Goal: Task Accomplishment & Management: Complete application form

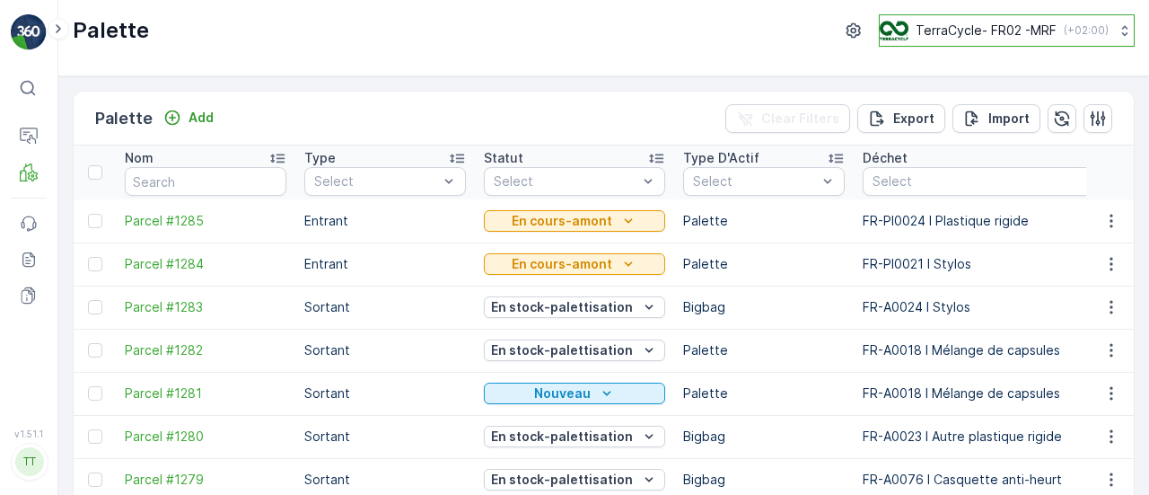
scroll to position [0, 83]
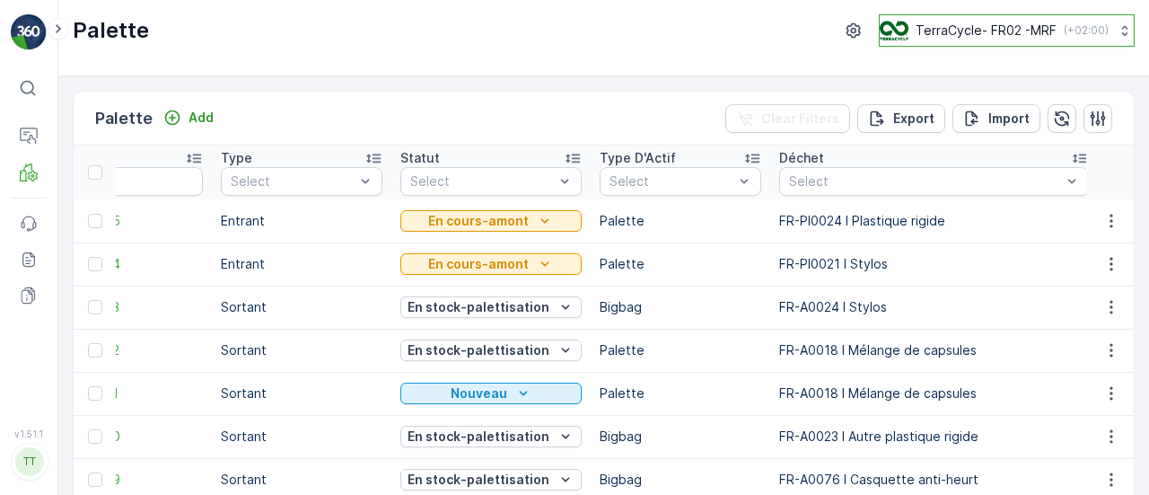
click at [959, 22] on p "TerraCycle- FR02 -MRF" at bounding box center [986, 31] width 141 height 18
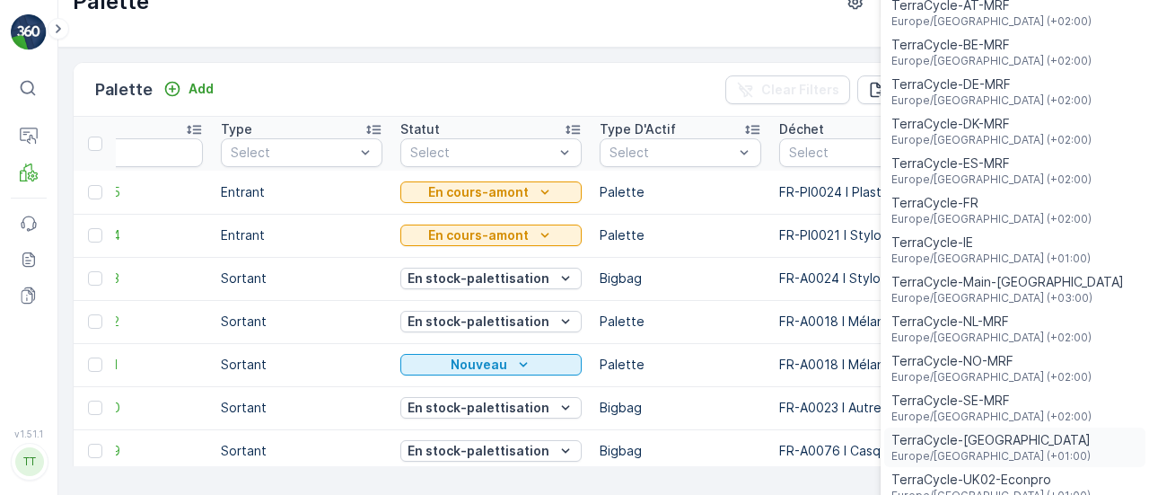
scroll to position [43, 0]
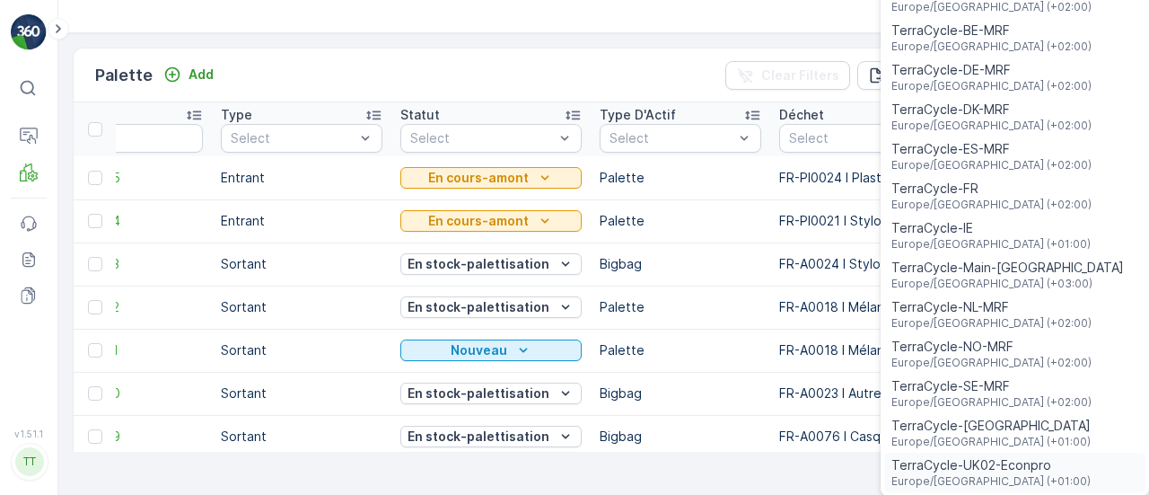
click at [998, 470] on span "TerraCycle-UK02-Econpro" at bounding box center [990, 465] width 199 height 18
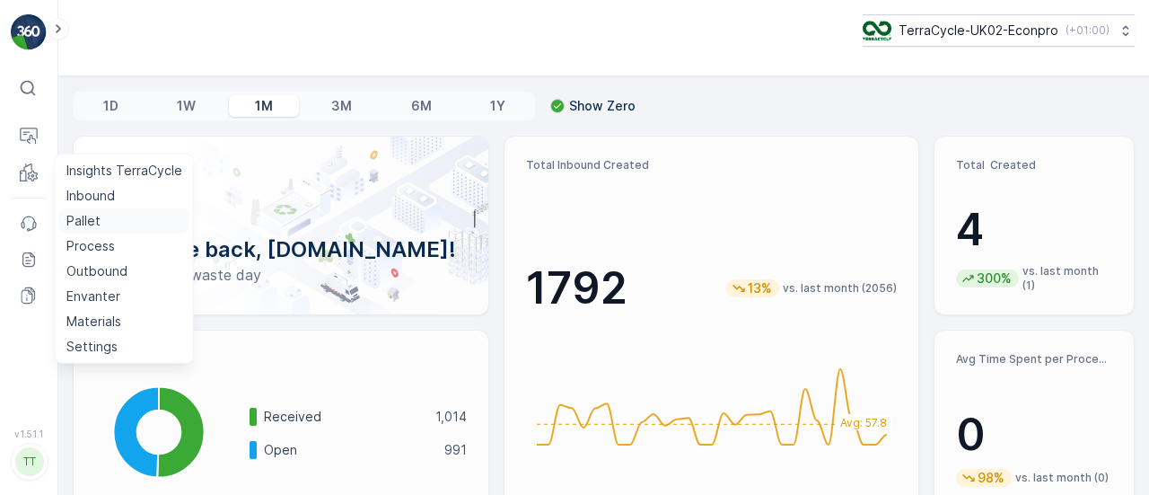
click at [93, 220] on p "Pallet" at bounding box center [83, 221] width 34 height 18
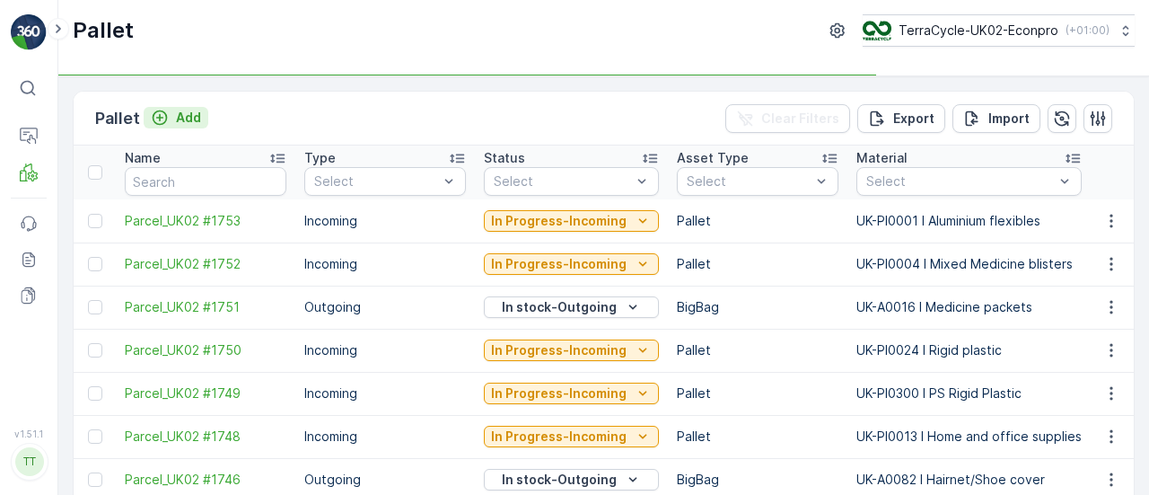
click at [194, 114] on p "Add" at bounding box center [188, 118] width 25 height 18
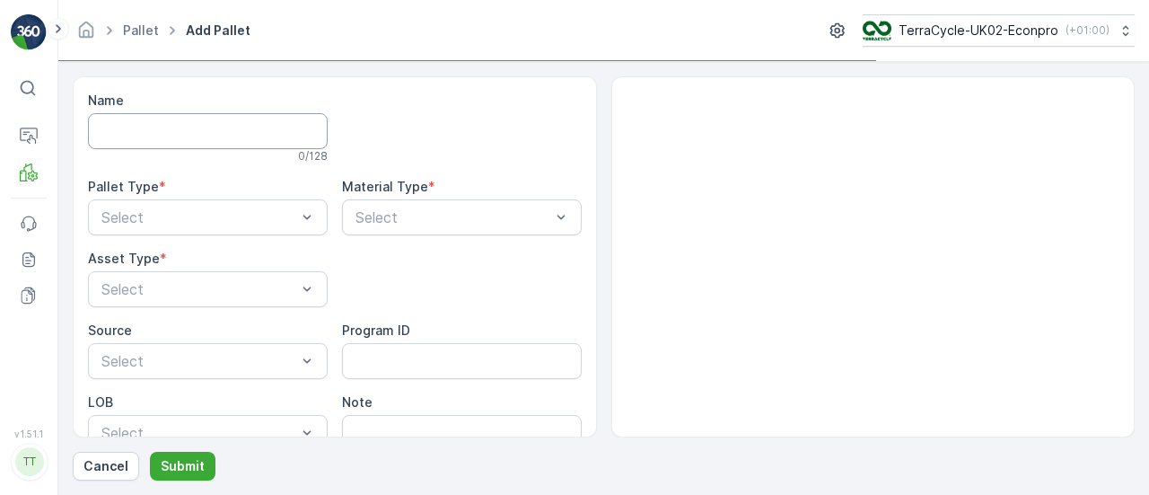
click at [212, 121] on input "Name" at bounding box center [208, 131] width 240 height 36
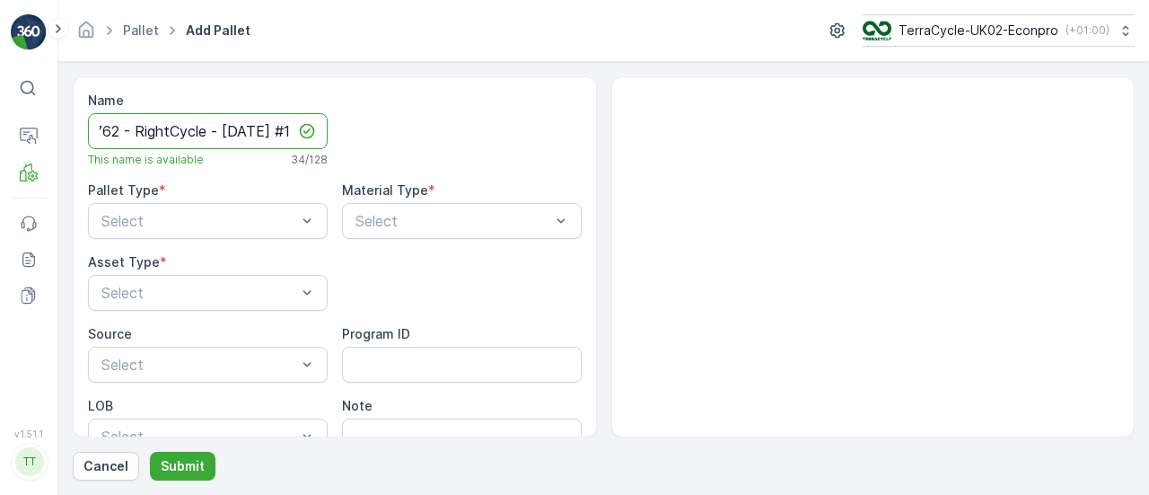
scroll to position [0, 52]
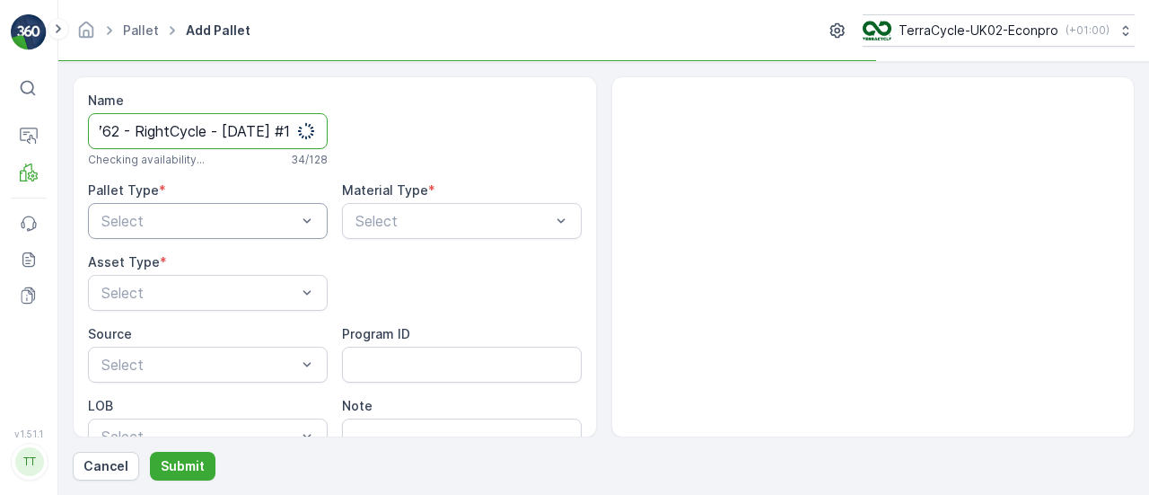
type input "FD762 - RightCycle - 09.10.2025 #1"
click at [241, 227] on div "Select" at bounding box center [208, 221] width 240 height 36
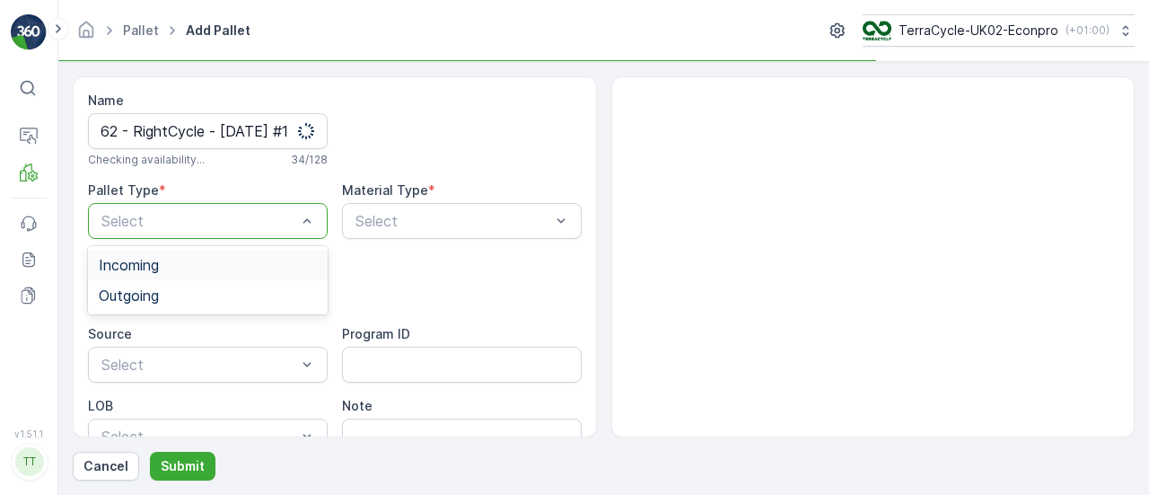
scroll to position [0, 0]
drag, startPoint x: 201, startPoint y: 261, endPoint x: 510, endPoint y: 235, distance: 309.9
click at [201, 261] on div "Incoming" at bounding box center [208, 265] width 218 height 16
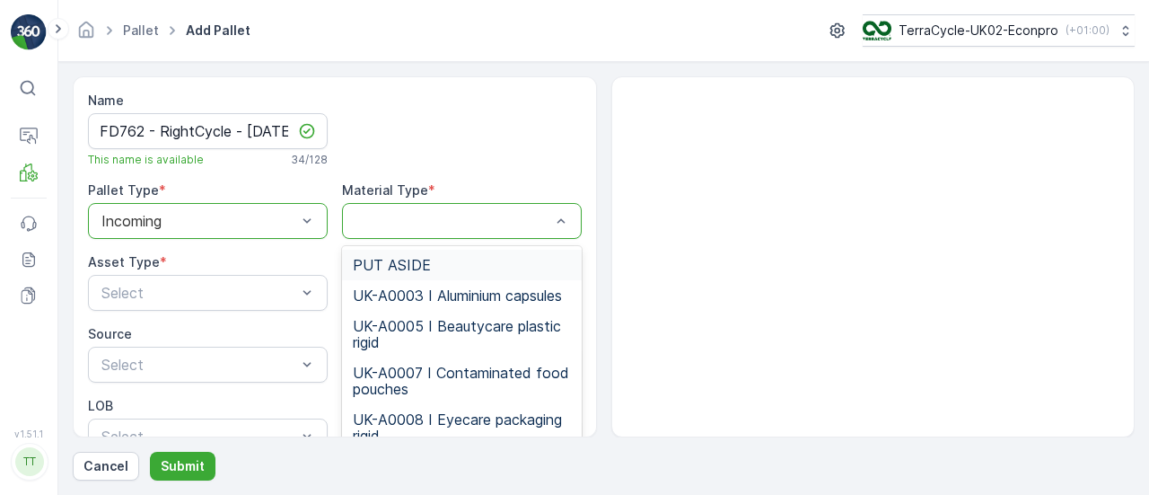
click at [440, 222] on div at bounding box center [453, 221] width 198 height 16
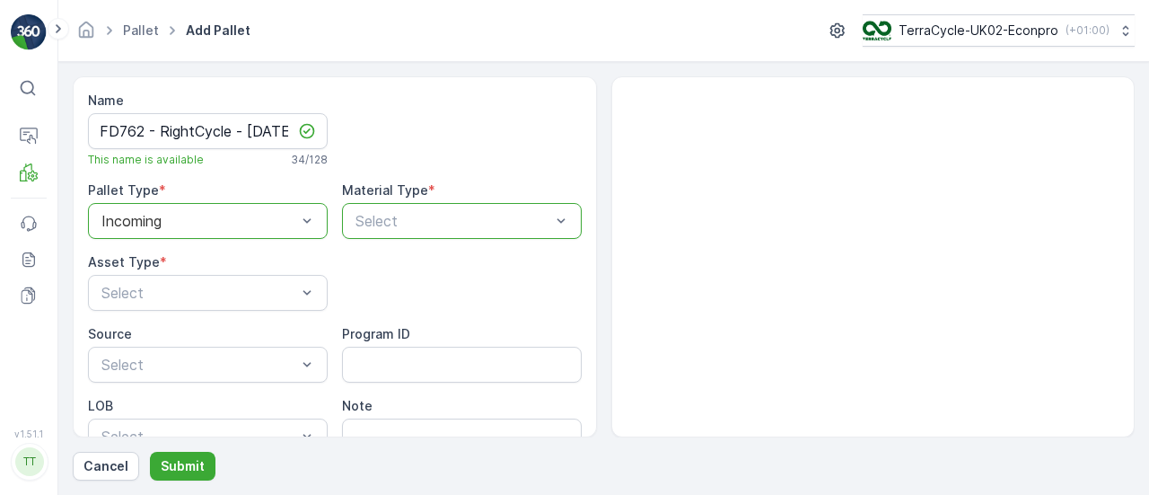
click at [459, 230] on p "Select" at bounding box center [453, 221] width 195 height 22
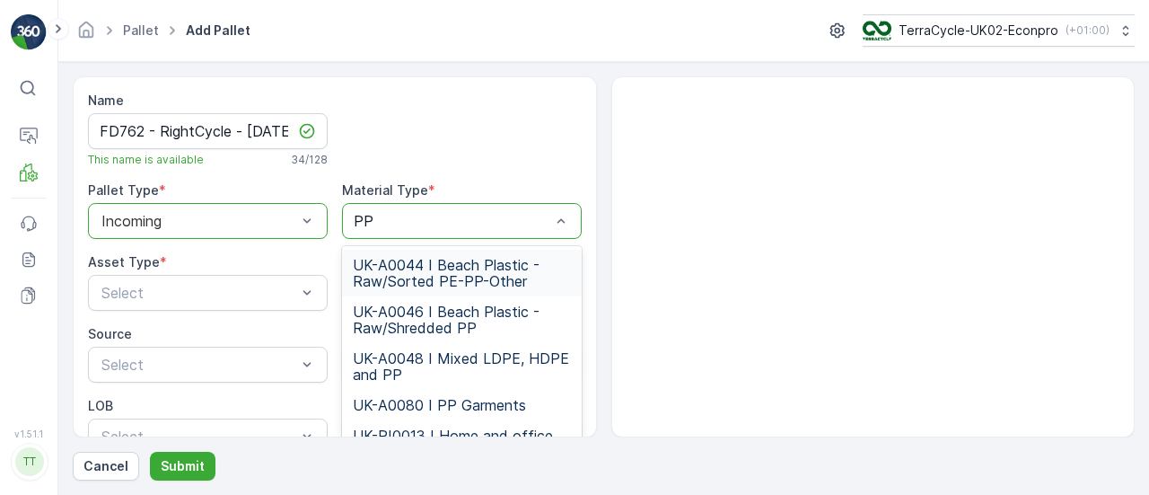
type input "PPE"
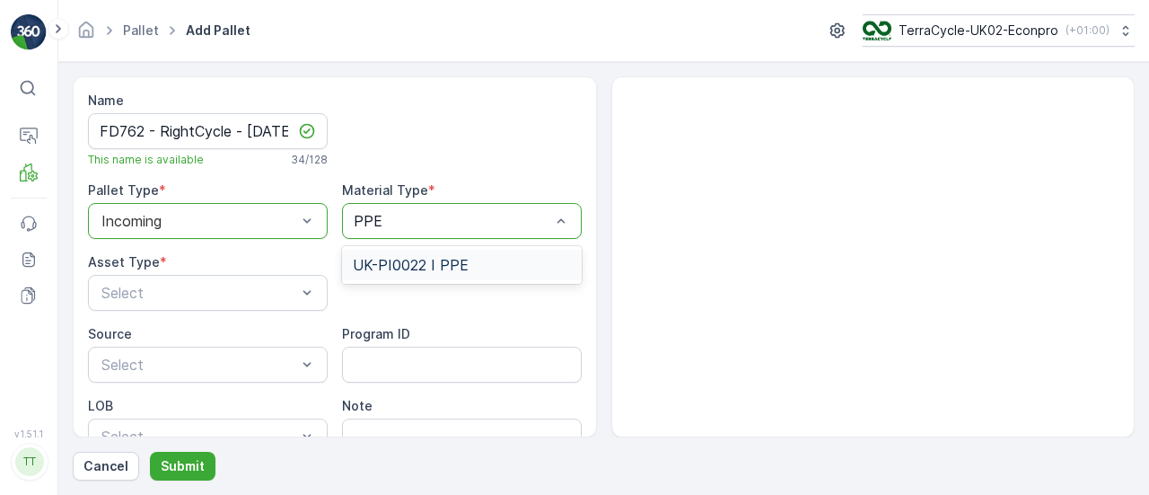
click at [487, 261] on div "UK-PI0022 I PPE" at bounding box center [462, 265] width 218 height 16
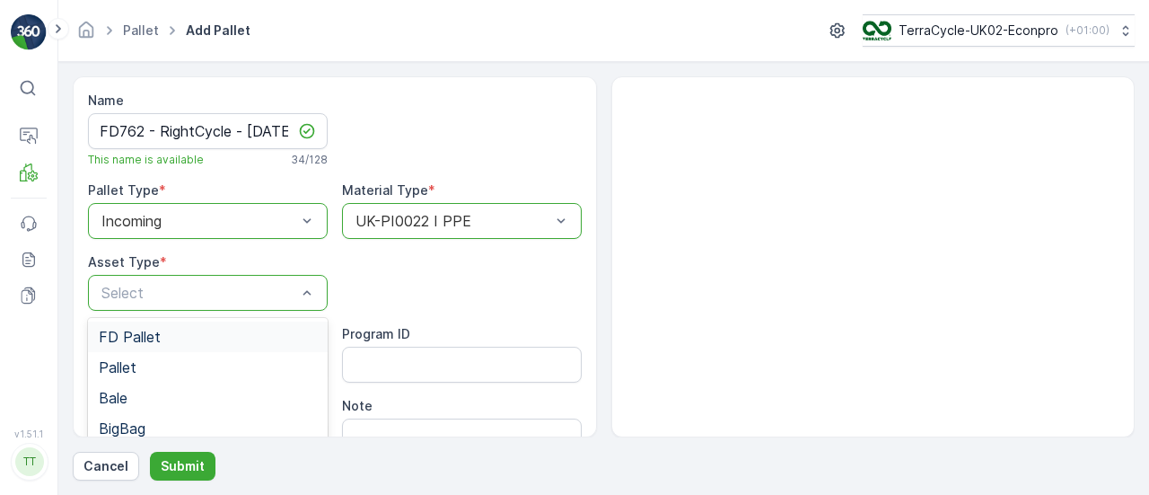
click at [172, 344] on div "FD Pallet" at bounding box center [208, 336] width 240 height 31
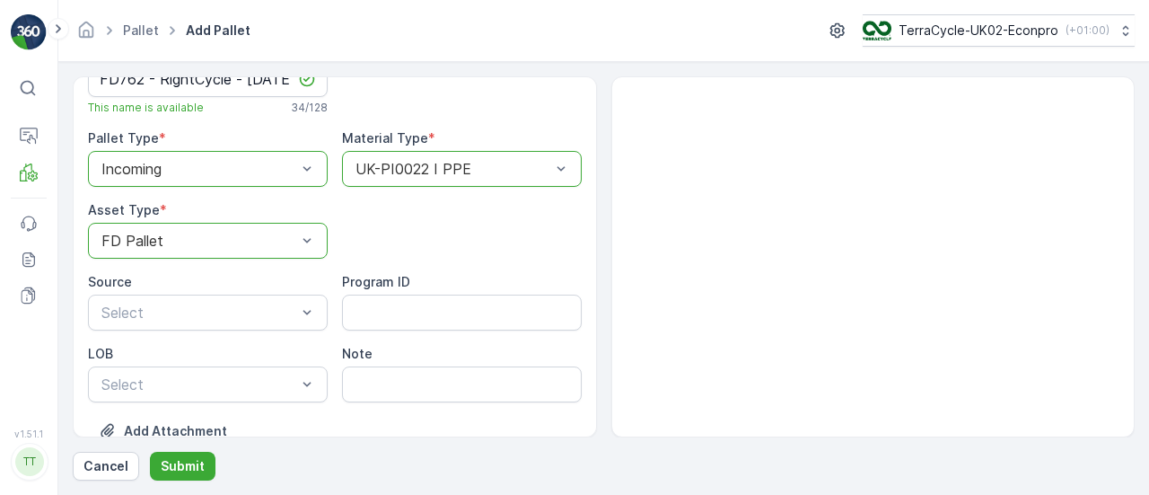
scroll to position [95, 0]
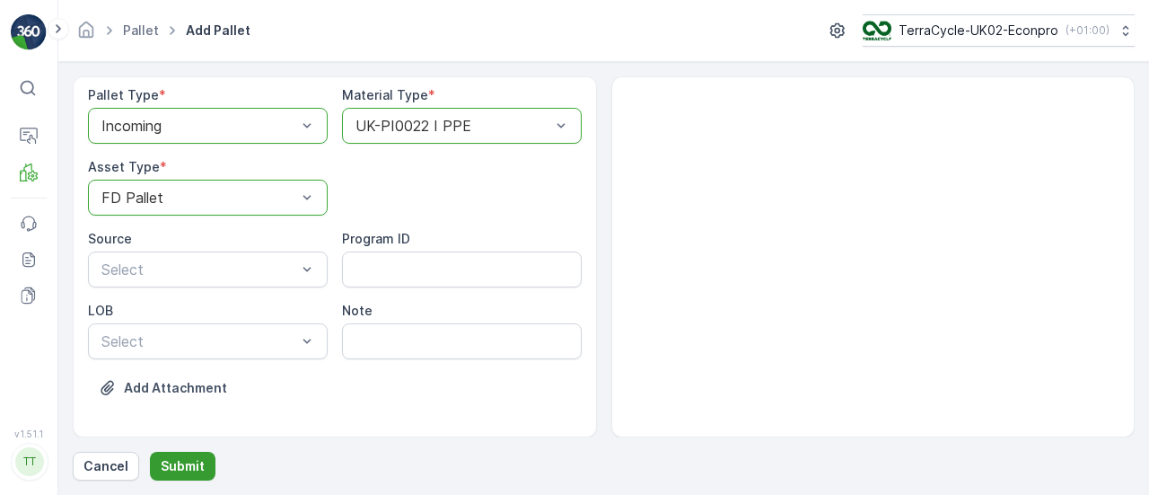
click at [165, 457] on p "Submit" at bounding box center [183, 466] width 44 height 18
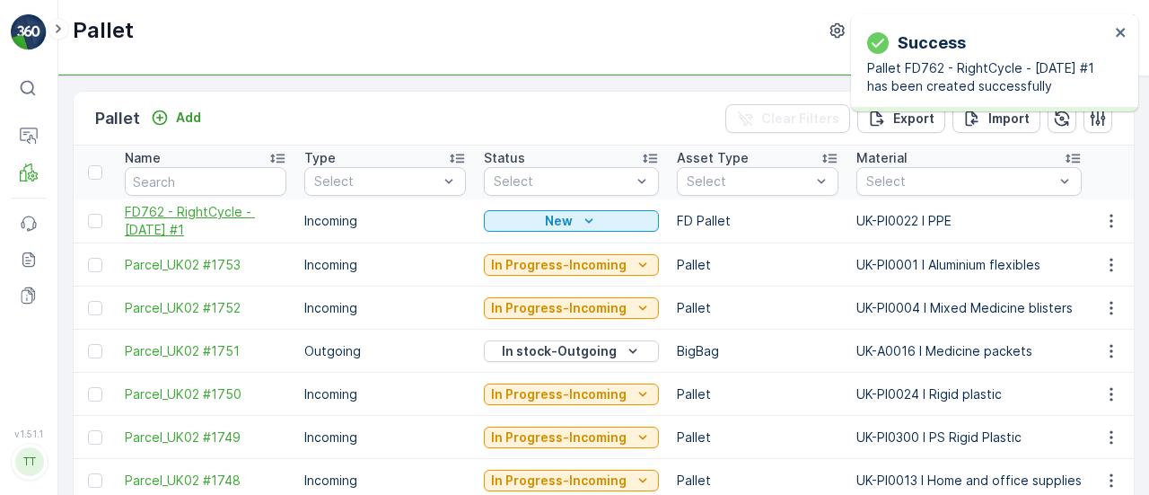
click at [167, 217] on span "FD762 - RightCycle - [DATE] #1" at bounding box center [206, 221] width 162 height 36
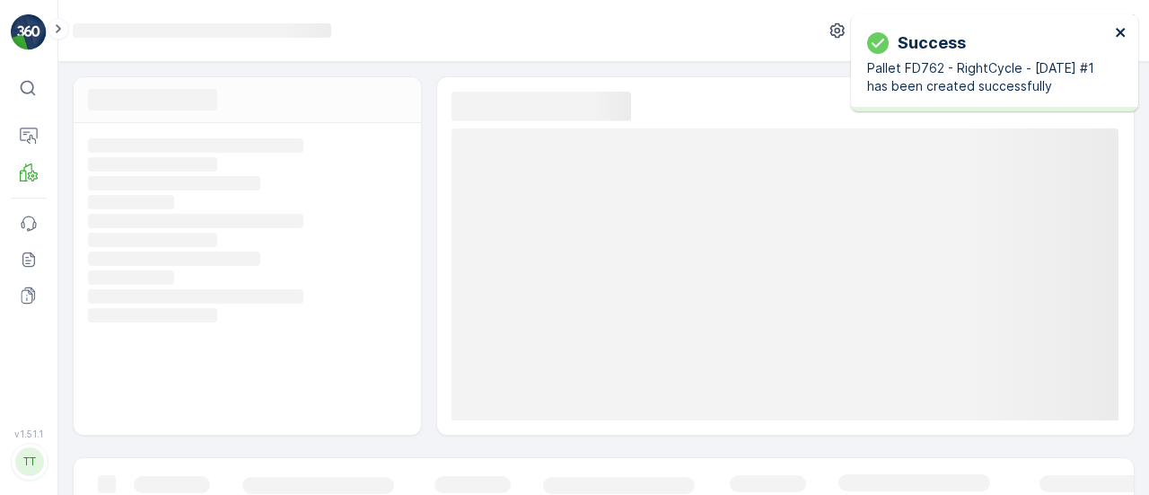
click at [1118, 29] on icon "close" at bounding box center [1120, 32] width 9 height 9
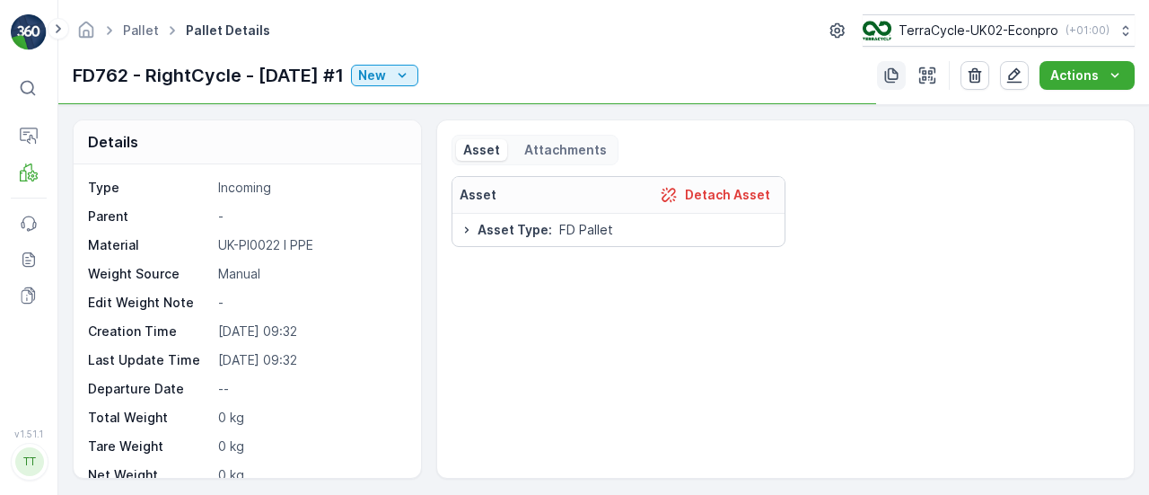
click at [891, 73] on icon "button" at bounding box center [891, 75] width 18 height 18
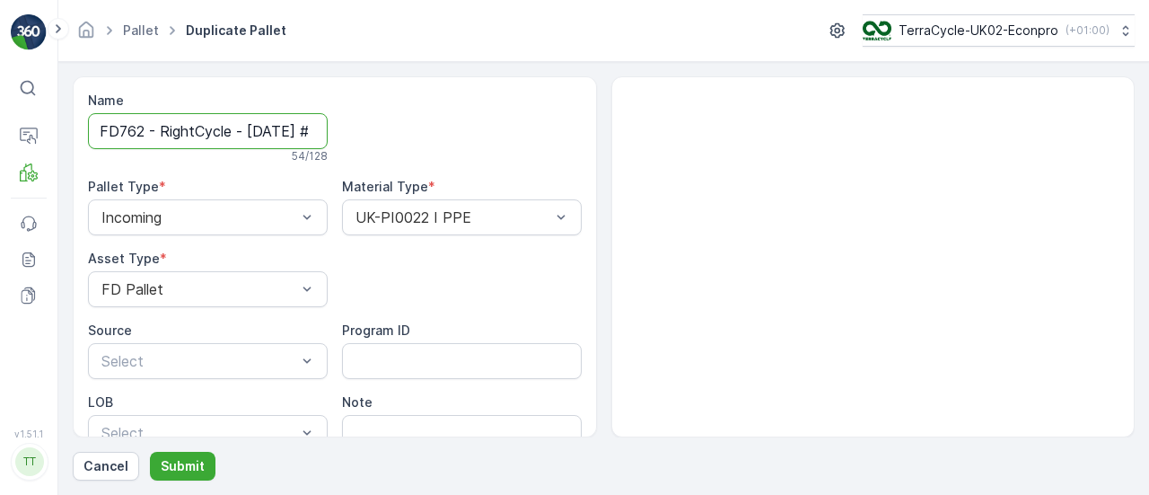
scroll to position [0, 196]
drag, startPoint x: 294, startPoint y: 123, endPoint x: 471, endPoint y: 123, distance: 176.9
click at [471, 123] on div "Name FD762 - RightCycle - 09.10.2025 #1 Copy #1759739580391 54 / 128 Pallet Typ…" at bounding box center [335, 304] width 494 height 424
click at [149, 135] on input "FD762 - RightCycle - 09.10.2025 #1 Copy #1759739580391" at bounding box center [208, 131] width 240 height 36
drag, startPoint x: 141, startPoint y: 132, endPoint x: 637, endPoint y: 173, distance: 497.3
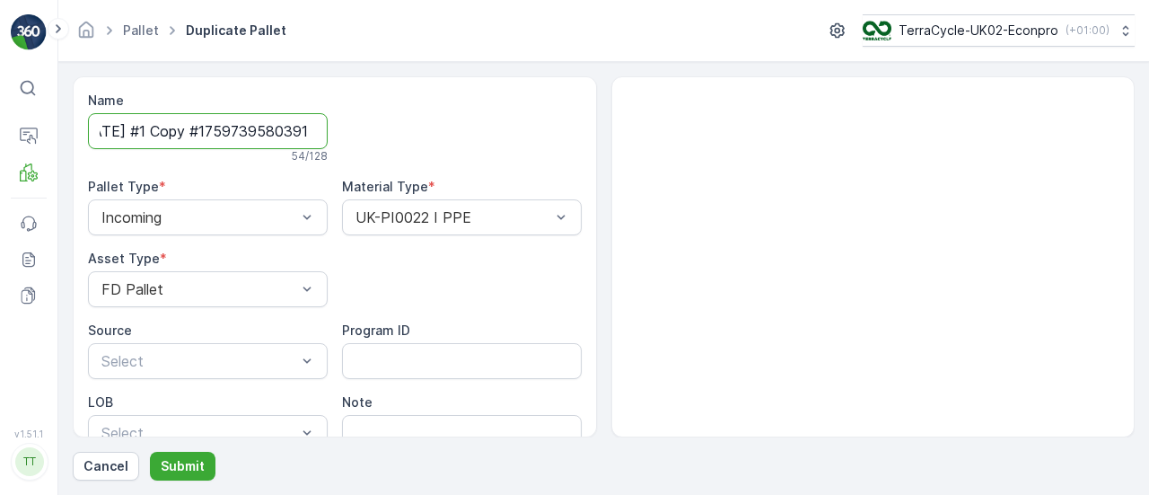
click at [566, 173] on div "Name FD762 - RightCycle - 09.10.2025 #1 Copy #1759739580391 54 / 128 Pallet Typ…" at bounding box center [335, 304] width 494 height 424
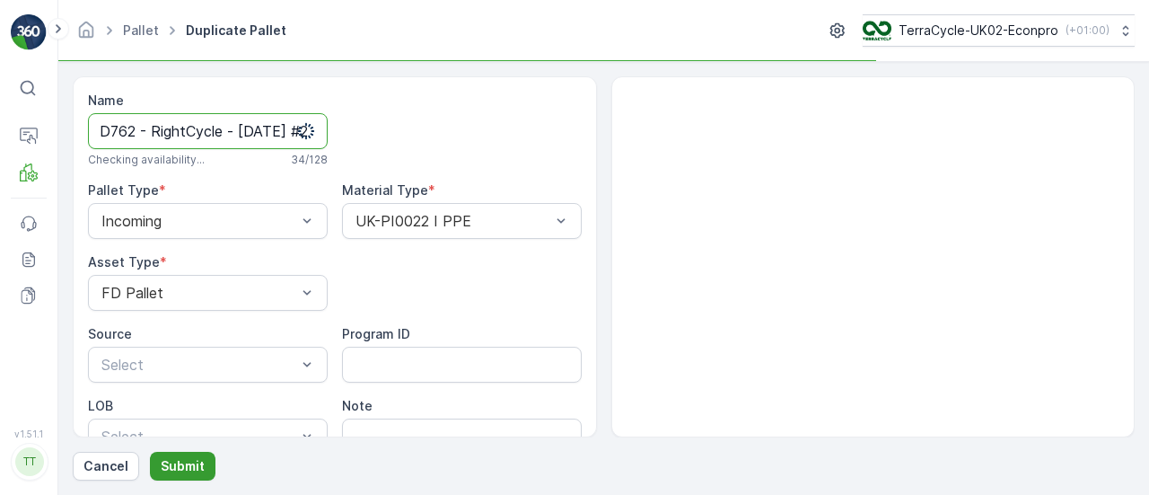
type input "FD762 - RightCycle - [DATE] #2"
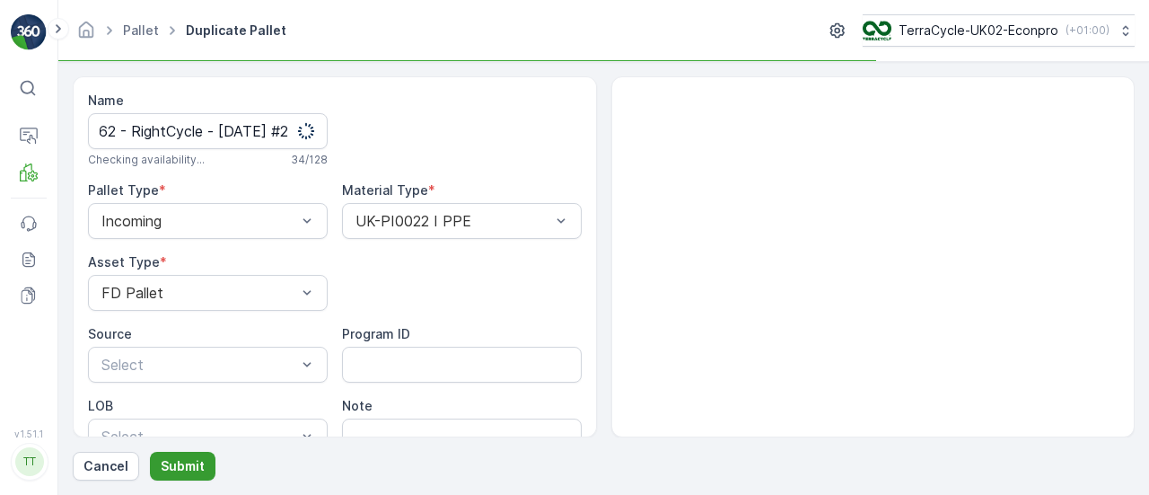
click at [187, 457] on p "Submit" at bounding box center [183, 466] width 44 height 18
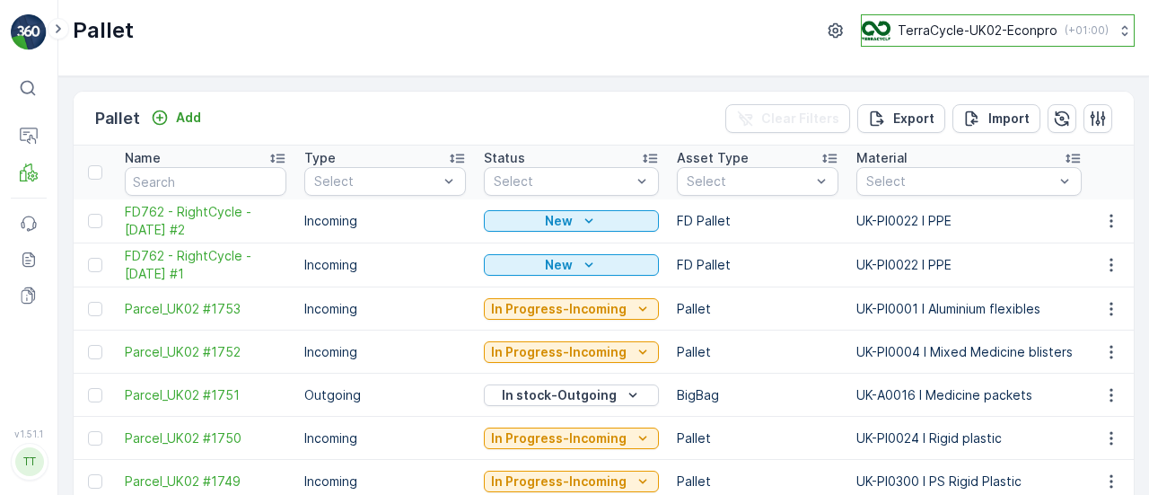
click at [1045, 28] on p "TerraCycle-UK02-Econpro" at bounding box center [978, 31] width 160 height 18
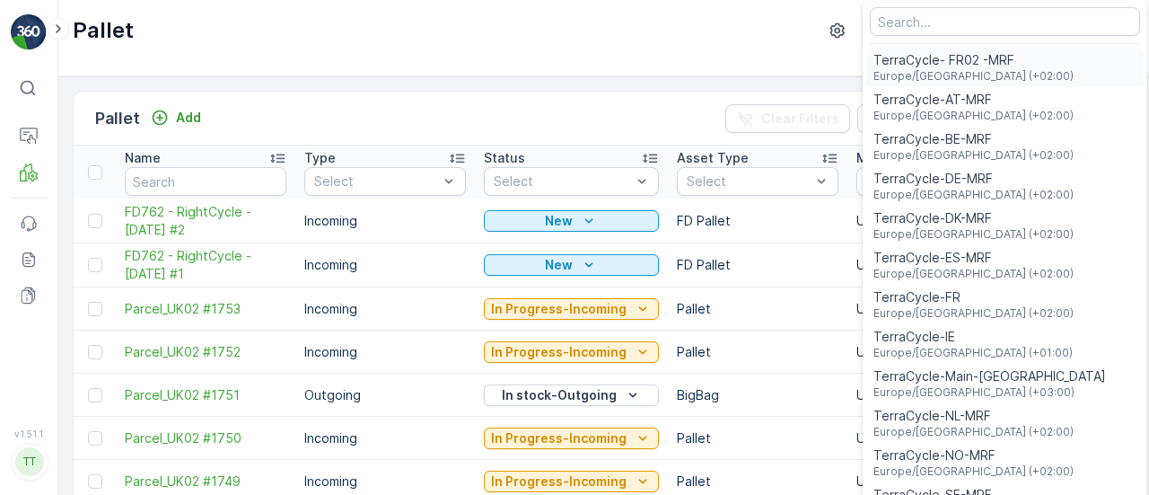
click at [970, 75] on span "Europe/Paris (+02:00)" at bounding box center [974, 76] width 200 height 14
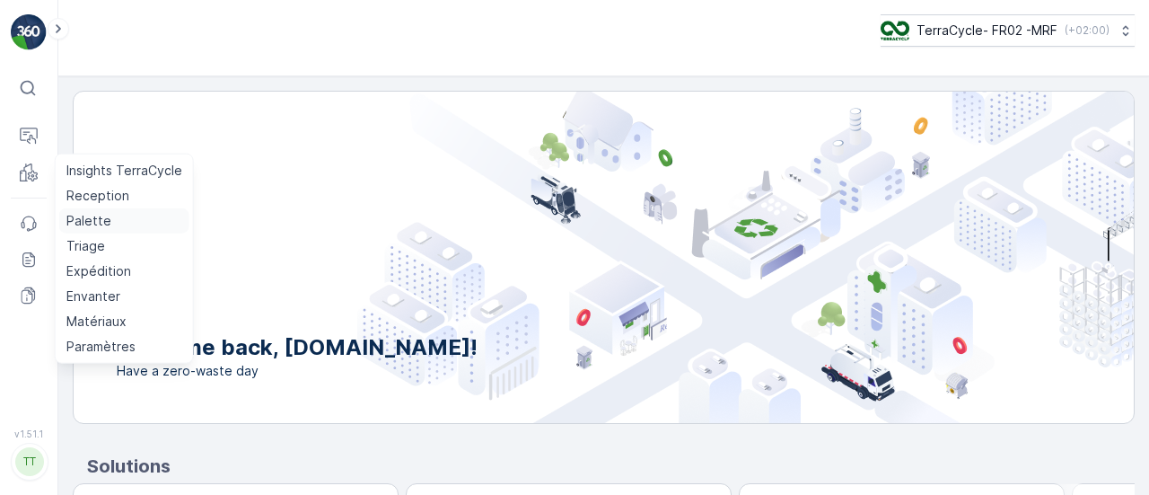
click at [99, 220] on p "Palette" at bounding box center [88, 221] width 45 height 18
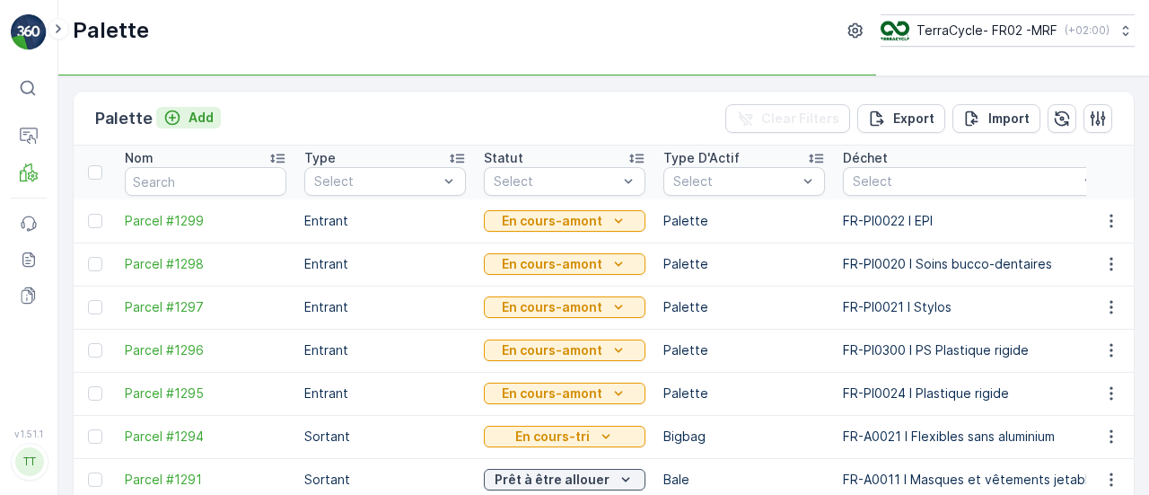
click at [192, 112] on p "Add" at bounding box center [201, 118] width 25 height 18
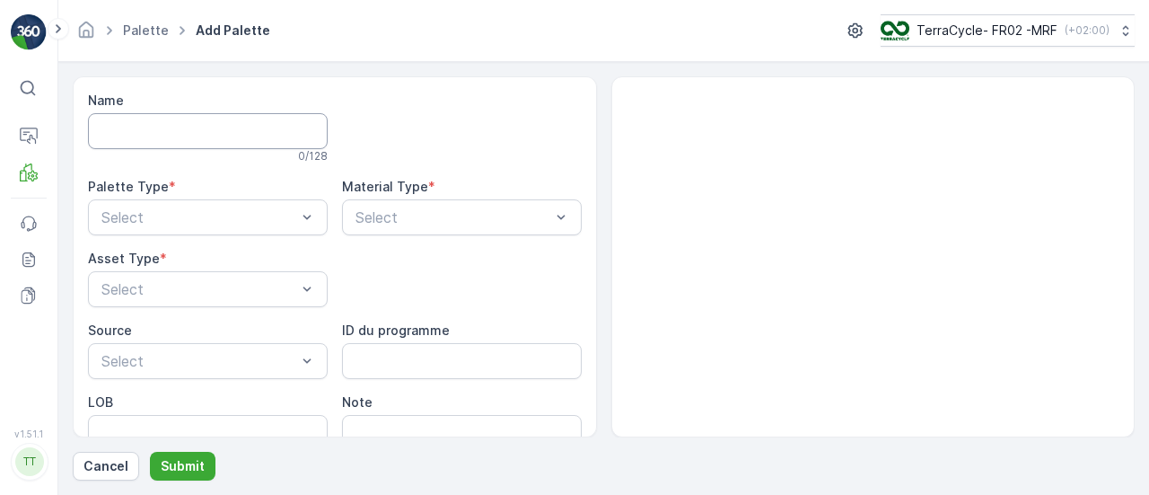
click at [235, 127] on input "Name" at bounding box center [208, 131] width 240 height 36
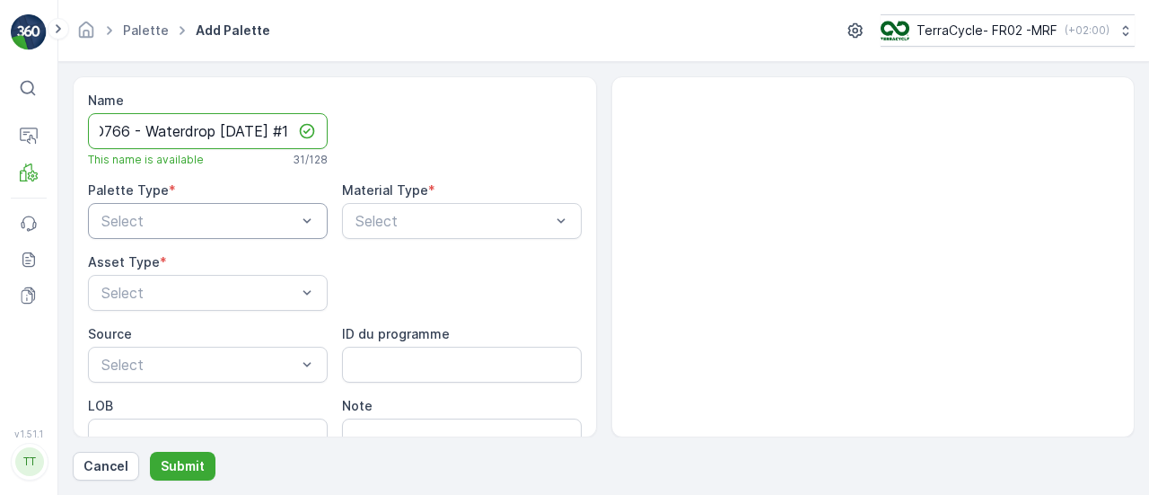
scroll to position [0, 40]
type input "FD766 - Waterdrop [DATE] #1"
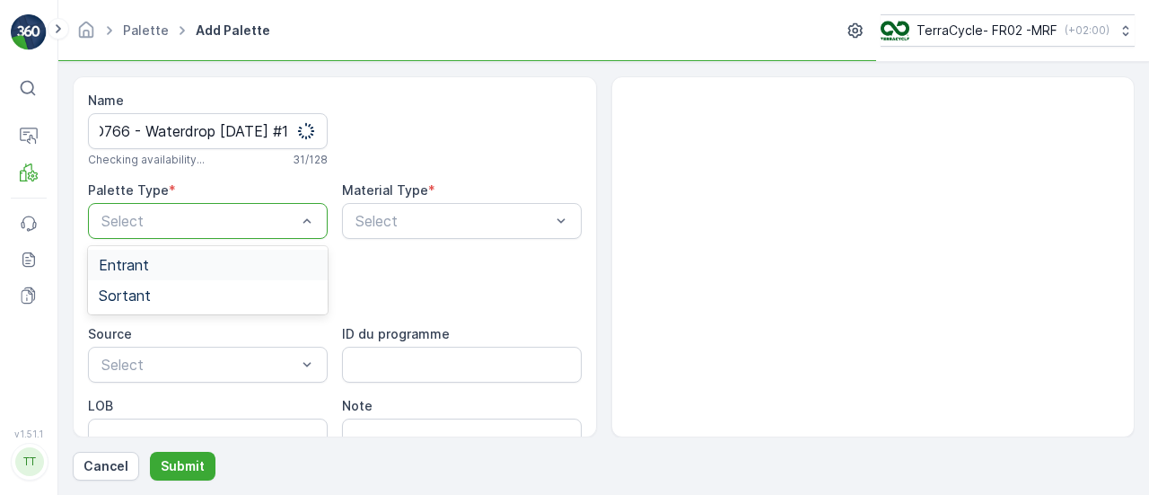
scroll to position [0, 0]
click at [201, 270] on div "Entrant" at bounding box center [208, 265] width 218 height 16
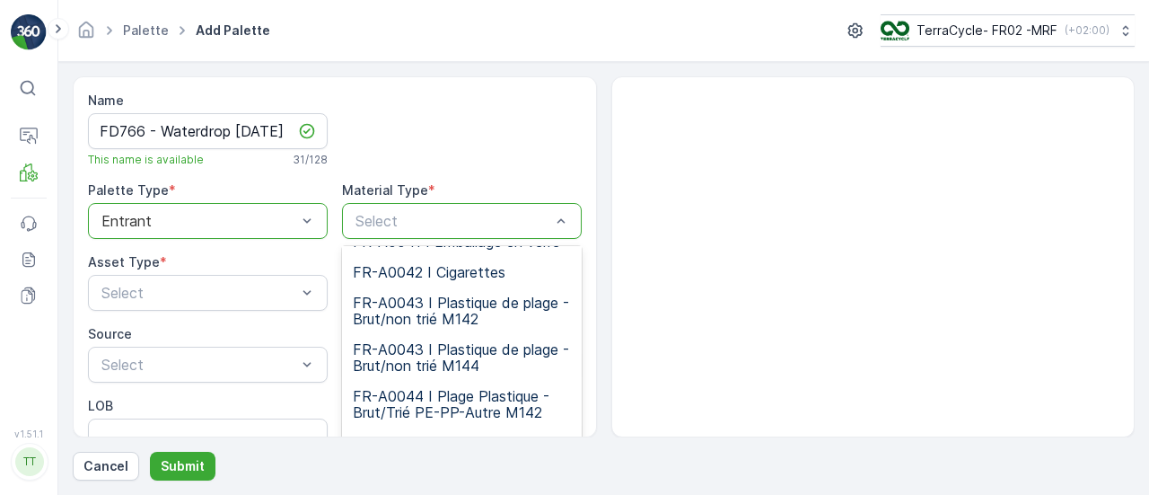
scroll to position [1706, 0]
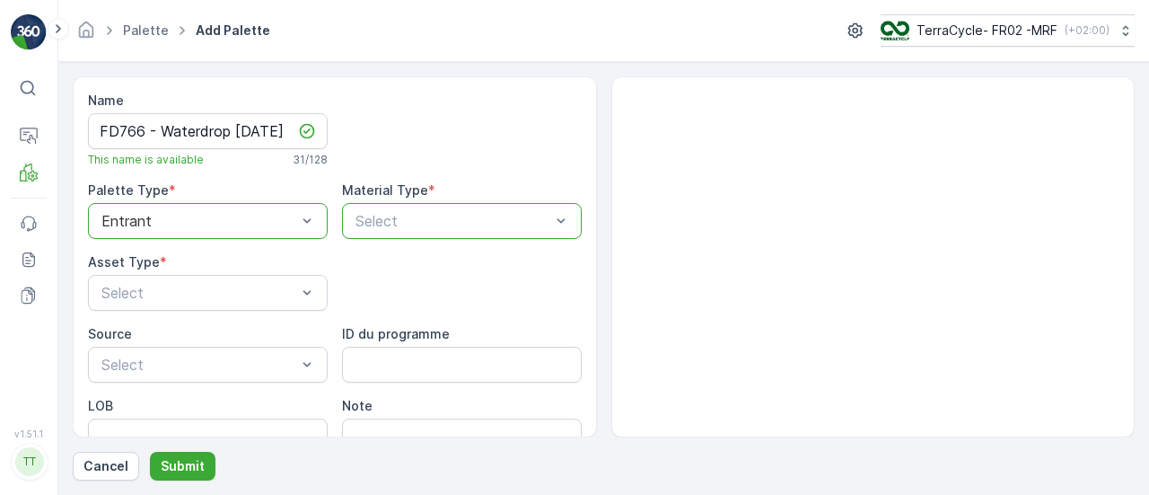
click at [397, 214] on div at bounding box center [453, 221] width 198 height 16
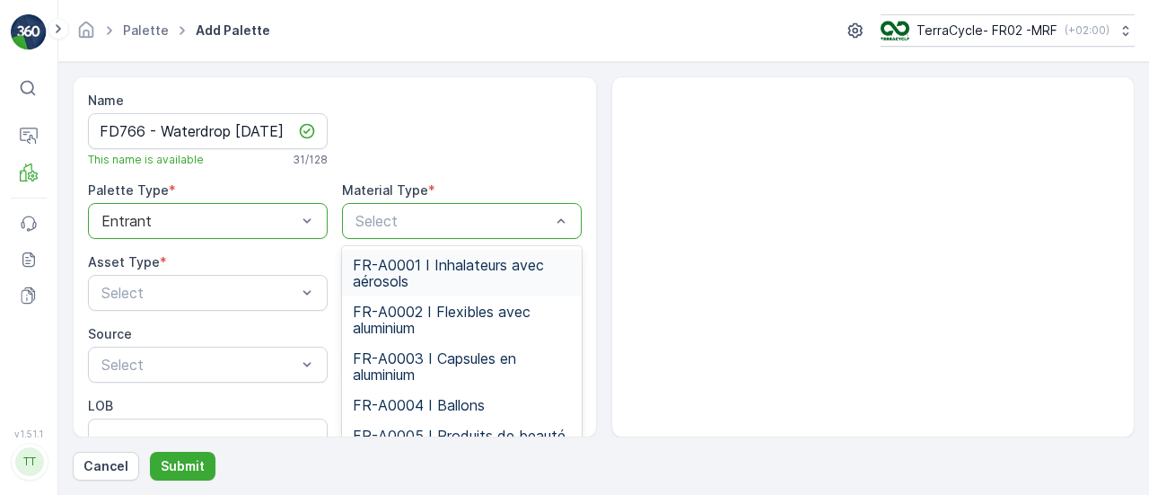
click at [402, 216] on div at bounding box center [453, 221] width 198 height 16
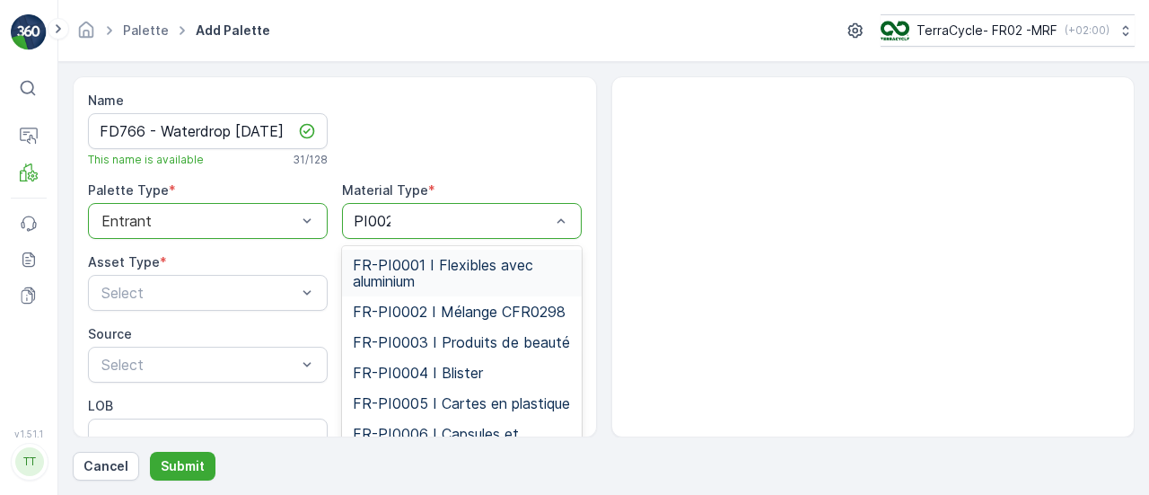
type input "PI0024"
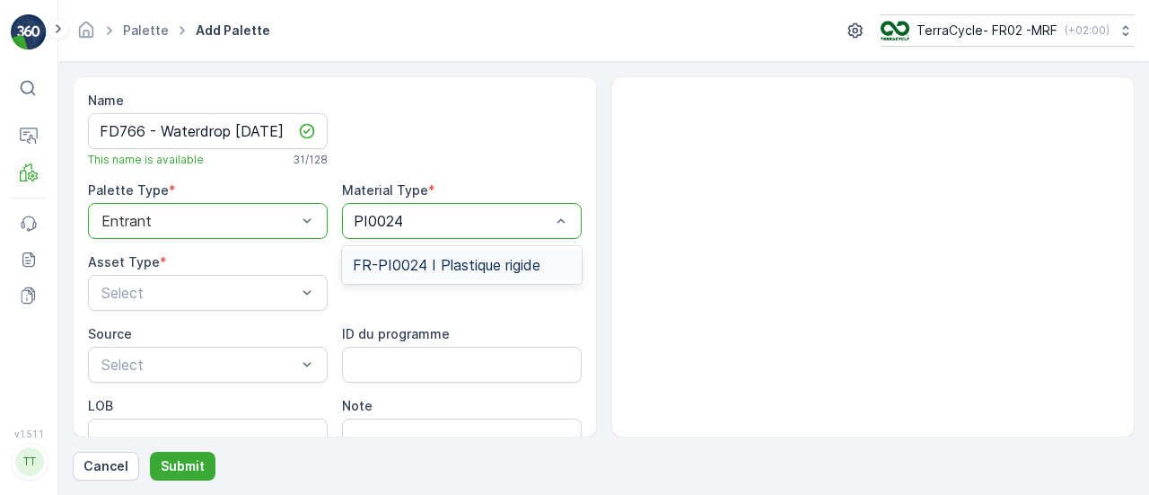
click at [494, 268] on span "FR-PI0024 I Plastique rigide" at bounding box center [447, 265] width 188 height 16
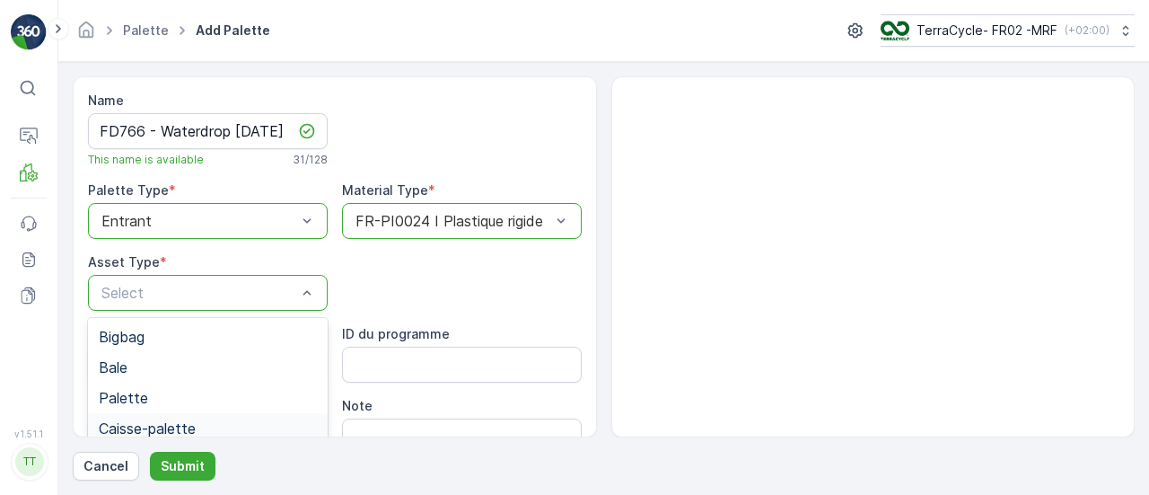
click at [189, 426] on span "Caisse-palette" at bounding box center [147, 428] width 97 height 16
drag, startPoint x: 199, startPoint y: 267, endPoint x: 204, endPoint y: 292, distance: 25.5
click at [200, 272] on div "Asset Type * option Caisse-palette, selected. Caisse-palette" at bounding box center [208, 281] width 240 height 57
click at [205, 294] on div at bounding box center [199, 293] width 198 height 16
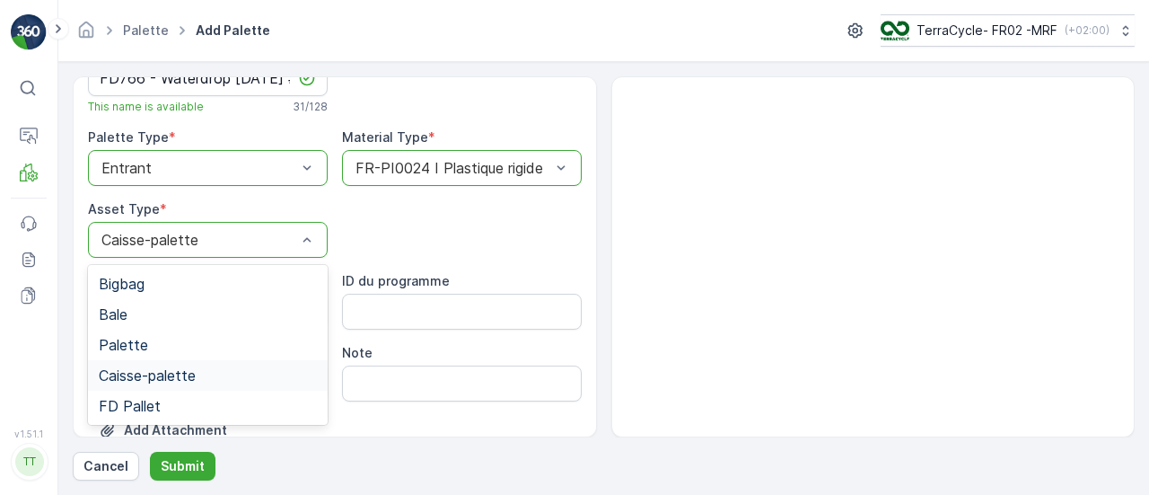
scroll to position [95, 0]
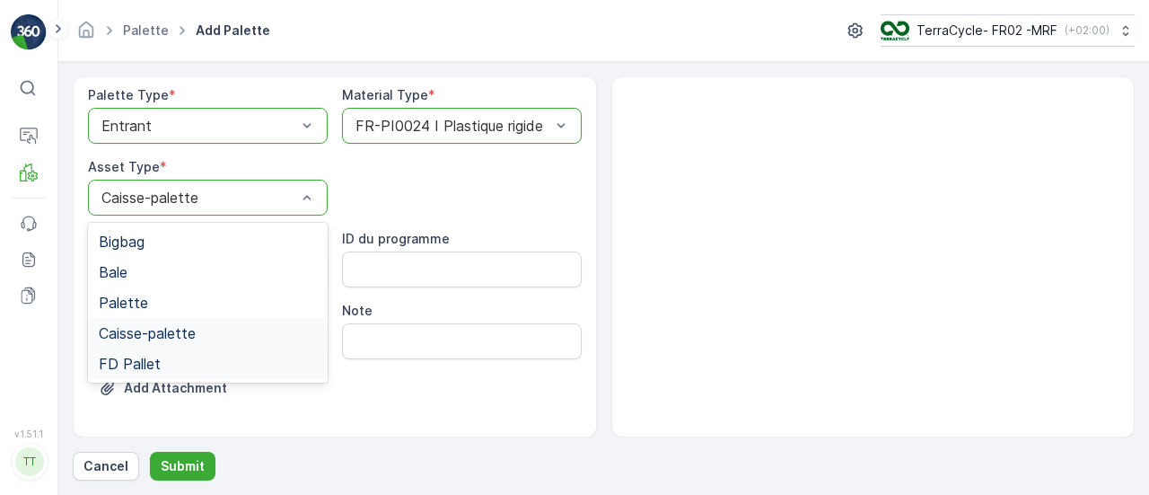
click at [185, 356] on div "FD Pallet" at bounding box center [208, 364] width 218 height 16
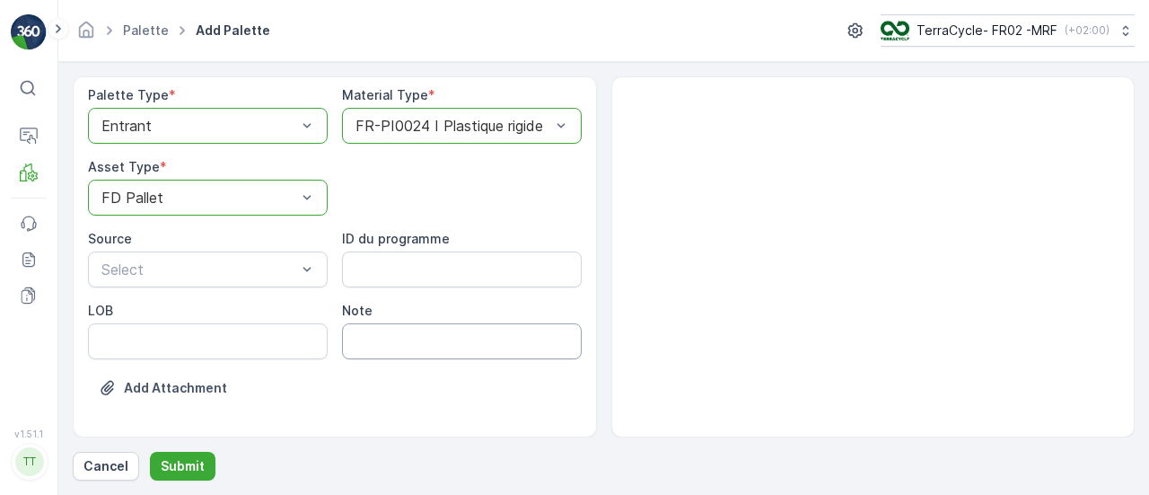
click at [432, 349] on input "Note" at bounding box center [462, 341] width 240 height 36
type input "W"
type input "vitamine plastic blister"
click at [194, 468] on p "Submit" at bounding box center [183, 466] width 44 height 18
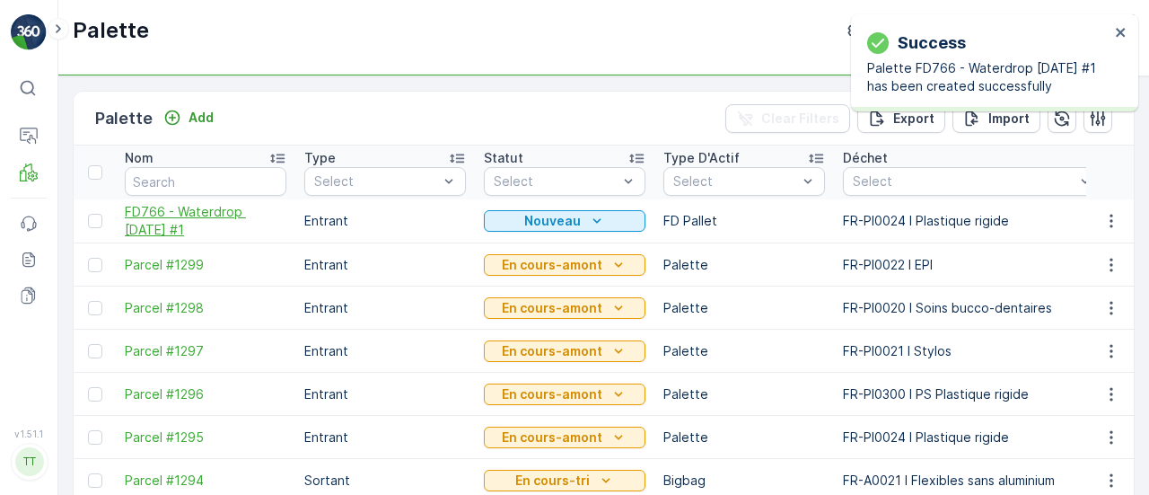
click at [171, 232] on span "FD766 - Waterdrop 09.10.2025 #1" at bounding box center [206, 221] width 162 height 36
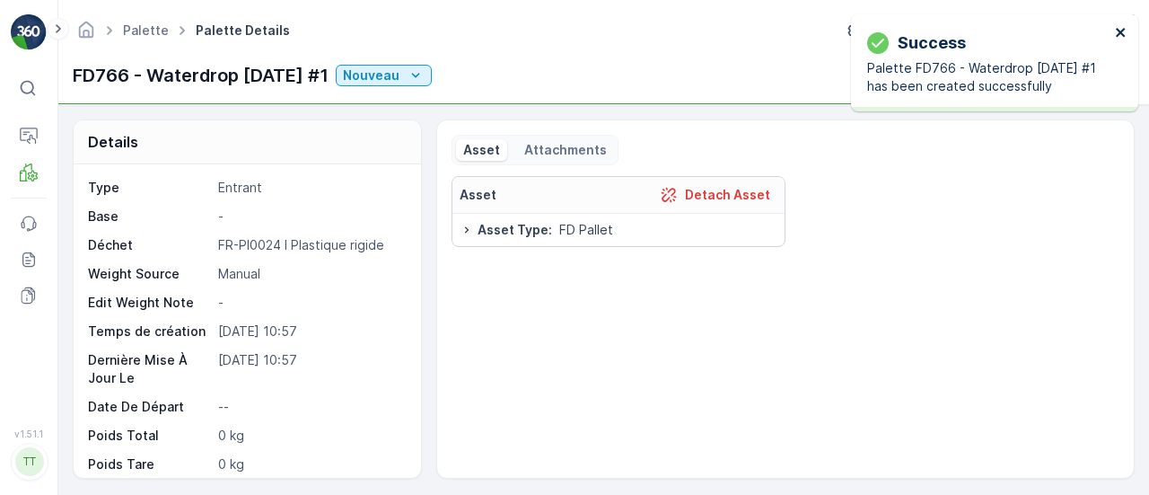
click at [1121, 33] on icon "close" at bounding box center [1120, 32] width 9 height 9
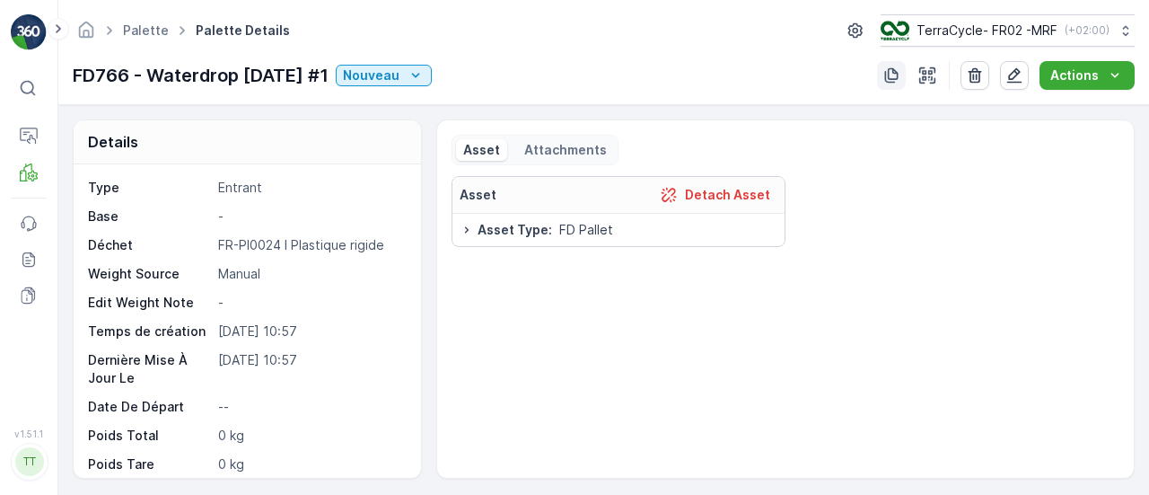
click at [894, 76] on icon "button" at bounding box center [891, 75] width 18 height 18
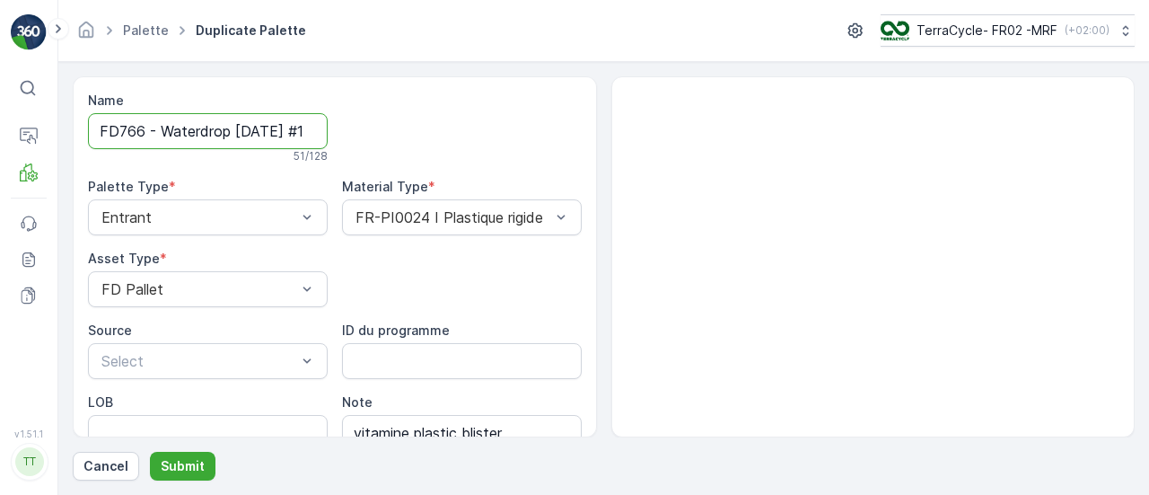
scroll to position [0, 182]
drag, startPoint x: 255, startPoint y: 128, endPoint x: 561, endPoint y: 130, distance: 306.1
click at [561, 130] on div "Name FD766 - Waterdrop 09.10.2025 #1 Copy #1759741032867 51 / 128 Palette Type …" at bounding box center [335, 304] width 494 height 424
click at [224, 134] on input "FD766 - Waterdrop 09.10.2025 #1 Copy #1759741032867" at bounding box center [208, 131] width 240 height 36
drag, startPoint x: 285, startPoint y: 137, endPoint x: 615, endPoint y: 186, distance: 333.0
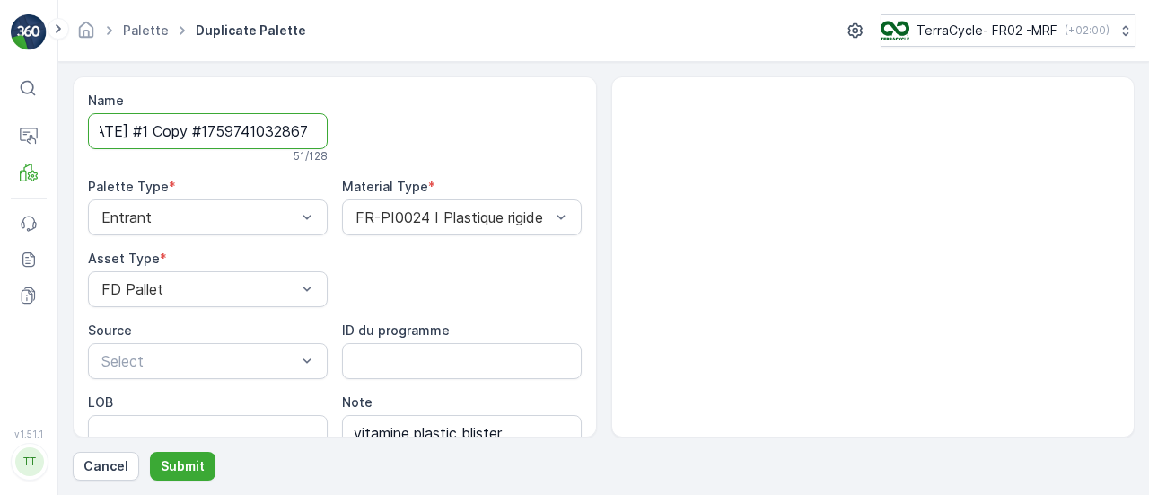
click at [605, 179] on div "Name FD766 - Waterdrop 09.10.2025 #1 Copy #1759741032867 51 / 128 Palette Type …" at bounding box center [604, 256] width 1062 height 361
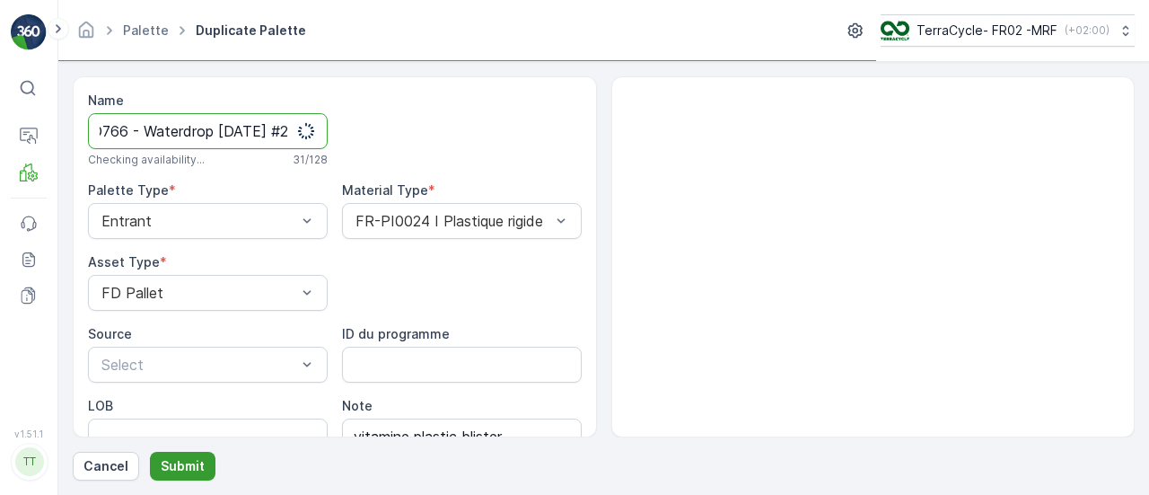
type input "FD766 - Waterdrop 09.10.2025 #2"
click at [168, 462] on p "Submit" at bounding box center [183, 466] width 44 height 18
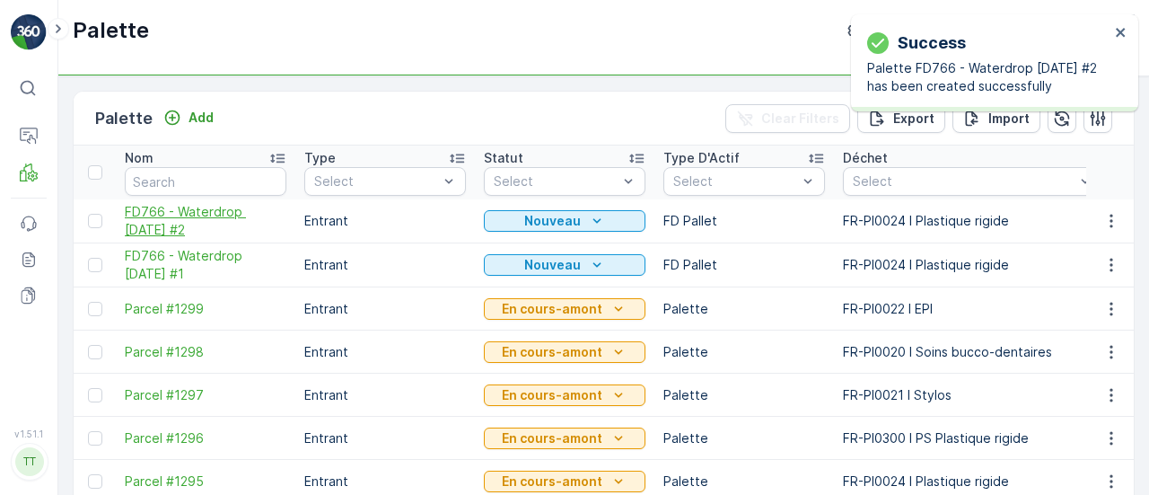
click at [163, 224] on span "FD766 - Waterdrop 09.10.2025 #2" at bounding box center [206, 221] width 162 height 36
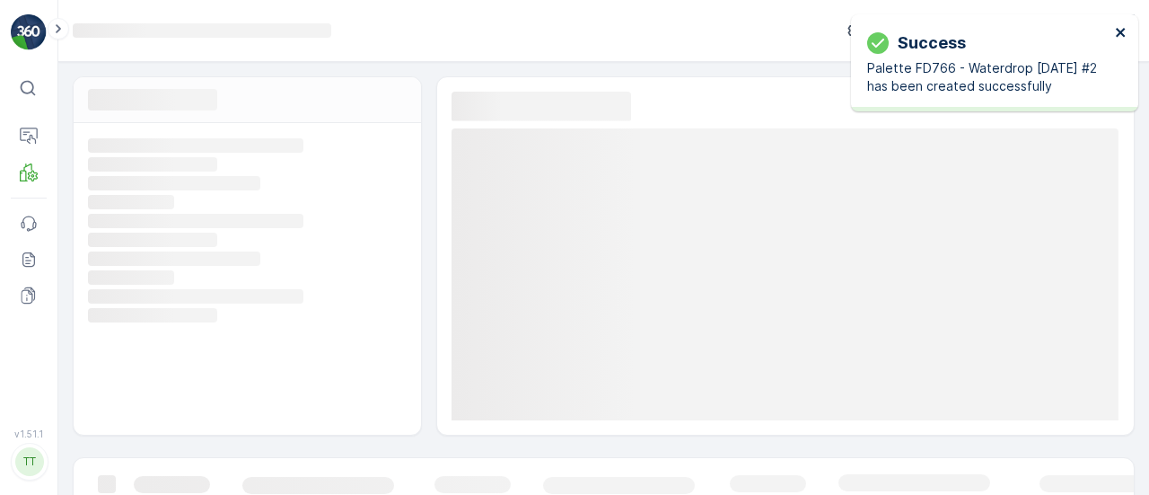
click at [1122, 34] on icon "close" at bounding box center [1120, 32] width 9 height 9
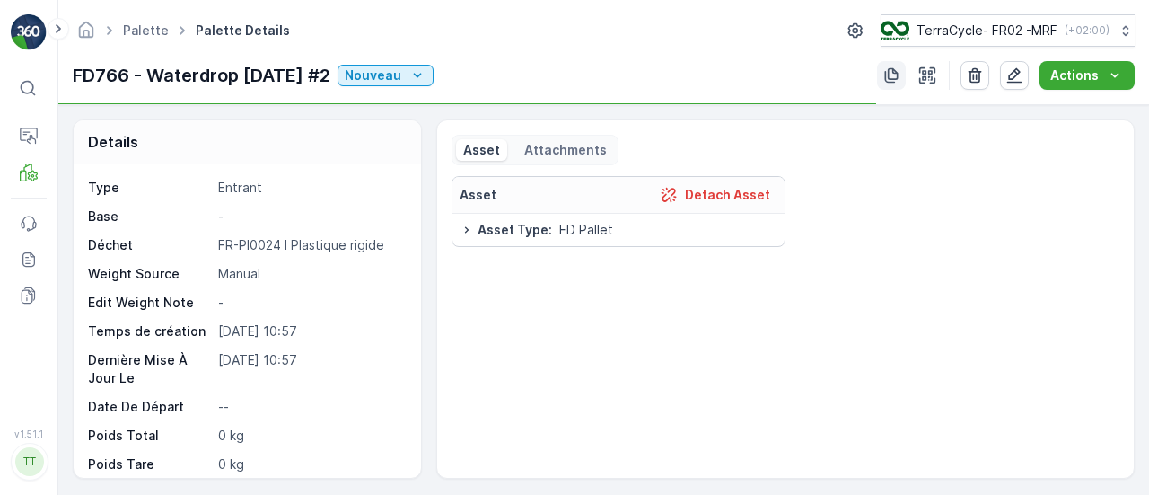
click at [894, 70] on icon "button" at bounding box center [891, 75] width 18 height 18
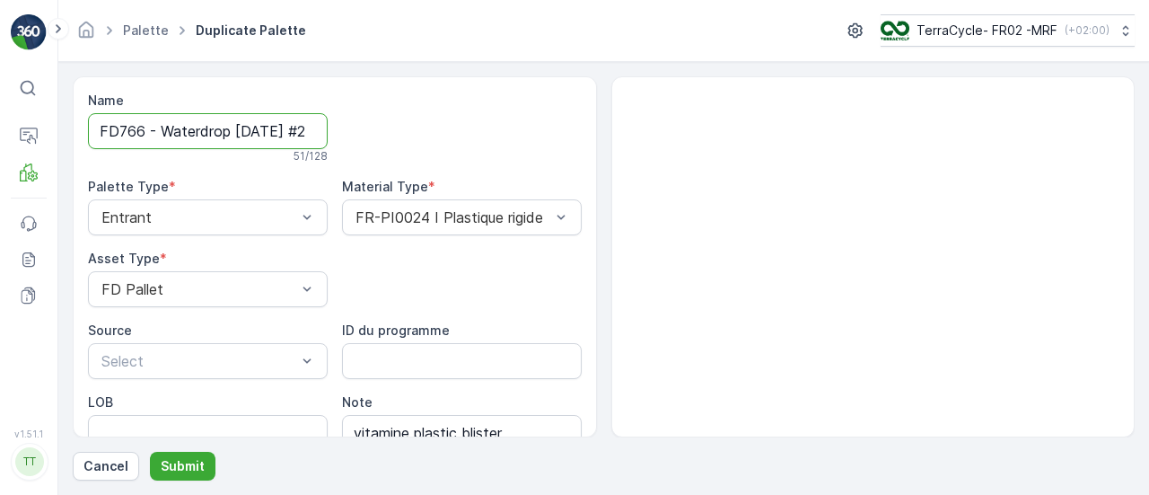
scroll to position [0, 180]
drag, startPoint x: 277, startPoint y: 131, endPoint x: 539, endPoint y: 136, distance: 261.3
click at [539, 136] on div "Name FD766 - Waterdrop 09.10.2025 #2 Copy #1759741045115 51 / 128 Palette Type …" at bounding box center [335, 304] width 494 height 424
click at [163, 139] on input "FD766 - Waterdrop 09.10.2025 #2 Copy #1759741045115" at bounding box center [208, 131] width 240 height 36
drag, startPoint x: 145, startPoint y: 129, endPoint x: 768, endPoint y: 153, distance: 623.5
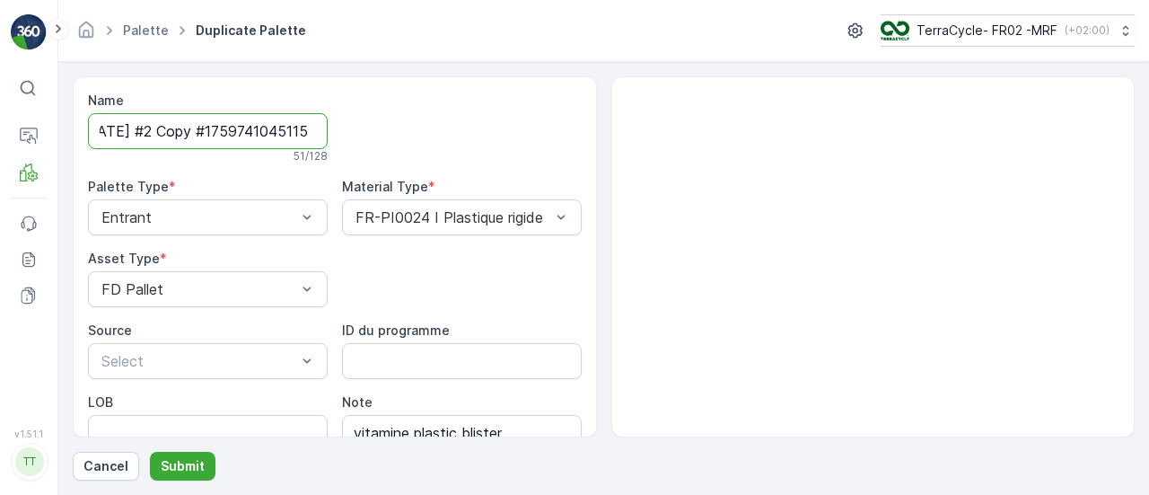
click at [713, 141] on div "Name FD766 - Waterdrop 09.10.2025 #2 Copy #1759741045115 51 / 128 Palette Type …" at bounding box center [604, 256] width 1062 height 361
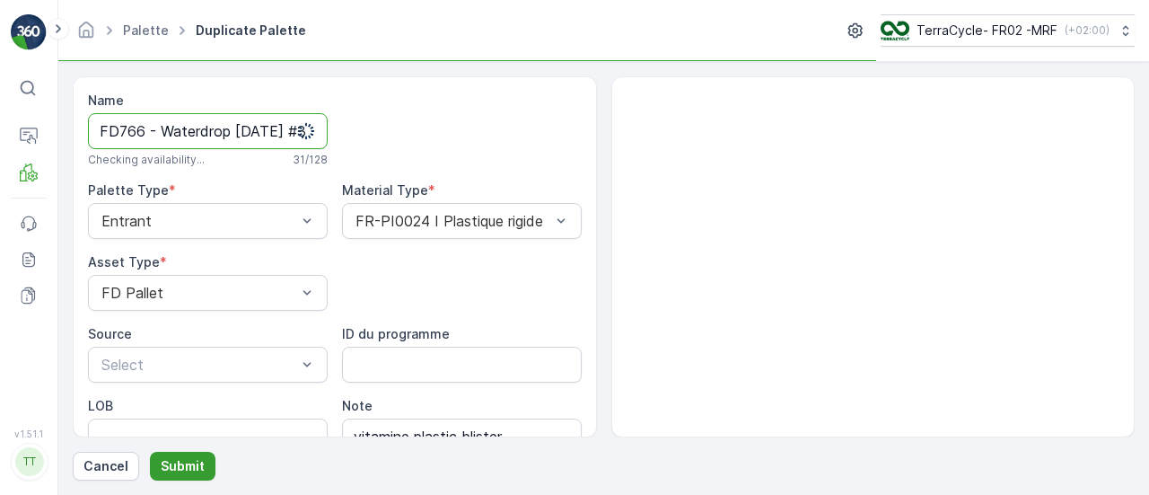
type input "FD766 - Waterdrop 09.10.2025 #3"
click at [172, 459] on p "Submit" at bounding box center [183, 466] width 44 height 18
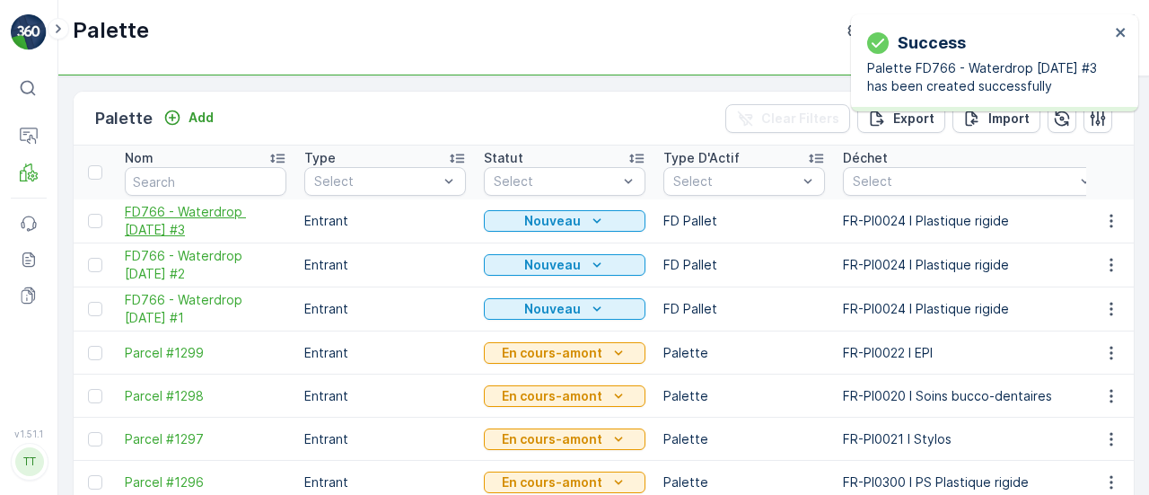
click at [169, 216] on span "FD766 - Waterdrop 09.10.2025 #3" at bounding box center [206, 221] width 162 height 36
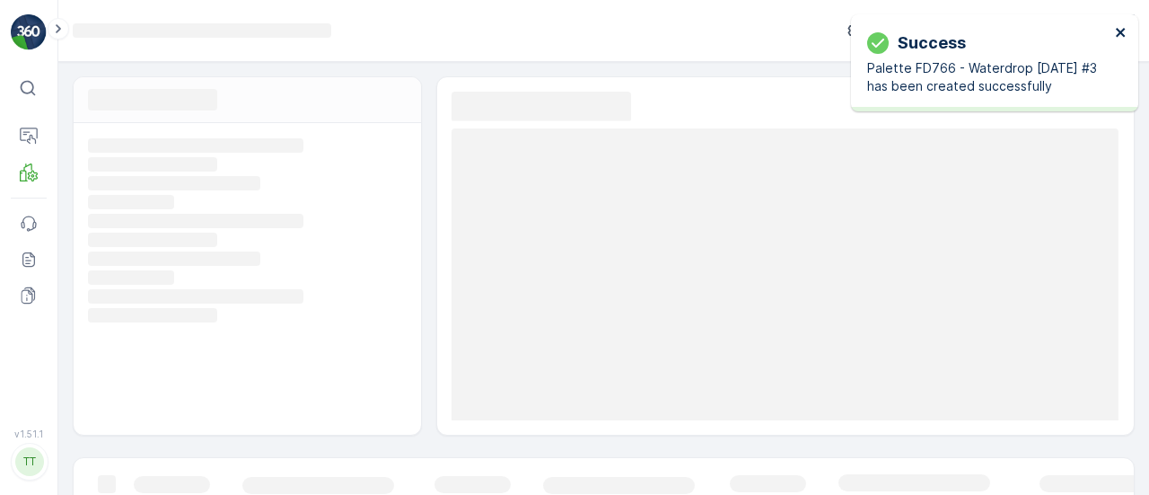
click at [1122, 38] on icon "close" at bounding box center [1121, 32] width 13 height 14
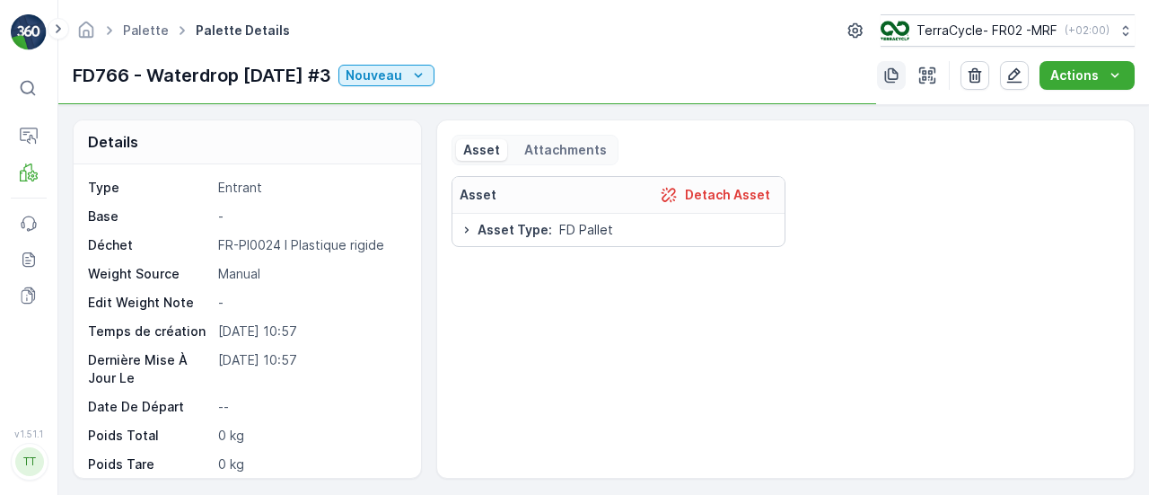
click at [892, 76] on icon "button" at bounding box center [891, 75] width 18 height 18
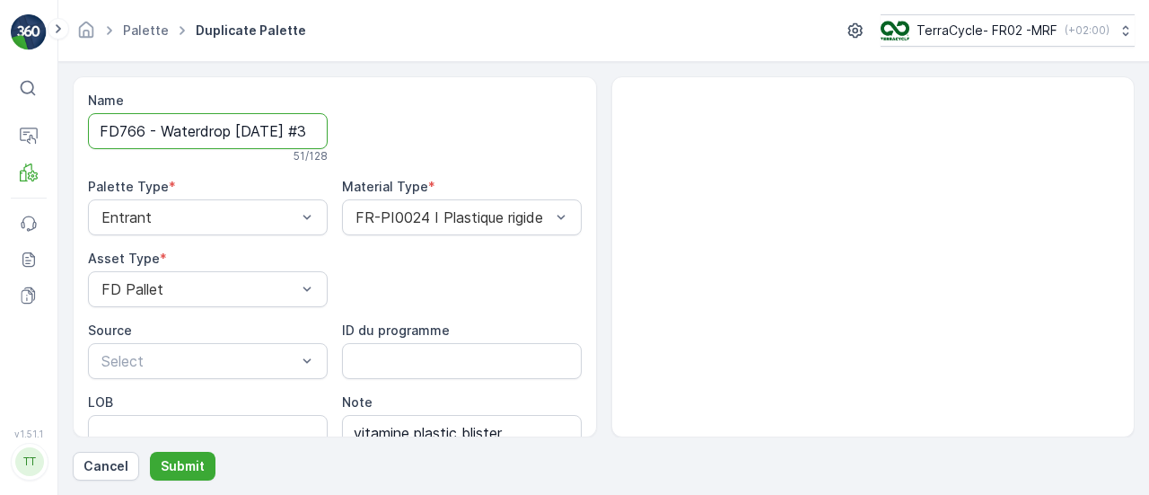
scroll to position [0, 183]
drag, startPoint x: 258, startPoint y: 127, endPoint x: 537, endPoint y: 133, distance: 279.3
click at [564, 133] on div "Name FD766 - Waterdrop 09.10.2025 #3 Copy #1759741059616 51 / 128 Palette Type …" at bounding box center [335, 304] width 494 height 424
click at [169, 138] on input "FD766 - Waterdrop 09.10.2025 #3 Copy #1759741059616" at bounding box center [208, 131] width 240 height 36
drag, startPoint x: 139, startPoint y: 139, endPoint x: 702, endPoint y: 157, distance: 563.2
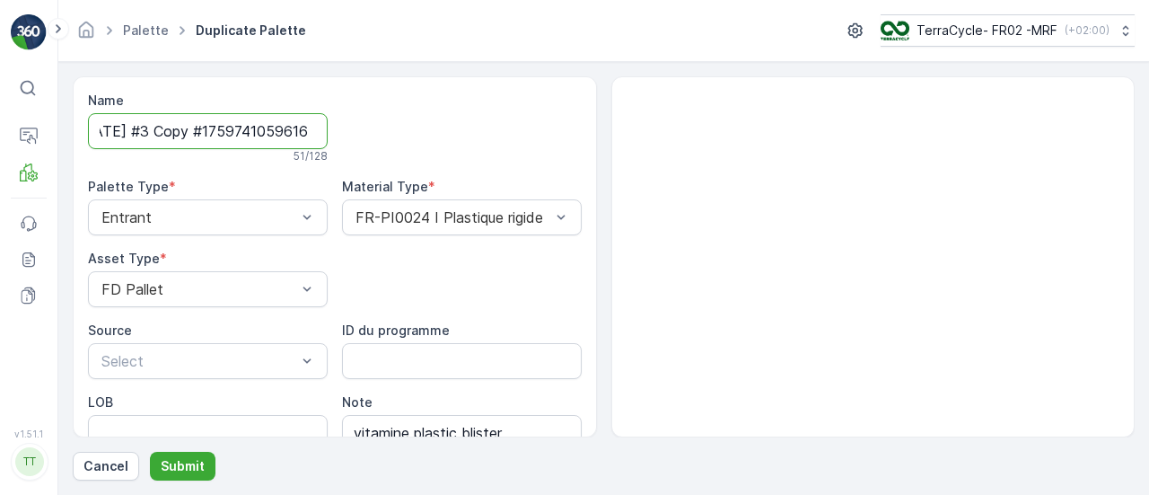
click at [700, 159] on div "Name FD766 - Waterdrop 09.10.2025 #3 Copy #1759741059616 51 / 128 Palette Type …" at bounding box center [604, 256] width 1062 height 361
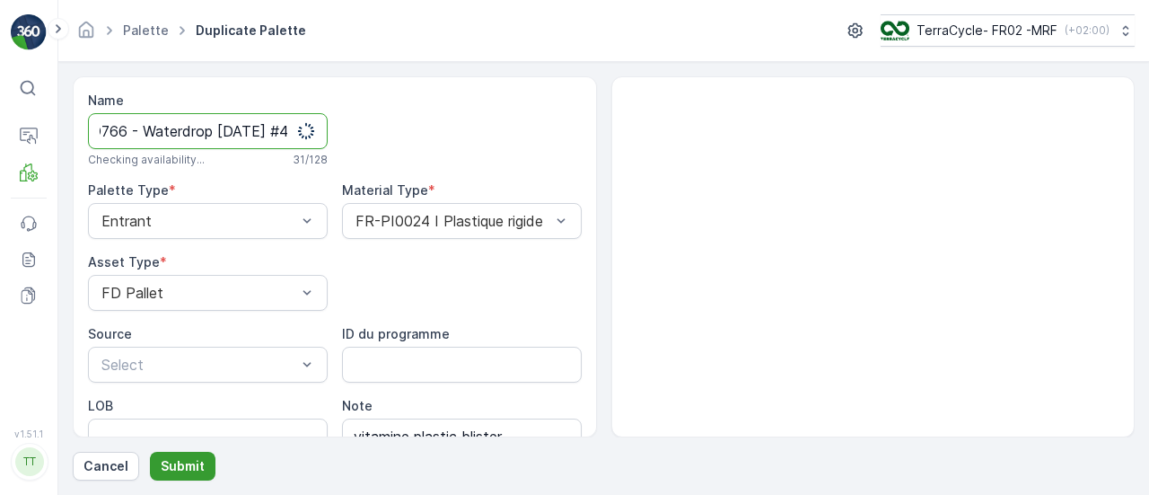
type input "FD766 - Waterdrop 09.10.2025 #4"
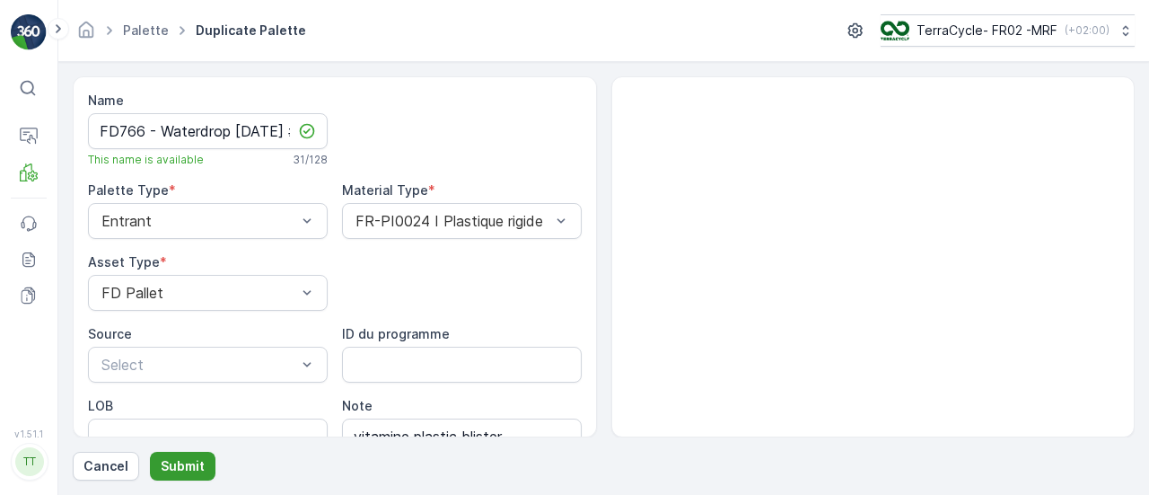
click at [180, 464] on p "Submit" at bounding box center [183, 466] width 44 height 18
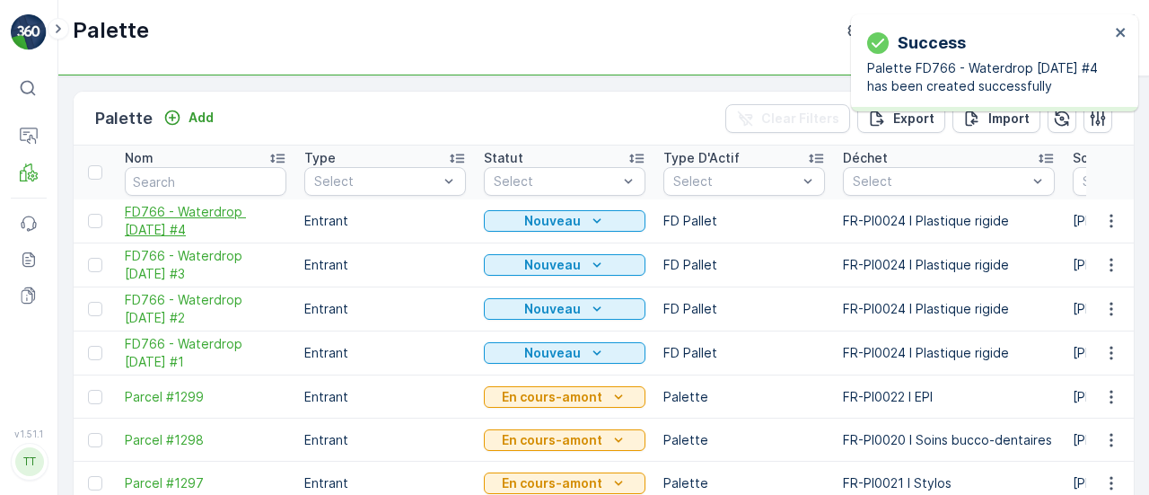
click at [167, 215] on span "FD766 - Waterdrop 09.10.2025 #4" at bounding box center [206, 221] width 162 height 36
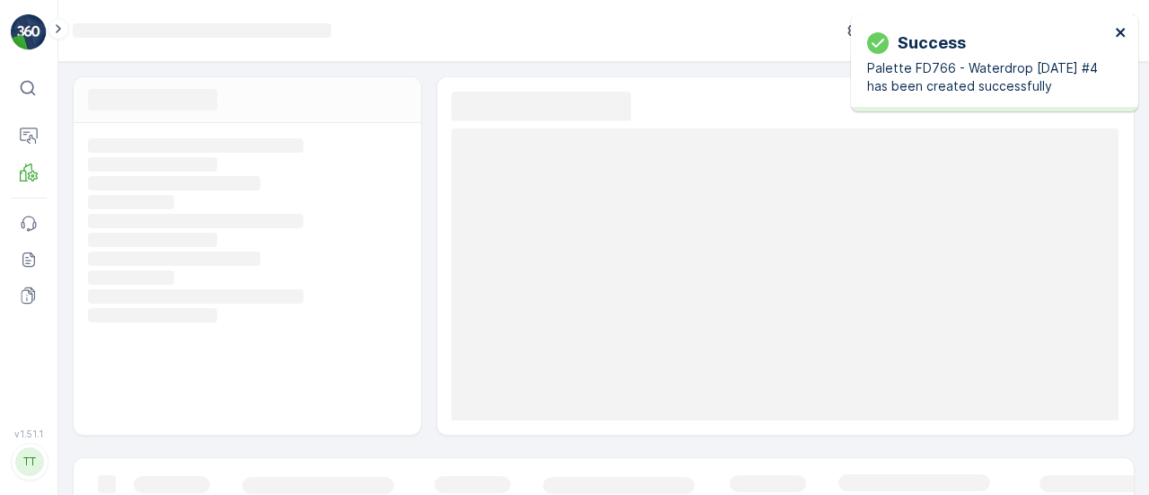
click at [1122, 38] on icon "close" at bounding box center [1121, 32] width 13 height 14
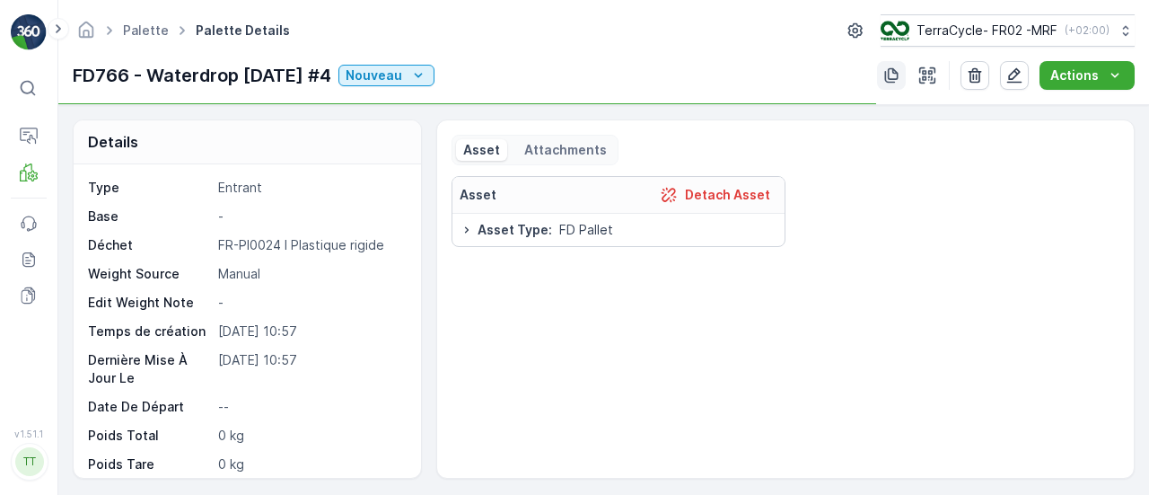
click at [887, 73] on icon "button" at bounding box center [891, 75] width 13 height 15
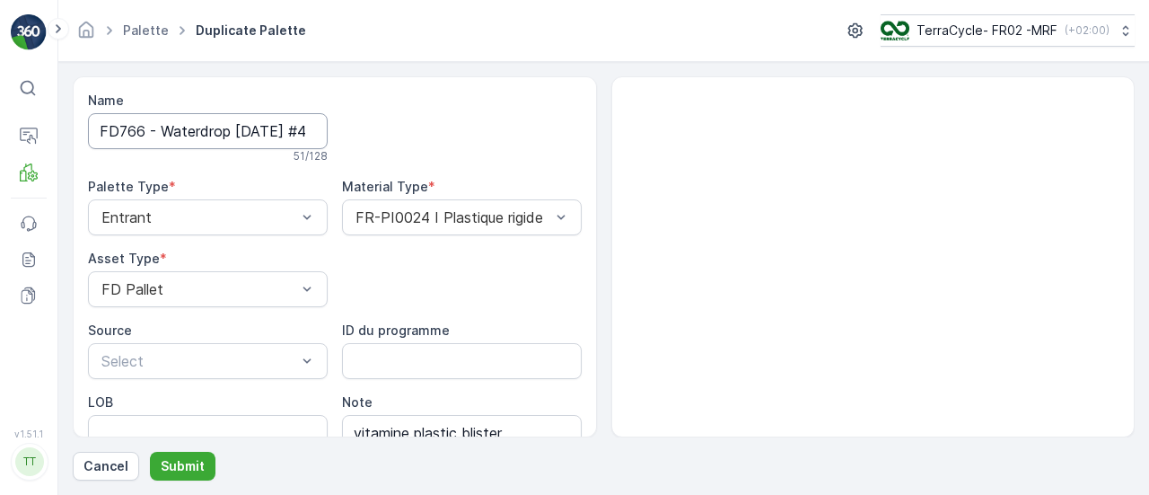
scroll to position [0, 180]
drag, startPoint x: 394, startPoint y: 130, endPoint x: 567, endPoint y: 131, distance: 173.3
click at [567, 131] on div "Name FD766 - Waterdrop 09.10.2025 #4 Copy #1759741070131 51 / 128 Palette Type …" at bounding box center [335, 304] width 494 height 424
click at [199, 125] on input "FD766 - Waterdrop 09.10.2025 #4 Copy #1759741070131" at bounding box center [208, 131] width 240 height 36
click at [136, 129] on input "FD766 - Waterdrop 09.10.2025 #4 Copy #1759741070131" at bounding box center [208, 131] width 240 height 36
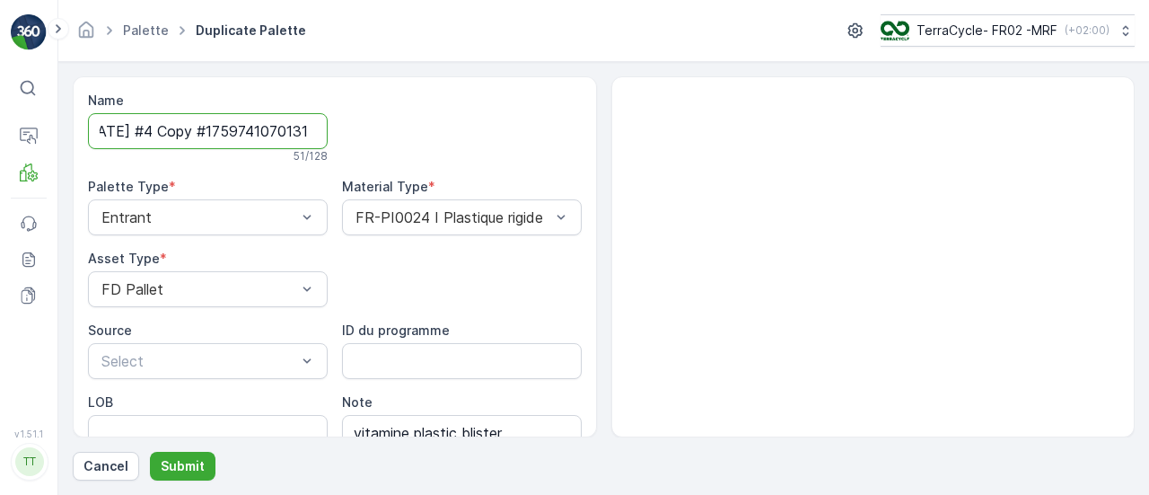
drag, startPoint x: 141, startPoint y: 130, endPoint x: 776, endPoint y: 131, distance: 634.7
click at [776, 131] on div "Name FD766 - Waterdrop 09.10.2025 #4 Copy #1759741070131 51 / 128 Palette Type …" at bounding box center [604, 256] width 1062 height 361
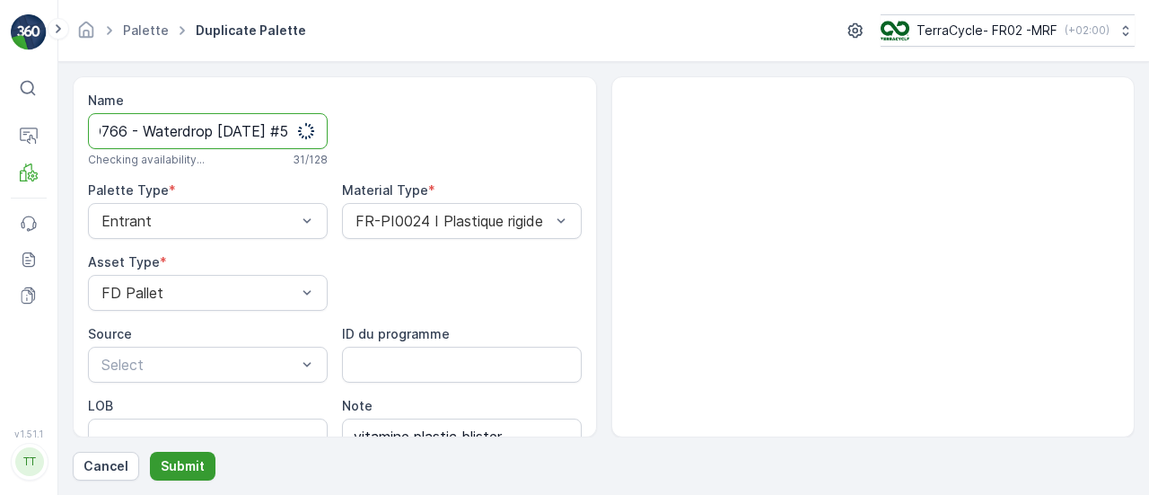
type input "FD766 - Waterdrop 09.10.2025 #5"
click at [192, 470] on p "Submit" at bounding box center [183, 466] width 44 height 18
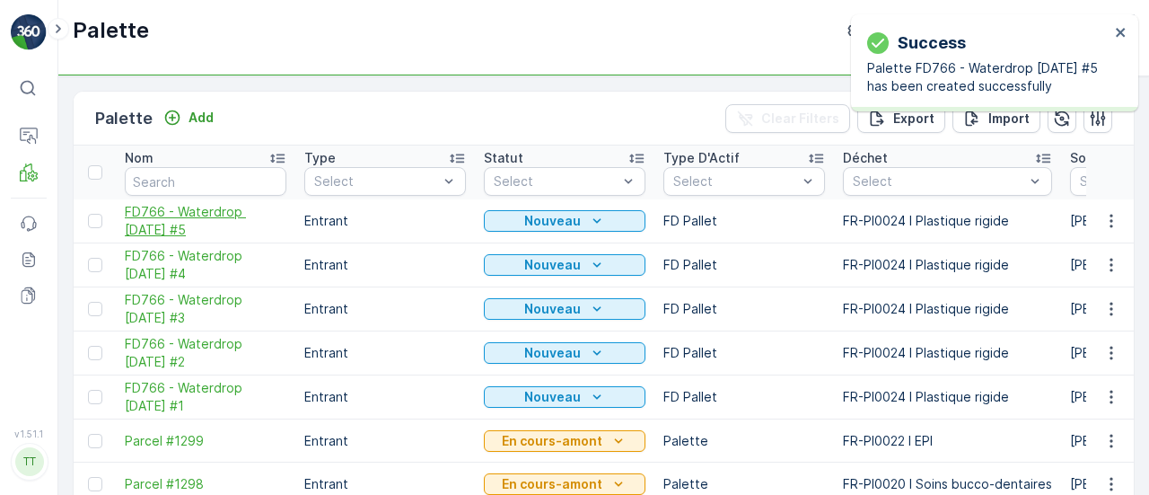
click at [197, 213] on span "FD766 - Waterdrop 09.10.2025 #5" at bounding box center [206, 221] width 162 height 36
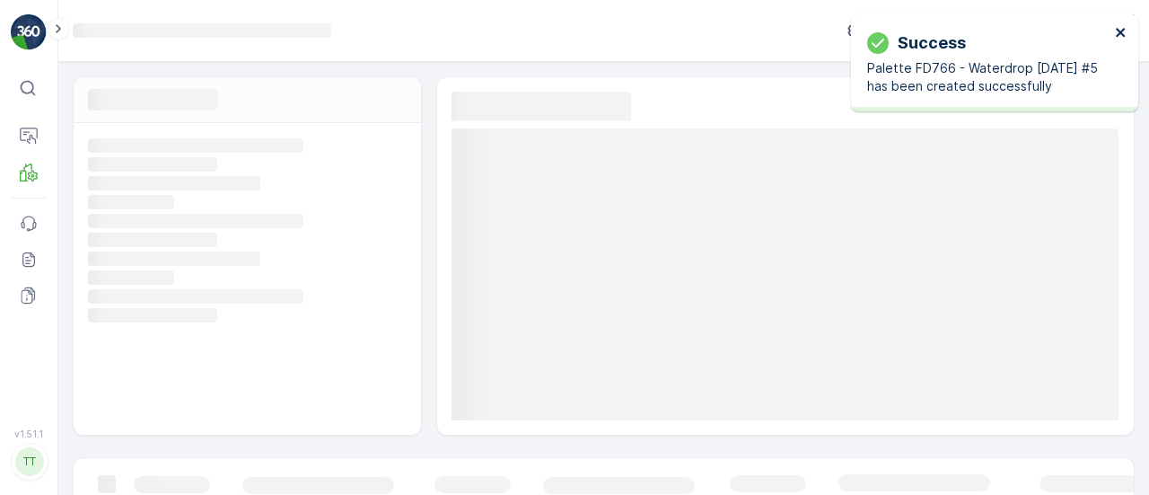
click at [1120, 31] on icon "close" at bounding box center [1120, 32] width 9 height 9
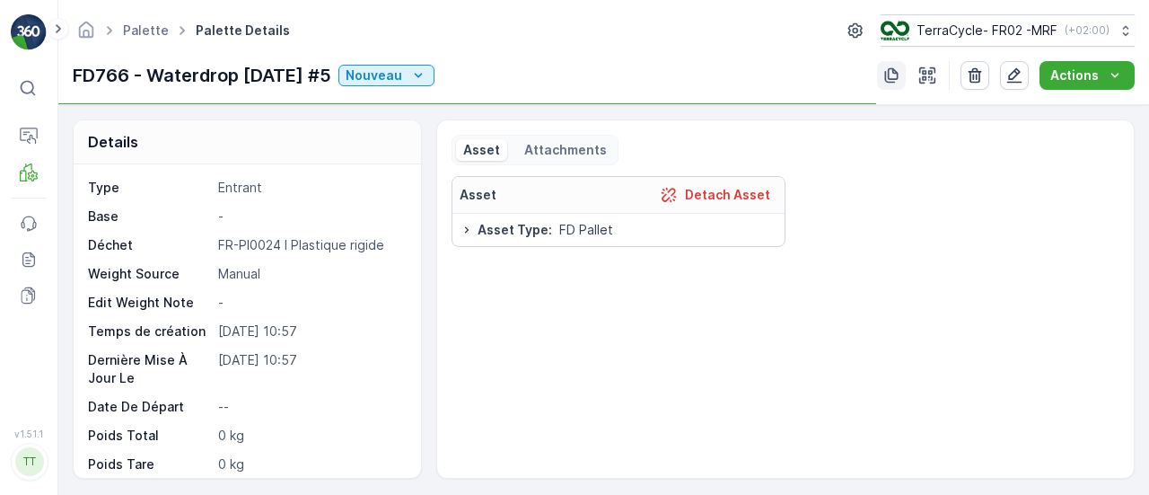
click at [894, 75] on icon "button" at bounding box center [891, 75] width 18 height 18
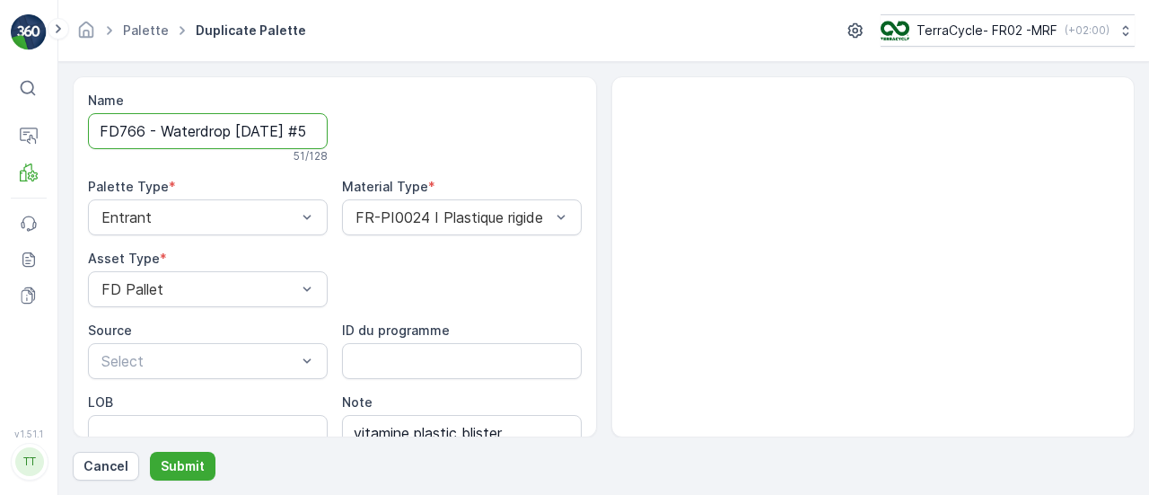
scroll to position [0, 181]
drag, startPoint x: 224, startPoint y: 127, endPoint x: 584, endPoint y: 129, distance: 360.0
click at [584, 129] on div "Name FD766 - Waterdrop 09.10.2025 #5 Copy #1759741081740 51 / 128 Palette Type …" at bounding box center [335, 256] width 524 height 361
click at [251, 129] on input "FD766 - Waterdrop 09.10.2025 #5 Copy #1759741081740" at bounding box center [208, 131] width 240 height 36
drag, startPoint x: 142, startPoint y: 130, endPoint x: 856, endPoint y: 166, distance: 715.5
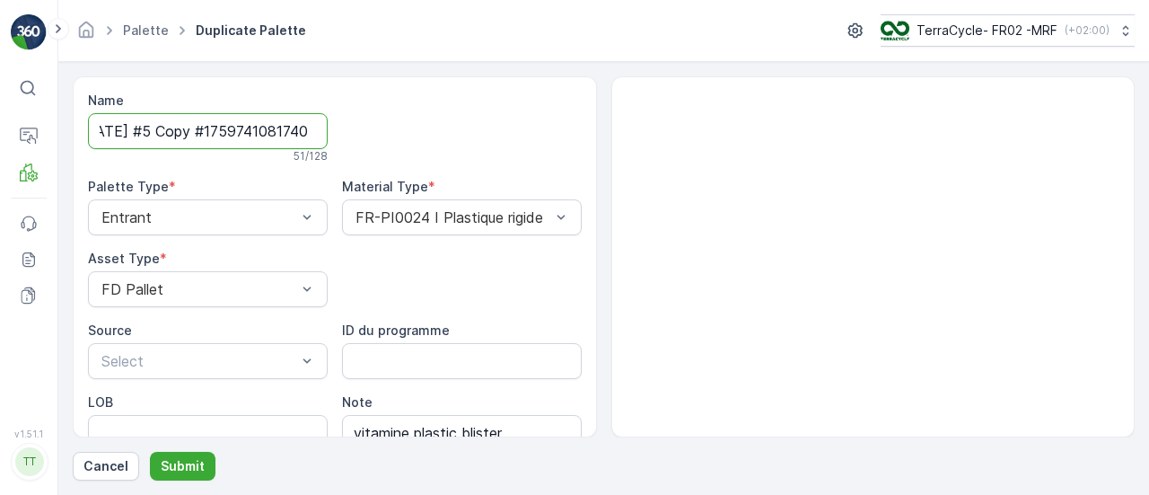
click at [831, 162] on div "Name FD766 - Waterdrop 09.10.2025 #5 Copy #1759741081740 51 / 128 Palette Type …" at bounding box center [604, 256] width 1062 height 361
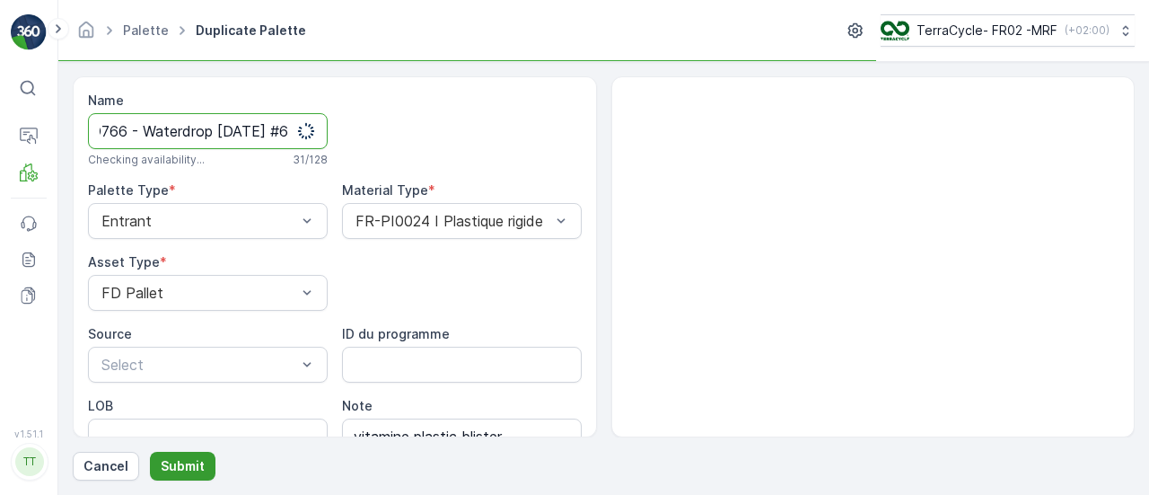
type input "FD766 - Waterdrop 09.10.2025 #6"
click at [183, 471] on p "Submit" at bounding box center [183, 466] width 44 height 18
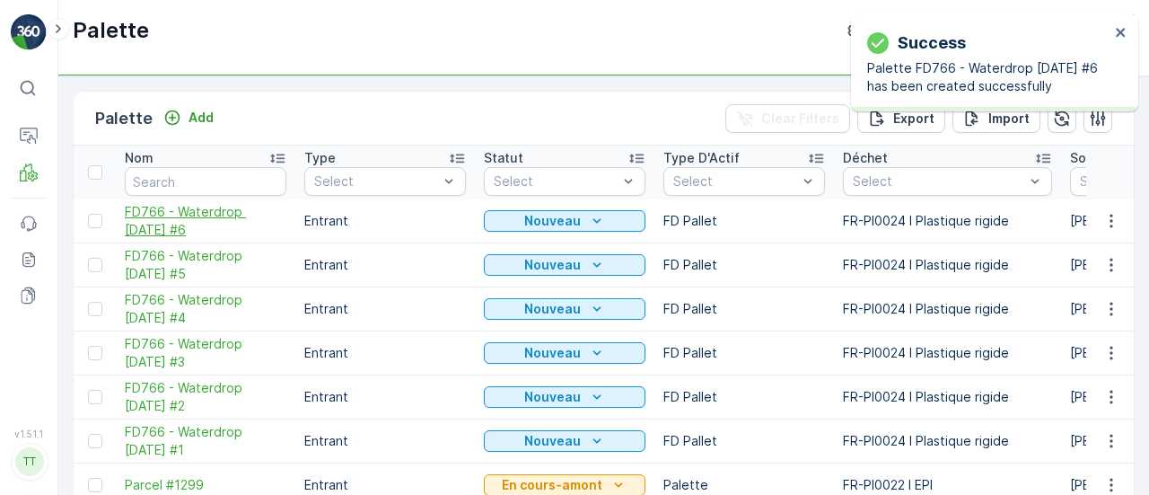
click at [201, 215] on span "FD766 - Waterdrop 09.10.2025 #6" at bounding box center [206, 221] width 162 height 36
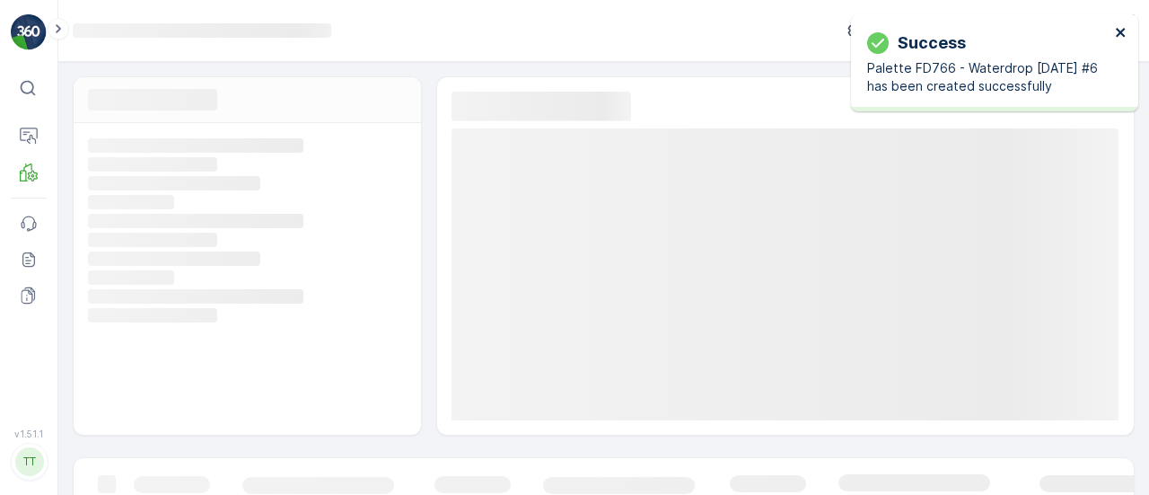
click at [1119, 30] on icon "close" at bounding box center [1120, 32] width 9 height 9
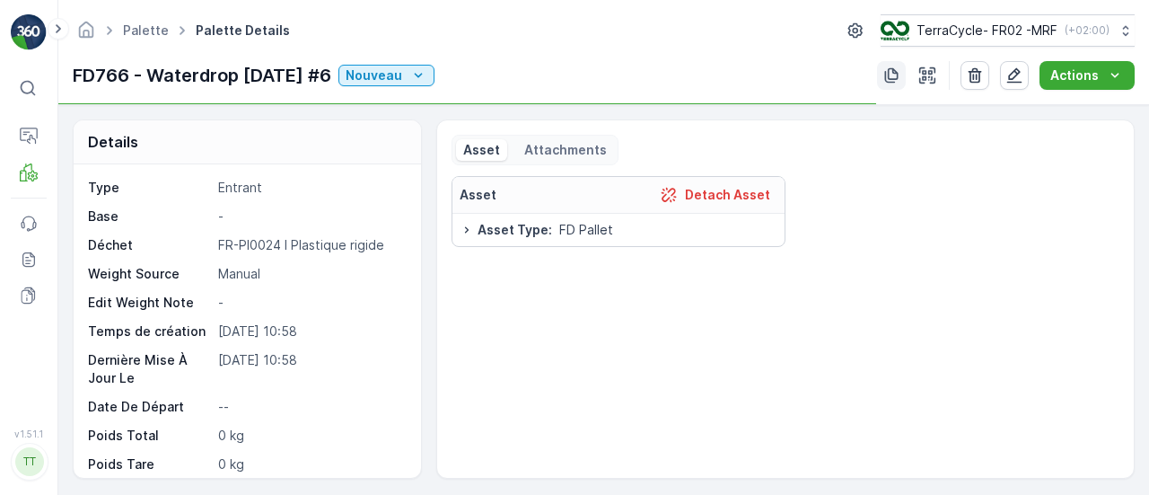
click at [883, 76] on icon "button" at bounding box center [891, 75] width 18 height 18
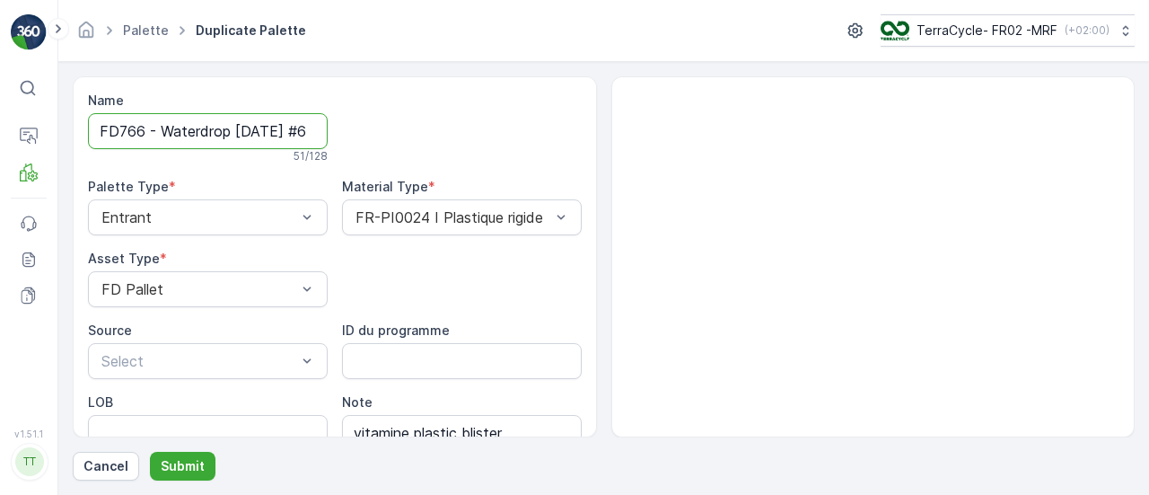
scroll to position [0, 185]
drag, startPoint x: 618, startPoint y: 132, endPoint x: 538, endPoint y: 130, distance: 79.9
click at [637, 128] on div "Name FD766 - Waterdrop 09.10.2025 #6 Copy #1759741094835 51 / 128 Palette Type …" at bounding box center [604, 256] width 1062 height 361
click at [164, 127] on input "FD766 - Waterdrop 09.10.2025 #6 Copy #1759741094835" at bounding box center [208, 131] width 240 height 36
click at [138, 128] on input "FD766 - Waterdrop 09.10.2025 #6 Copy #1759741094835" at bounding box center [208, 131] width 240 height 36
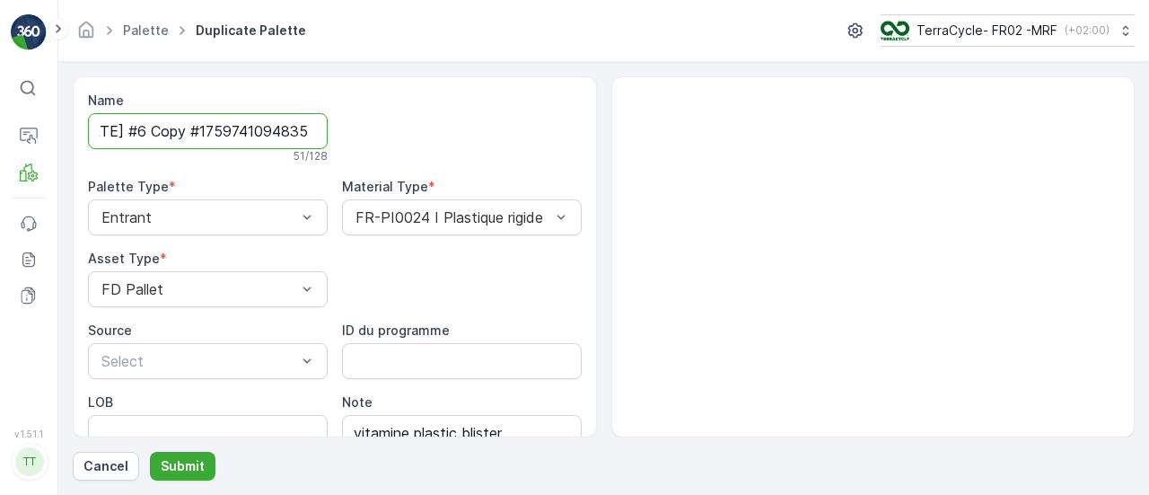
drag, startPoint x: 137, startPoint y: 129, endPoint x: 823, endPoint y: 164, distance: 686.8
click at [823, 164] on div "Name FD766 - Waterdrop 09.10.2025 #6 Copy #1759741094835 51 / 128 Palette Type …" at bounding box center [604, 256] width 1062 height 361
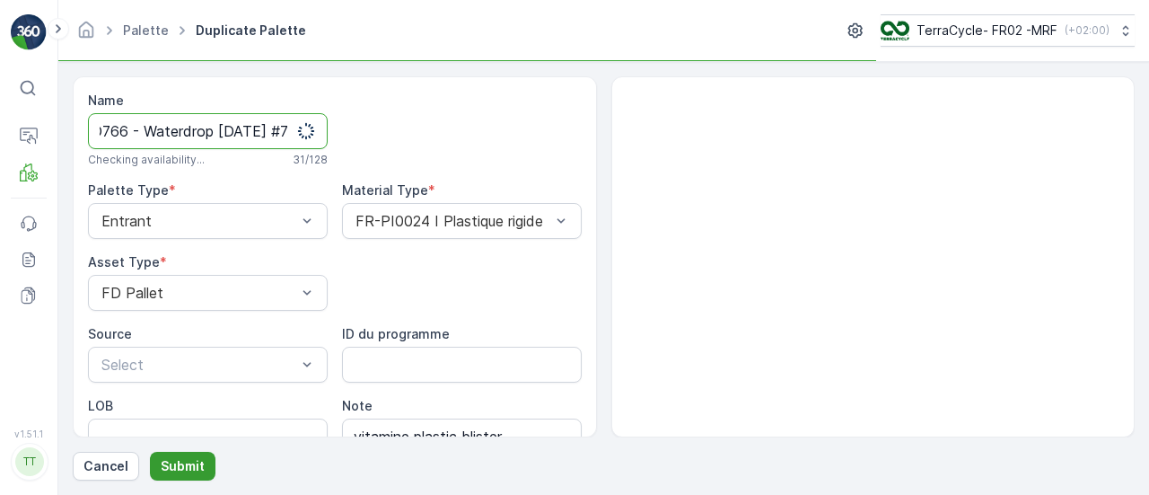
type input "FD766 - Waterdrop 09.10.2025 #7"
click at [167, 463] on p "Submit" at bounding box center [183, 466] width 44 height 18
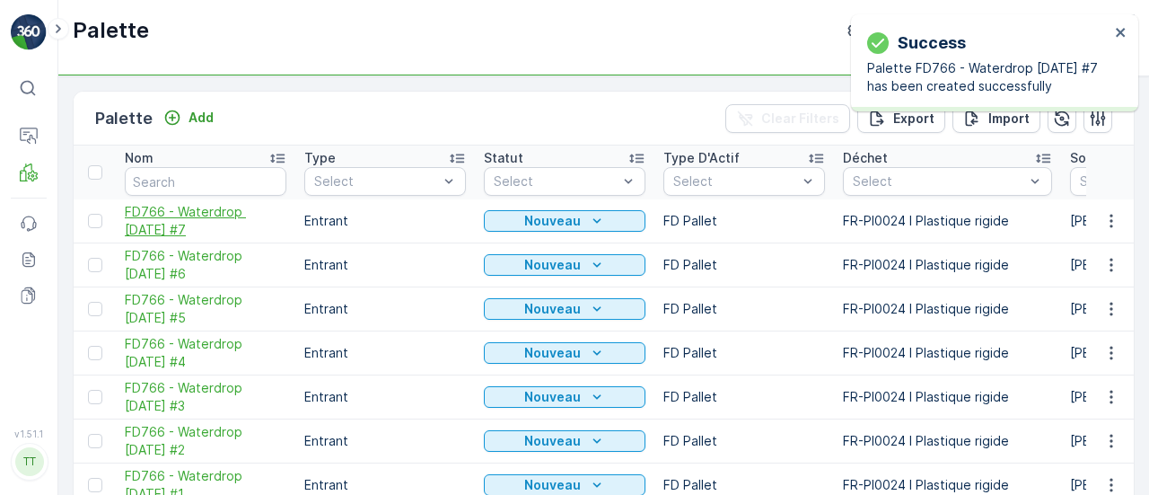
click at [193, 216] on span "FD766 - Waterdrop 09.10.2025 #7" at bounding box center [206, 221] width 162 height 36
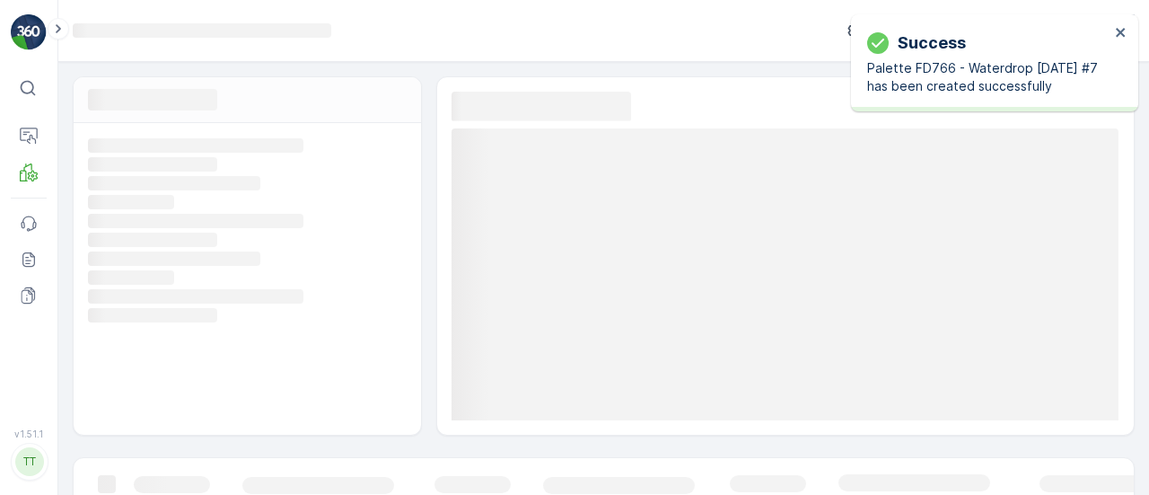
click at [1111, 27] on div "Success Palette FD766 - Waterdrop 09.10.2025 #7 has been created successfully" at bounding box center [988, 62] width 253 height 75
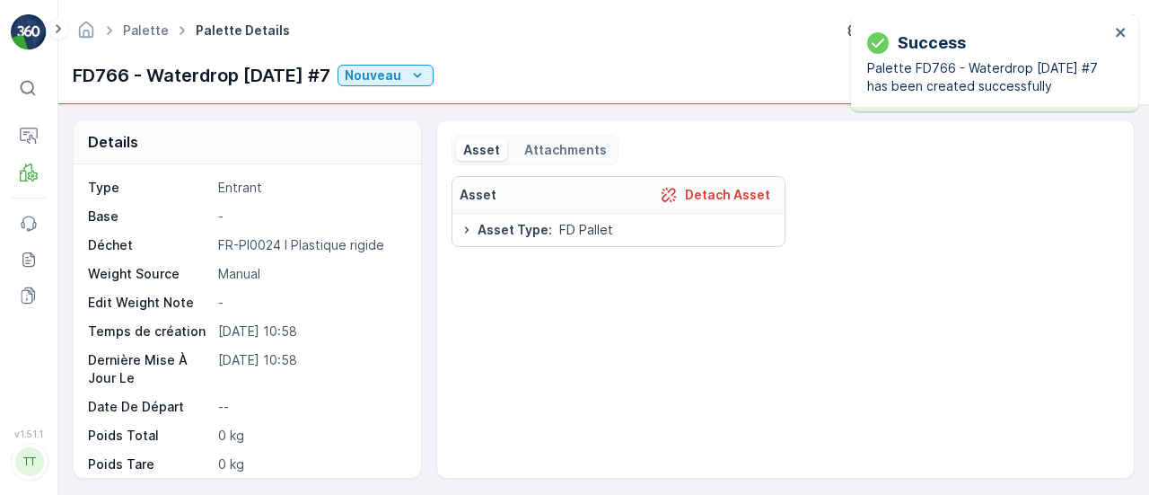
click at [1114, 31] on div "Success Palette FD766 - Waterdrop 09.10.2025 #7 has been created successfully" at bounding box center [988, 62] width 253 height 75
click at [1119, 36] on icon "close" at bounding box center [1121, 32] width 13 height 14
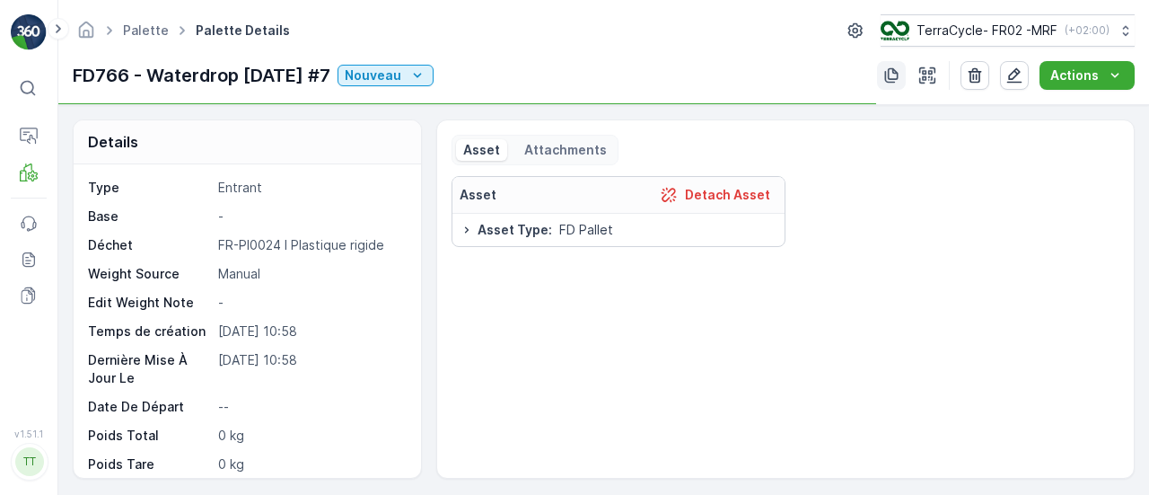
click at [882, 73] on button "button" at bounding box center [891, 75] width 29 height 29
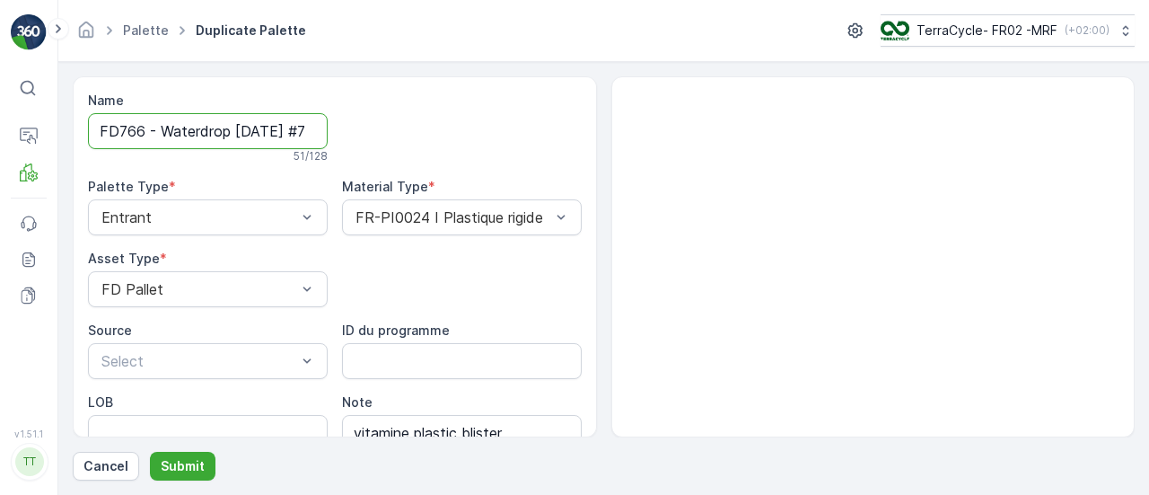
scroll to position [0, 181]
drag, startPoint x: 289, startPoint y: 134, endPoint x: 516, endPoint y: 124, distance: 227.3
click at [516, 124] on div "Name FD766 - Waterdrop 09.10.2025 #7 Copy #1759741105382 51 / 128 Palette Type …" at bounding box center [335, 304] width 494 height 424
click at [226, 128] on input "FD766 - Waterdrop 09.10.2025 #7 Copy #1759741105382" at bounding box center [208, 131] width 240 height 36
drag, startPoint x: 140, startPoint y: 134, endPoint x: 650, endPoint y: 197, distance: 513.8
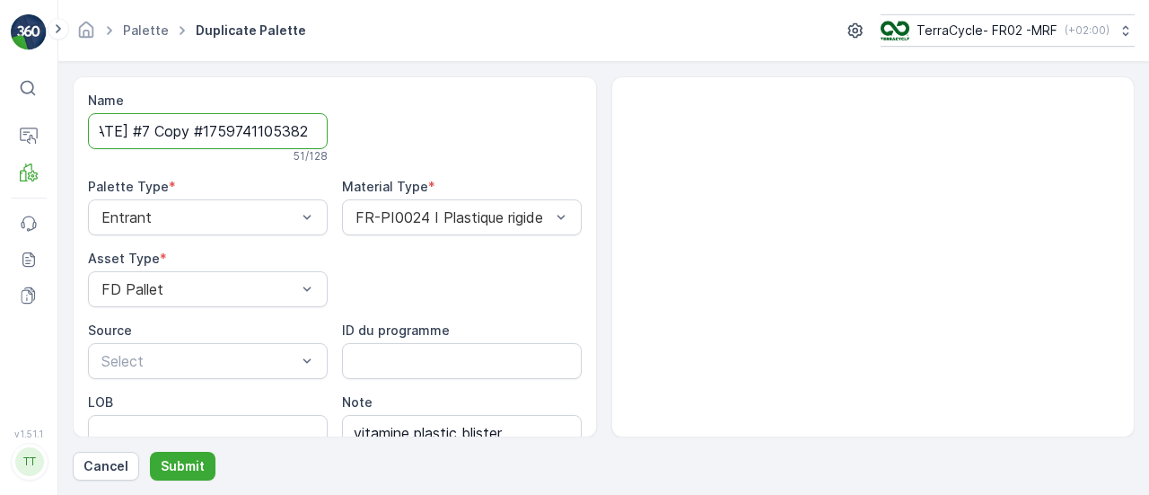
click at [629, 189] on div "Name FD766 - Waterdrop 09.10.2025 #7 Copy #1759741105382 51 / 128 Palette Type …" at bounding box center [604, 256] width 1062 height 361
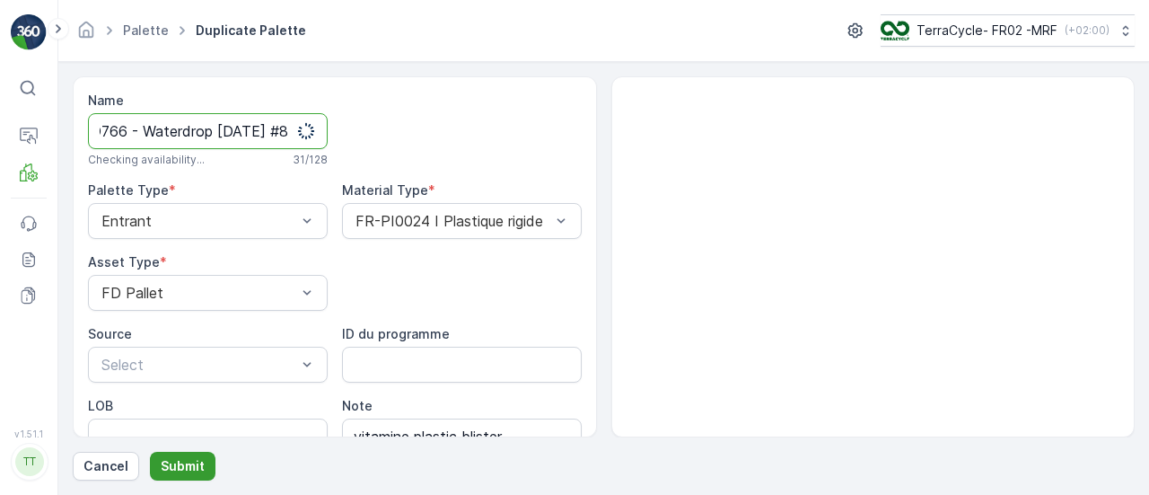
type input "FD766 - Waterdrop 09.10.2025 #8"
click at [183, 464] on p "Submit" at bounding box center [183, 466] width 44 height 18
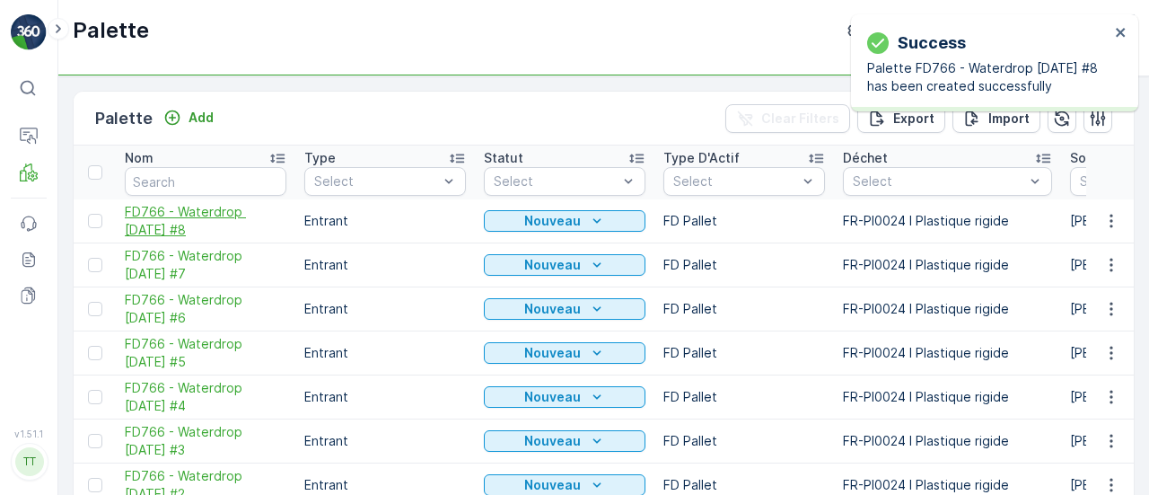
click at [180, 208] on span "FD766 - Waterdrop 09.10.2025 #8" at bounding box center [206, 221] width 162 height 36
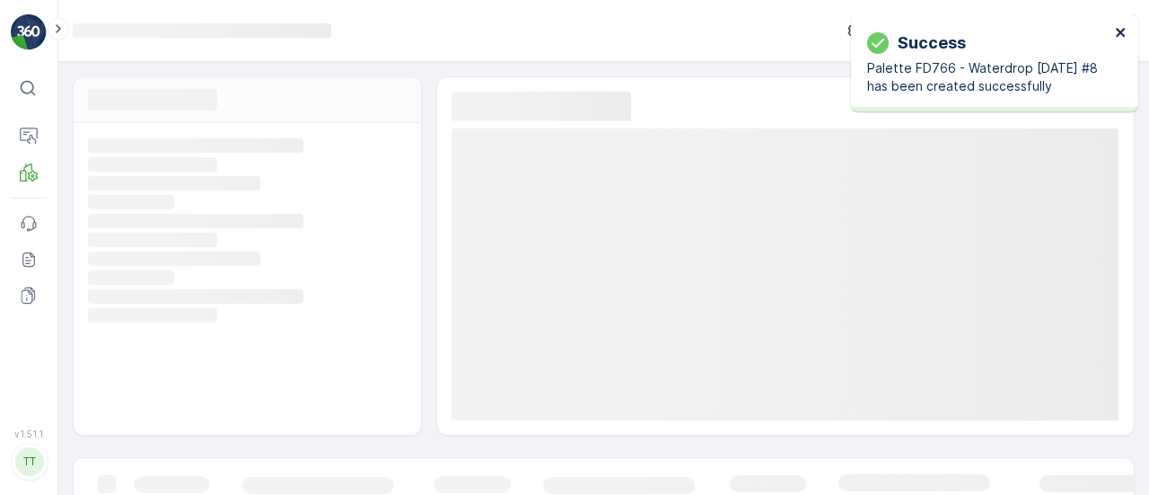
click at [1119, 27] on icon "close" at bounding box center [1121, 32] width 13 height 14
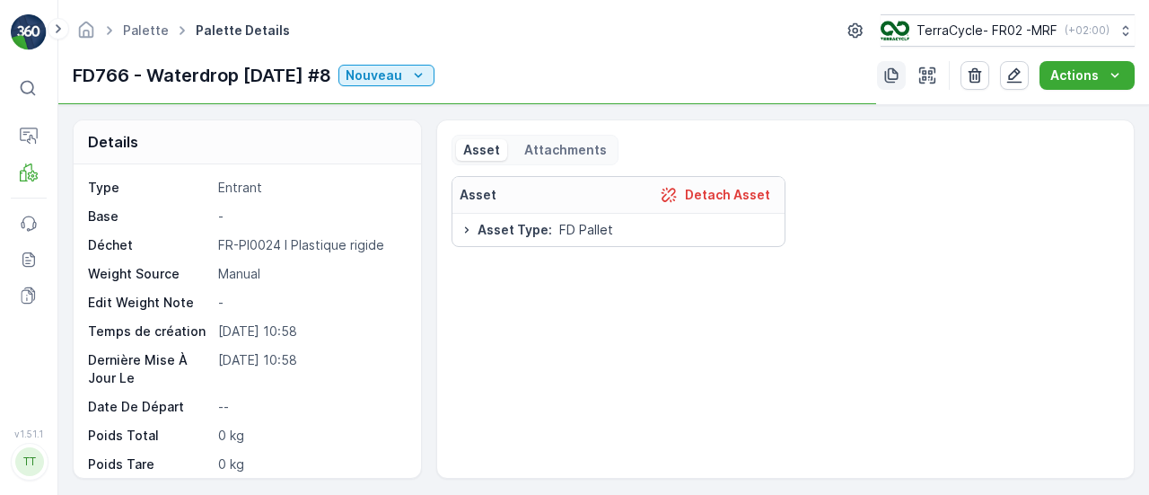
click at [904, 66] on button "button" at bounding box center [891, 75] width 29 height 29
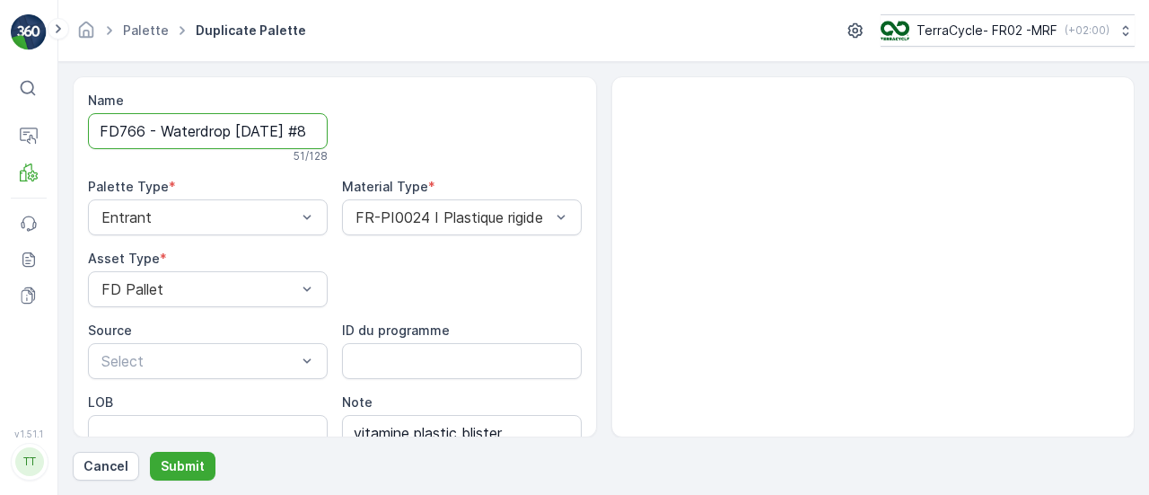
scroll to position [0, 180]
drag, startPoint x: 388, startPoint y: 132, endPoint x: 558, endPoint y: 138, distance: 170.7
click at [558, 138] on div "Name FD766 - Waterdrop 09.10.2025 #8 Copy #1759741117542 51 / 128 Palette Type …" at bounding box center [335, 304] width 494 height 424
click at [144, 132] on input "FD766 - Waterdrop 09.10.2025 #8 Copy #1759741117542" at bounding box center [208, 131] width 240 height 36
drag, startPoint x: 514, startPoint y: 136, endPoint x: 680, endPoint y: 149, distance: 166.6
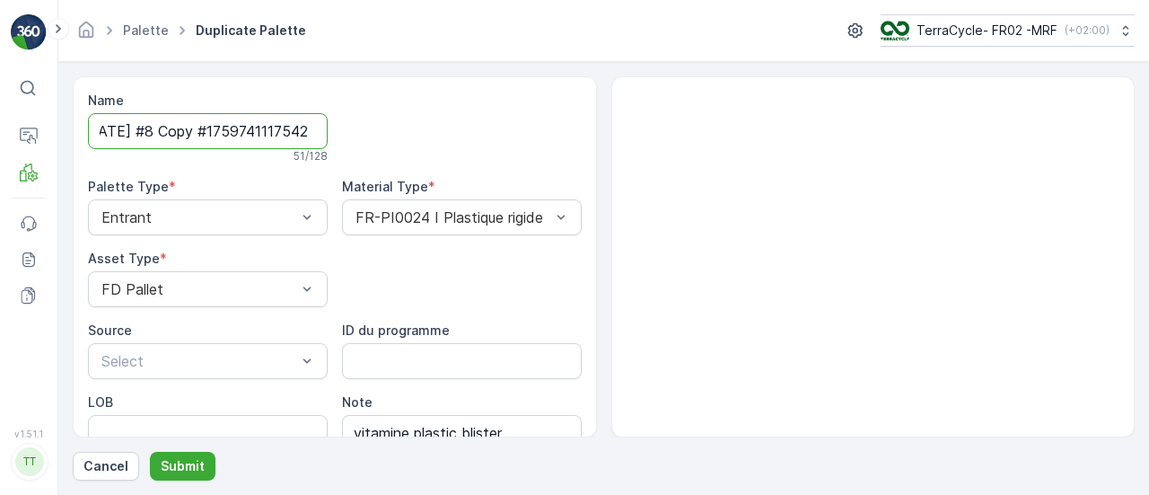
click at [667, 145] on div "Name FD766 - Waterdrop 09.10.2025 #8 Copy #1759741117542 51 / 128 Palette Type …" at bounding box center [604, 256] width 1062 height 361
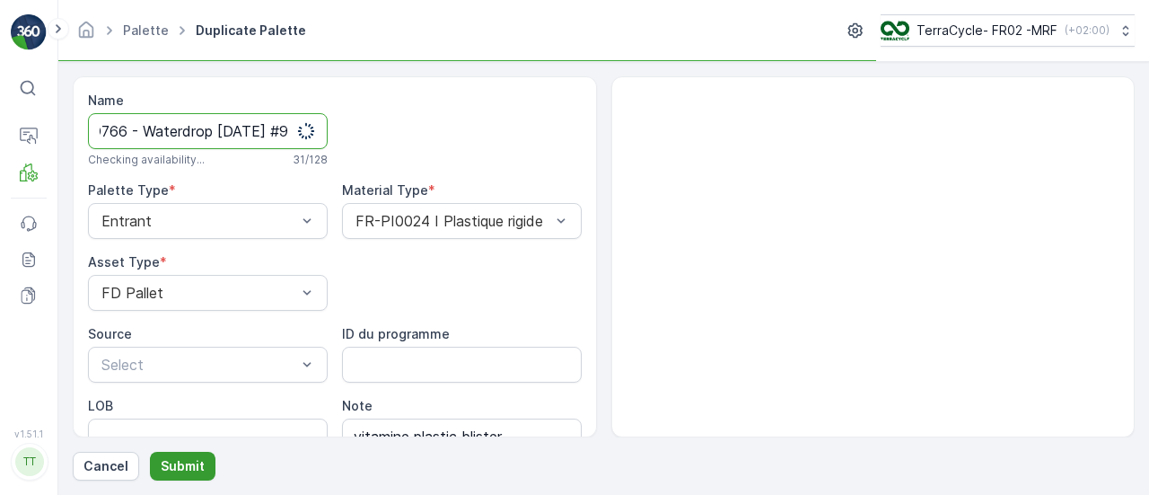
type input "FD766 - Waterdrop 09.10.2025 #9"
click at [203, 466] on button "Submit" at bounding box center [183, 466] width 66 height 29
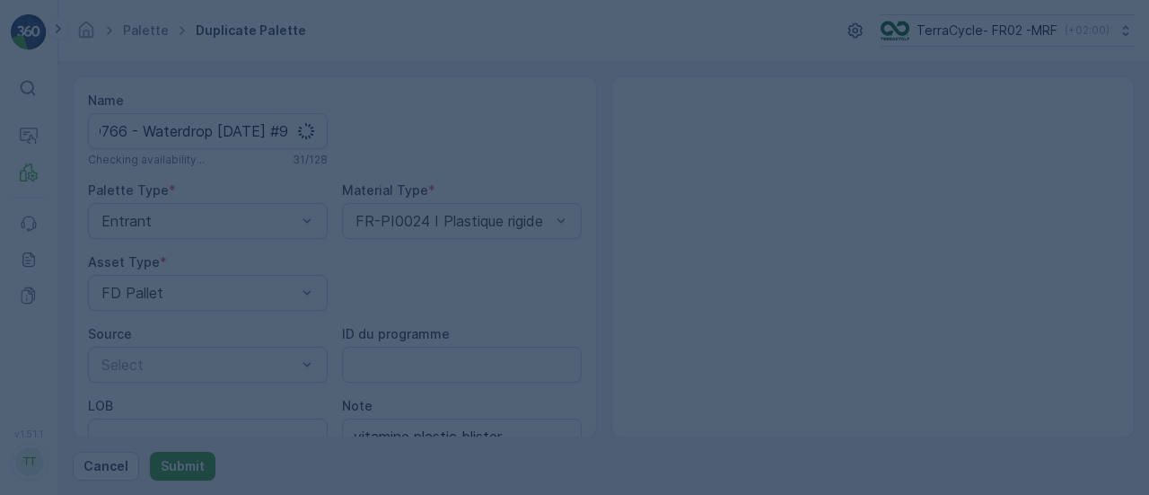
scroll to position [0, 0]
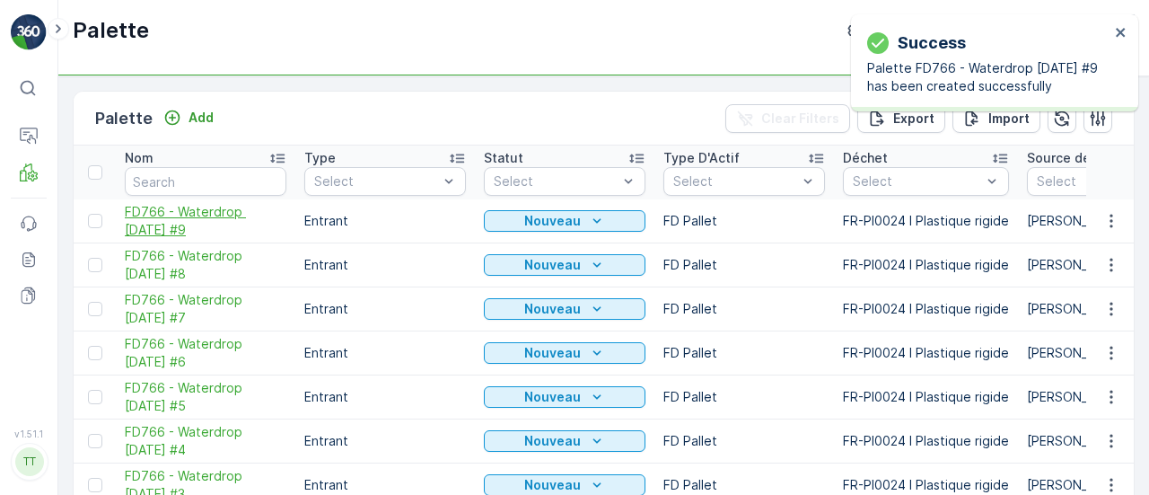
click at [214, 229] on span "FD766 - Waterdrop 09.10.2025 #9" at bounding box center [206, 221] width 162 height 36
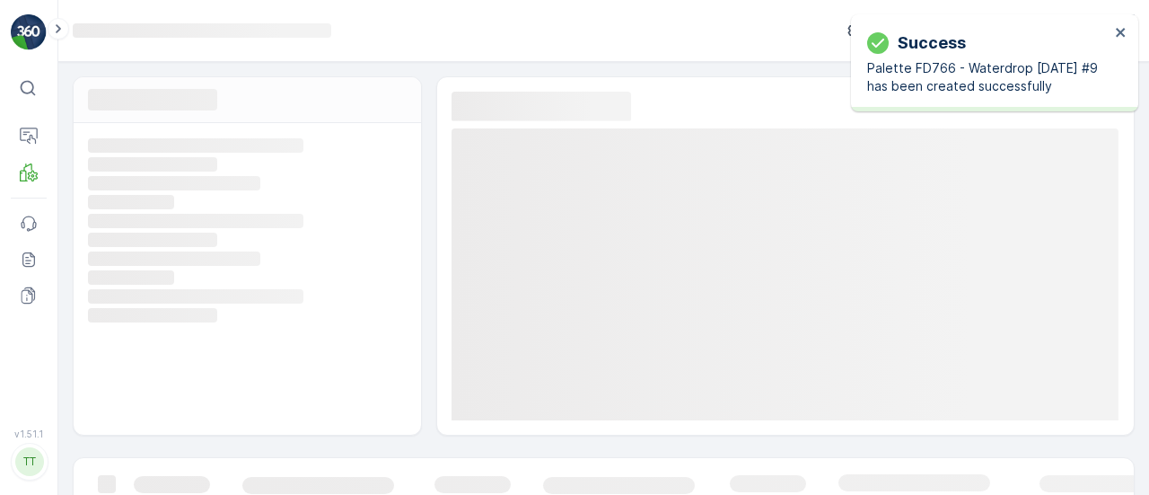
click at [1113, 29] on div "Success Palette FD766 - Waterdrop 09.10.2025 #9 has been created successfully" at bounding box center [988, 62] width 253 height 75
click at [1117, 31] on icon "close" at bounding box center [1121, 32] width 13 height 14
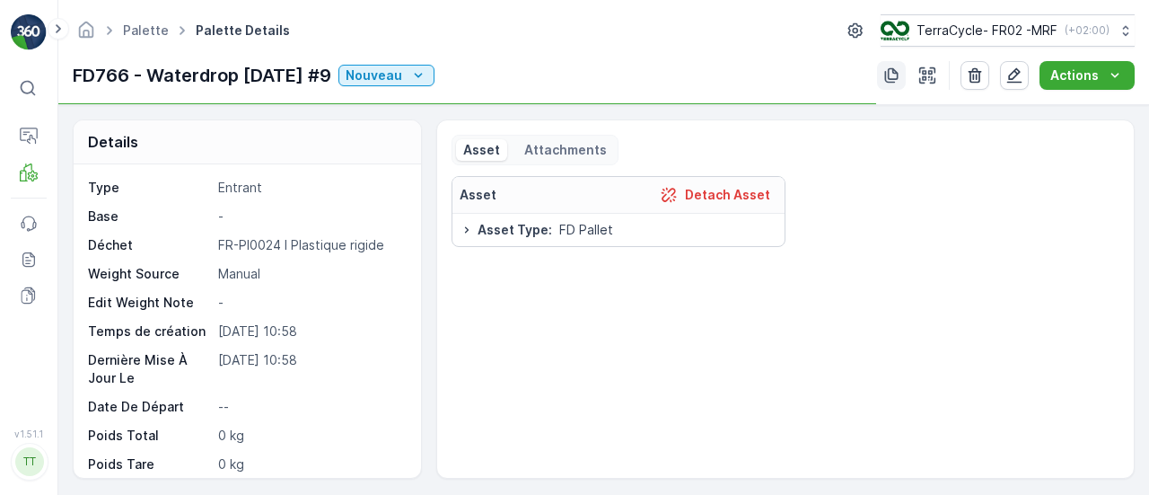
click at [905, 69] on button "button" at bounding box center [891, 75] width 29 height 29
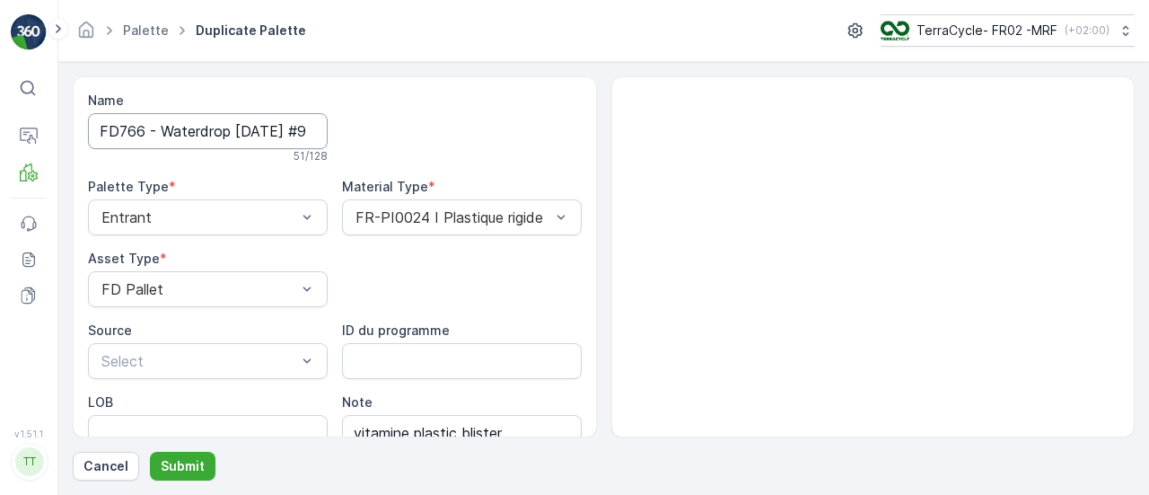
scroll to position [0, 180]
drag, startPoint x: 273, startPoint y: 134, endPoint x: 309, endPoint y: 136, distance: 36.0
click at [478, 145] on div "Name FD766 - Waterdrop 09.10.2025 #9 Copy #1759741132201 51 / 128 Palette Type …" at bounding box center [335, 304] width 494 height 424
click at [219, 136] on input "FD766 - Waterdrop 09.10.2025 #9 Copy #1759741132201" at bounding box center [208, 131] width 240 height 36
drag, startPoint x: 148, startPoint y: 130, endPoint x: 775, endPoint y: 140, distance: 626.7
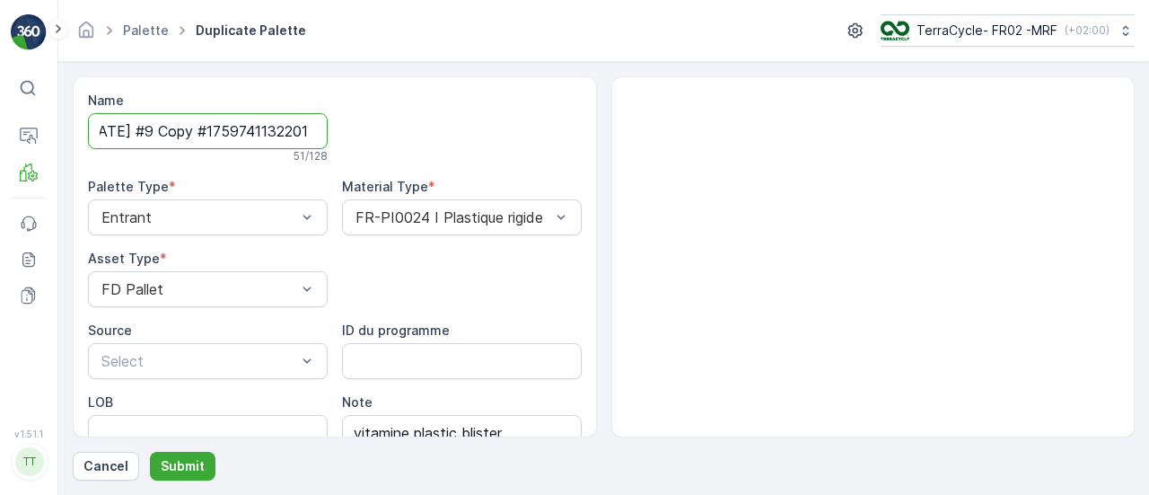
click at [634, 125] on div "Name FD766 - Waterdrop 09.10.2025 #9 Copy #1759741132201 51 / 128 Palette Type …" at bounding box center [604, 256] width 1062 height 361
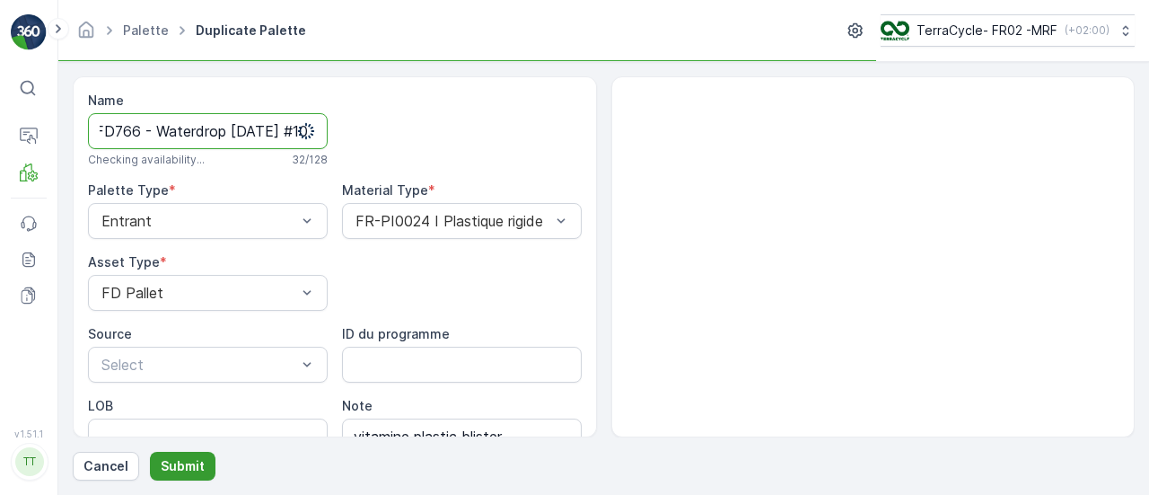
type input "FD766 - Waterdrop 09.10.2025 #10"
click at [195, 462] on p "Submit" at bounding box center [183, 466] width 44 height 18
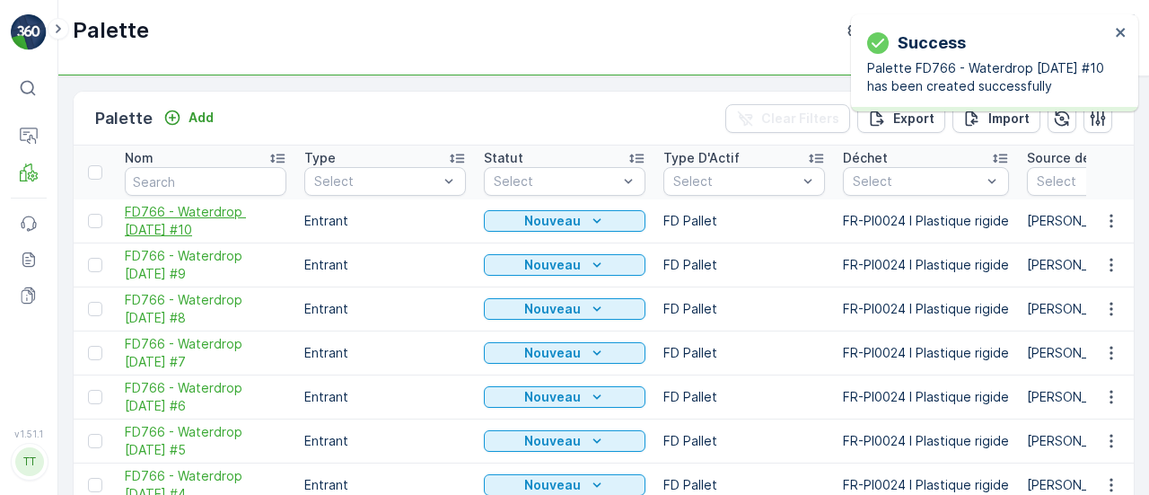
click at [183, 209] on span "FD766 - Waterdrop 09.10.2025 #10" at bounding box center [206, 221] width 162 height 36
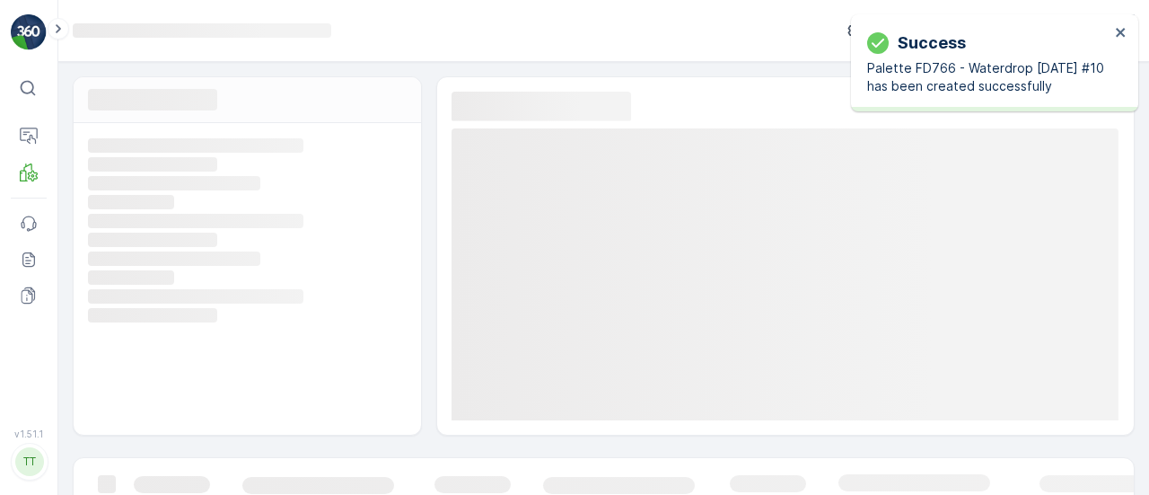
click at [1111, 31] on div "Success Palette FD766 - Waterdrop 09.10.2025 #10 has been created successfully" at bounding box center [988, 62] width 253 height 75
click at [1119, 33] on icon "close" at bounding box center [1120, 32] width 9 height 9
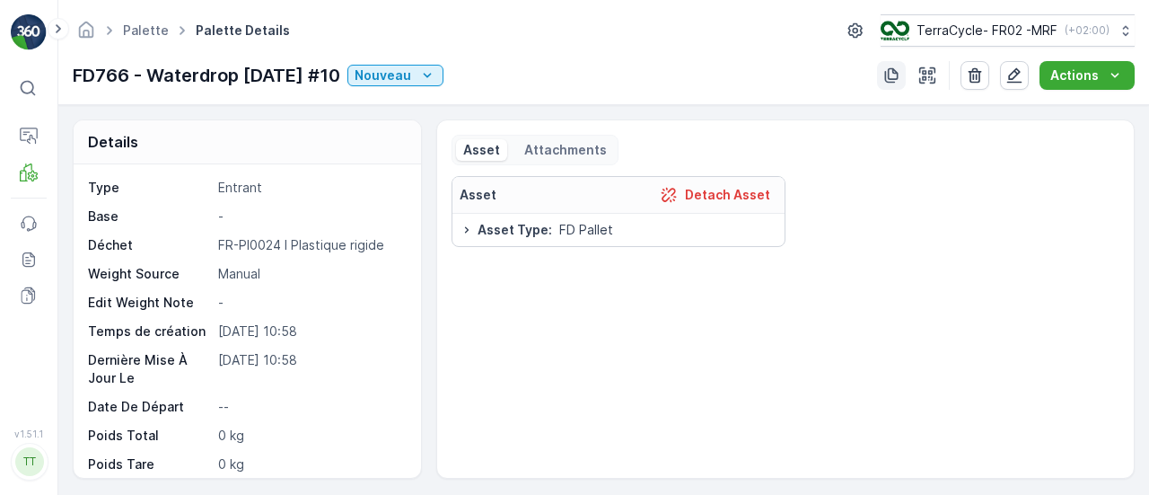
click at [886, 75] on icon "button" at bounding box center [891, 75] width 18 height 18
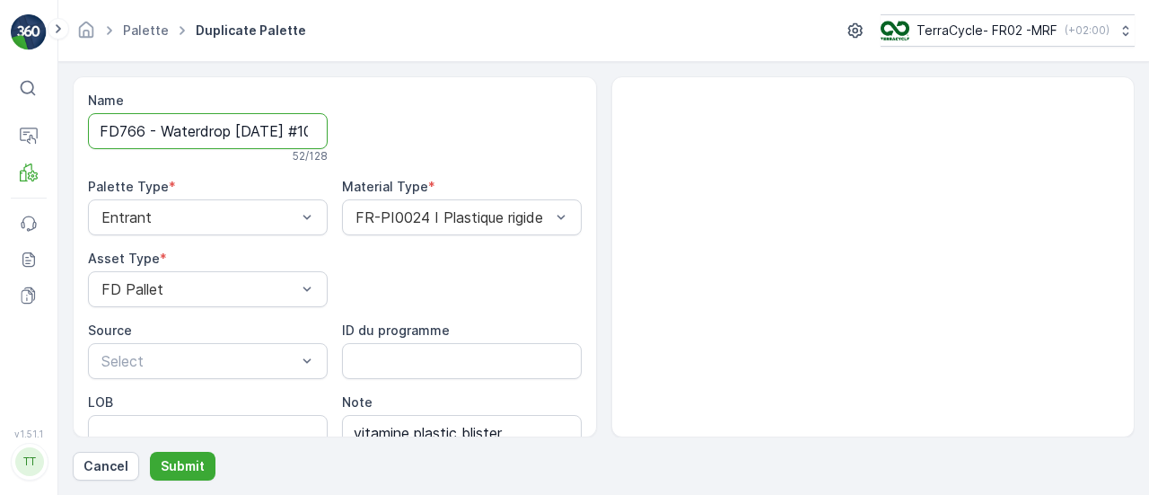
scroll to position [0, 188]
drag, startPoint x: 277, startPoint y: 128, endPoint x: 466, endPoint y: 136, distance: 189.6
click at [466, 136] on div "Name FD766 - Waterdrop 09.10.2025 #10 Copy #1759741145166 52 / 128 Palette Type…" at bounding box center [335, 304] width 494 height 424
click at [206, 118] on input "FD766 - Waterdrop 09.10.2025 #10 Copy #1759741145166" at bounding box center [208, 131] width 240 height 36
click at [154, 133] on input "FD766 - Waterdrop 09.10.2025 #10 Copy #1759741145166" at bounding box center [208, 131] width 240 height 36
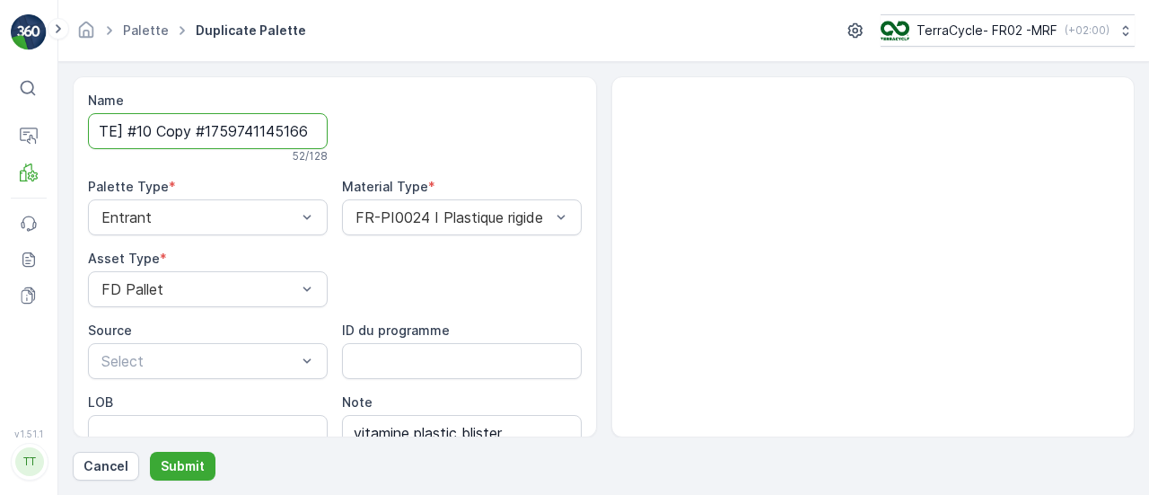
drag, startPoint x: 141, startPoint y: 132, endPoint x: 968, endPoint y: 196, distance: 829.3
click at [724, 136] on div "Name FD766 - Waterdrop 09.10.2025 #10 Copy #1759741145166 52 / 128 Palette Type…" at bounding box center [604, 256] width 1062 height 361
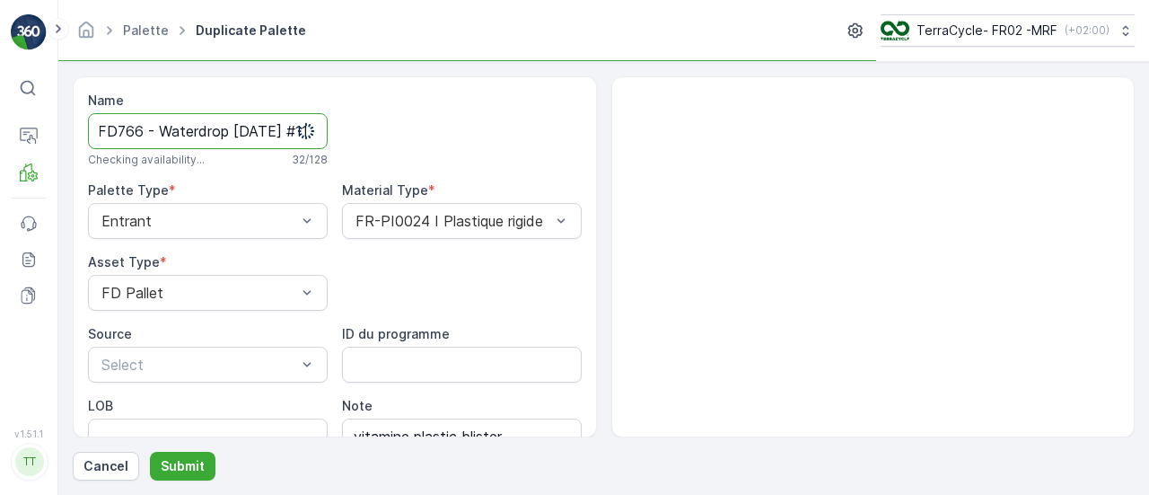
type input "FD766 - Waterdrop 09.10.2025 #11"
click at [150, 452] on button "Submit" at bounding box center [183, 466] width 66 height 29
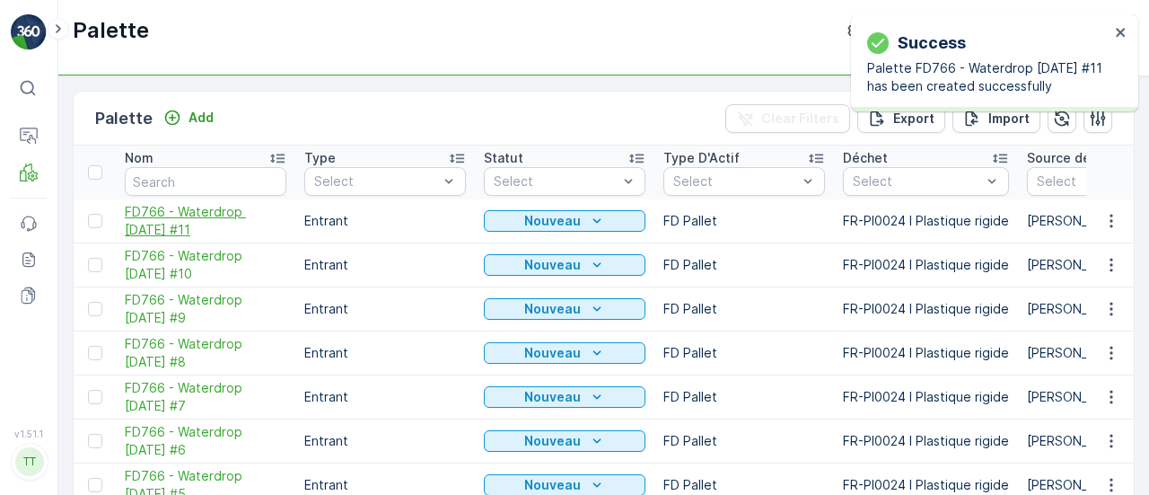
click at [181, 212] on span "FD766 - Waterdrop 09.10.2025 #11" at bounding box center [206, 221] width 162 height 36
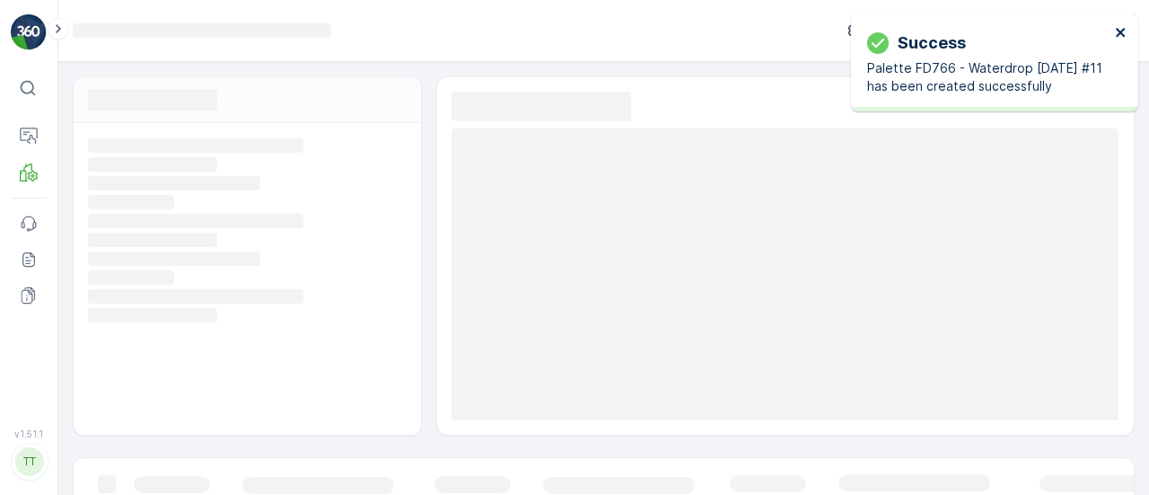
click at [1119, 37] on icon "close" at bounding box center [1121, 32] width 13 height 14
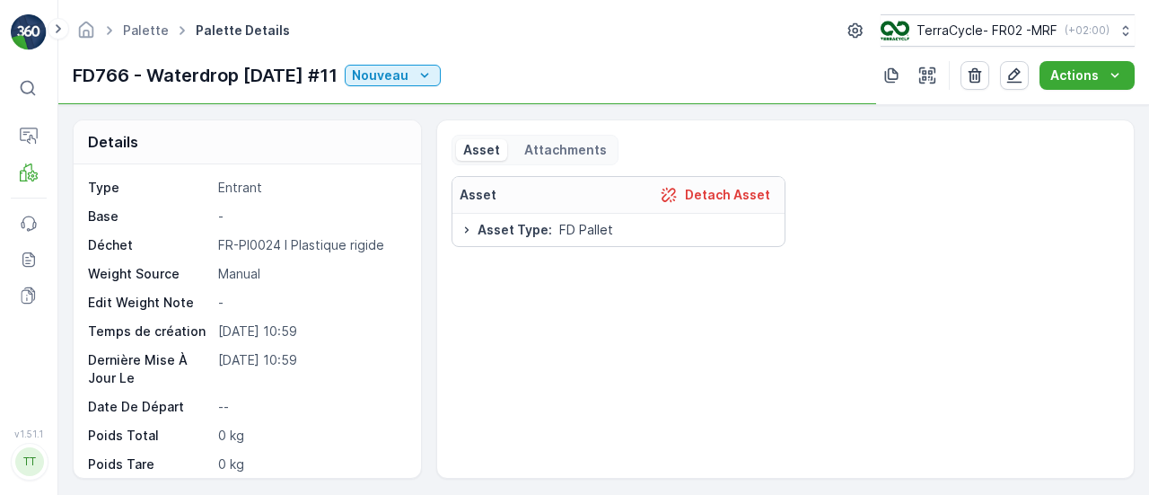
click at [900, 71] on icon "button" at bounding box center [891, 75] width 18 height 18
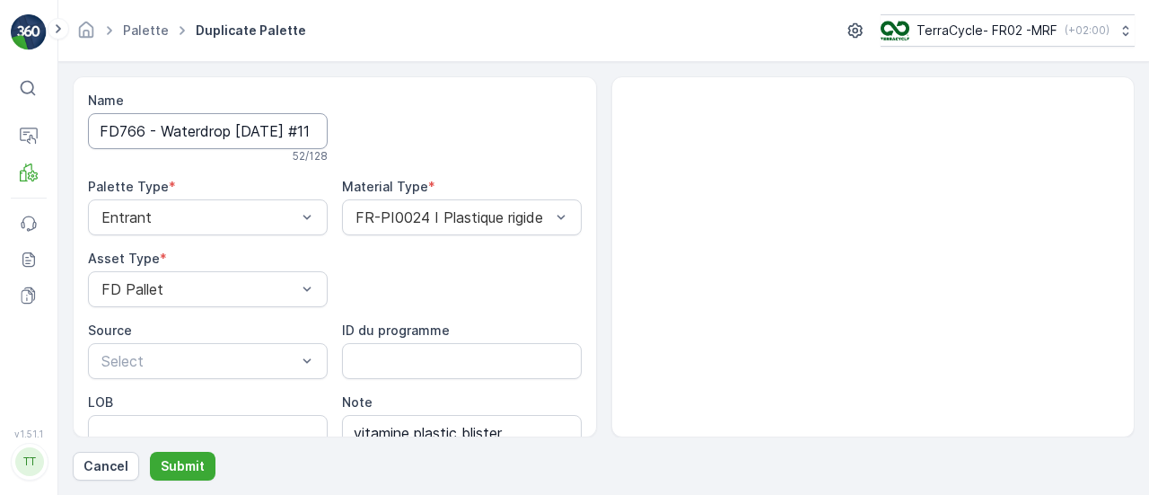
scroll to position [0, 187]
drag, startPoint x: 418, startPoint y: 138, endPoint x: 452, endPoint y: 145, distance: 33.8
click at [452, 145] on div "Name FD766 - Waterdrop 09.10.2025 #11 Copy #1759741155660 52 / 128 Palette Type…" at bounding box center [335, 304] width 494 height 424
click at [144, 134] on input "FD766 - Waterdrop 09.10.2025 #11 Copy #1759741155660" at bounding box center [208, 131] width 240 height 36
drag, startPoint x: 143, startPoint y: 134, endPoint x: 438, endPoint y: 154, distance: 296.0
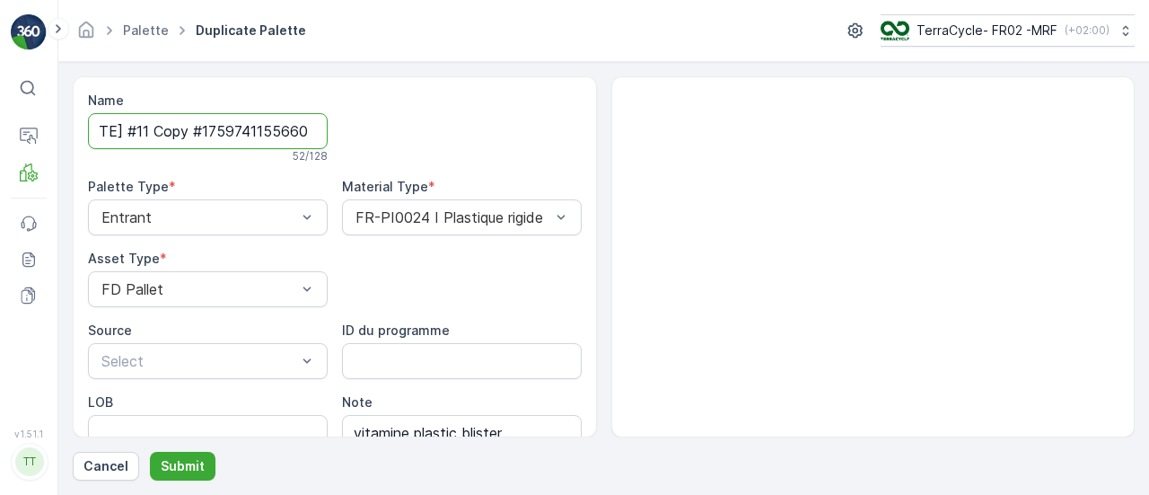
click at [435, 153] on div "Name FD766 - Waterdrop 09.10.2025 #11 Copy #1759741155660 52 / 128 Palette Type…" at bounding box center [335, 304] width 494 height 424
type input "FD766 - Waterdrop 09.10.2025 #12"
click at [150, 452] on button "Submit" at bounding box center [183, 466] width 66 height 29
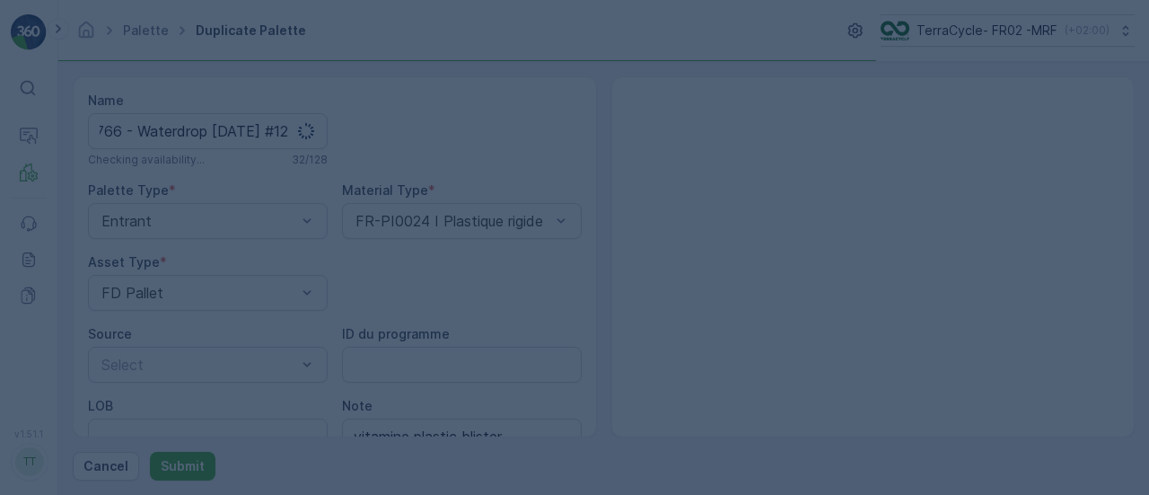
scroll to position [0, 0]
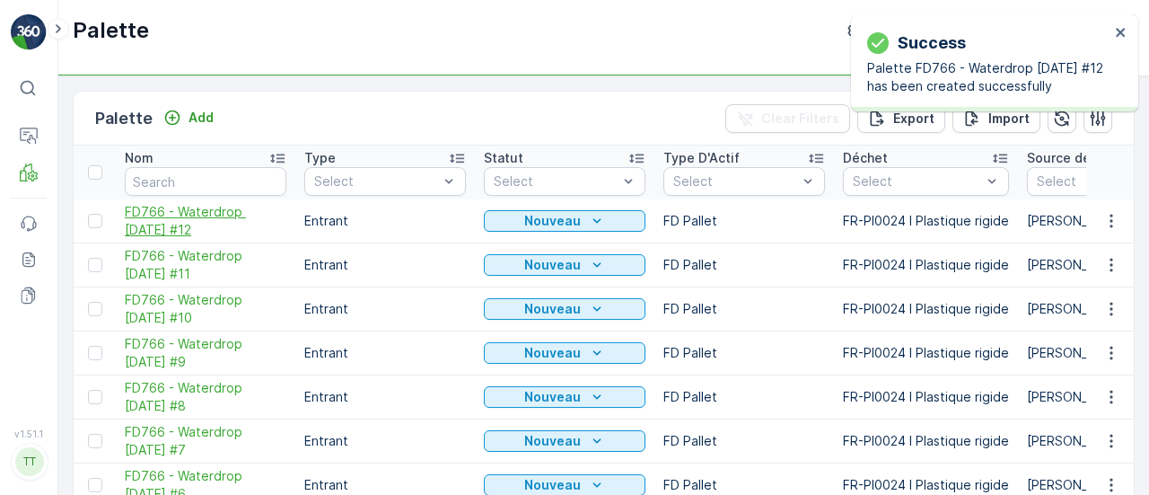
click at [182, 215] on span "FD766 - Waterdrop 09.10.2025 #12" at bounding box center [206, 221] width 162 height 36
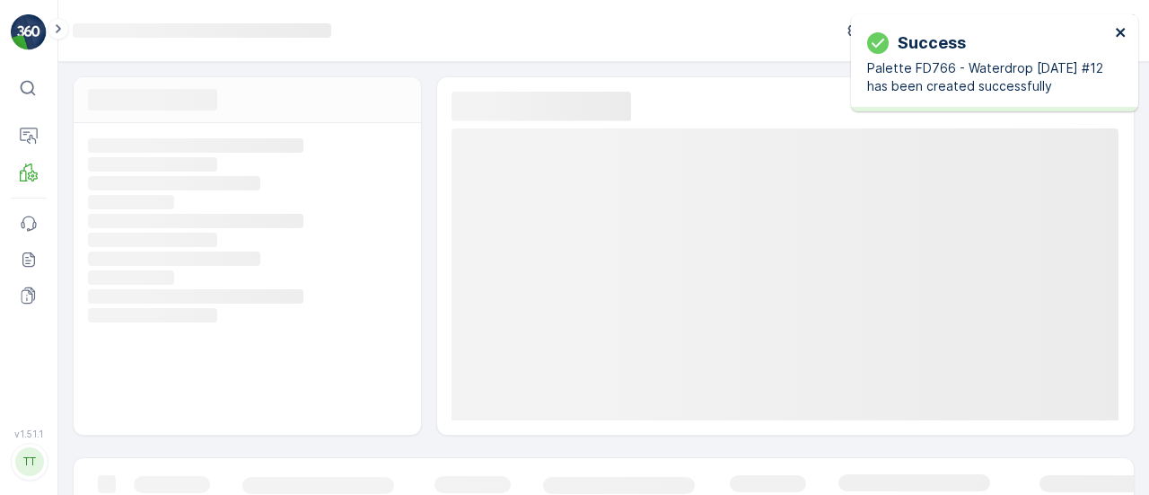
click at [1117, 30] on icon "close" at bounding box center [1120, 32] width 9 height 9
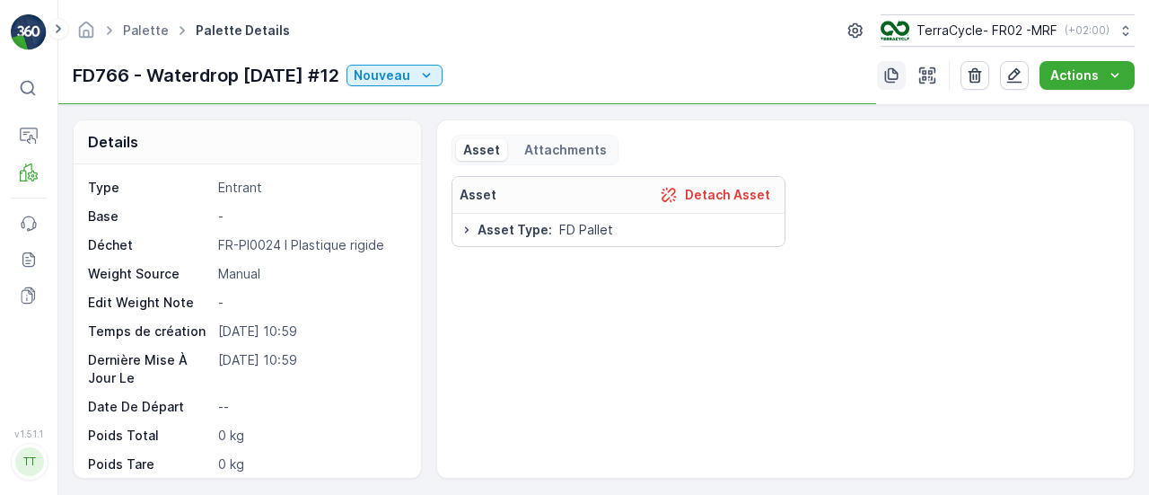
click at [894, 67] on icon "button" at bounding box center [891, 75] width 18 height 18
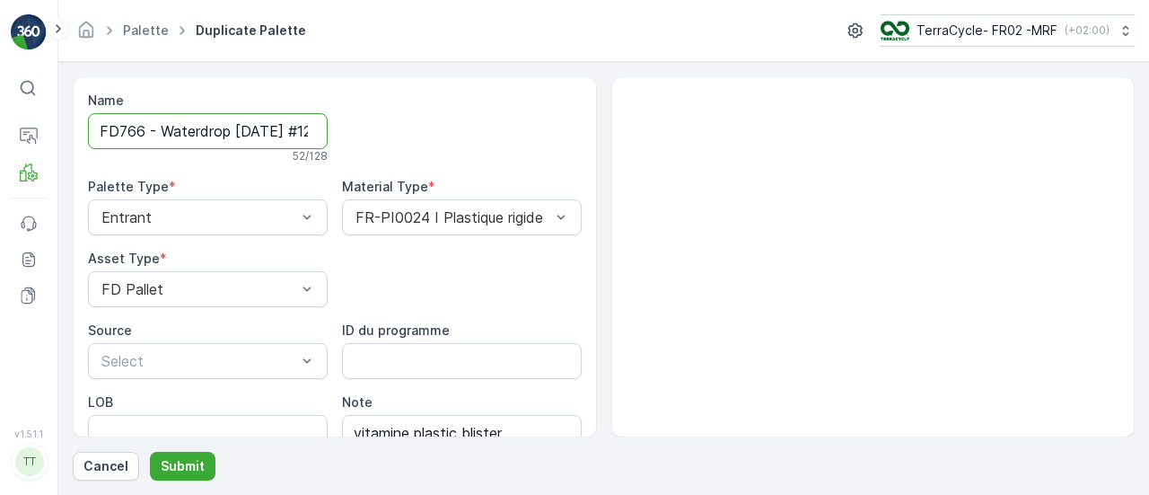
scroll to position [0, 188]
drag, startPoint x: 278, startPoint y: 117, endPoint x: 528, endPoint y: 129, distance: 249.9
click at [528, 129] on div "Name FD766 - Waterdrop 09.10.2025 #12 Copy #1759741165748 52 / 128 Palette Type…" at bounding box center [335, 304] width 494 height 424
click at [135, 127] on input "FD766 - Waterdrop 09.10.2025 #12 Copy #1759741165748" at bounding box center [208, 131] width 240 height 36
click at [136, 127] on input "FD766 - Waterdrop 09.10.2025 #12 Copy #1759741165748" at bounding box center [208, 131] width 240 height 36
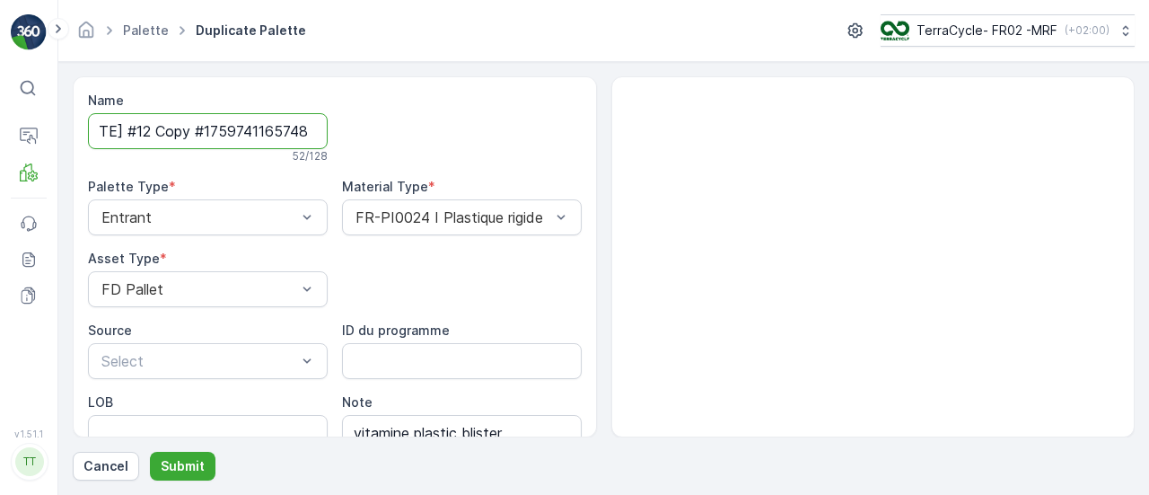
drag, startPoint x: 136, startPoint y: 127, endPoint x: 854, endPoint y: 173, distance: 718.8
click at [821, 173] on div "Name FD766 - Waterdrop 09.10.2025 #12 Copy #1759741165748 52 / 128 Palette Type…" at bounding box center [604, 256] width 1062 height 361
type input "FD766 - Waterdrop 09.10.2025 #13"
click at [150, 452] on button "Submit" at bounding box center [183, 466] width 66 height 29
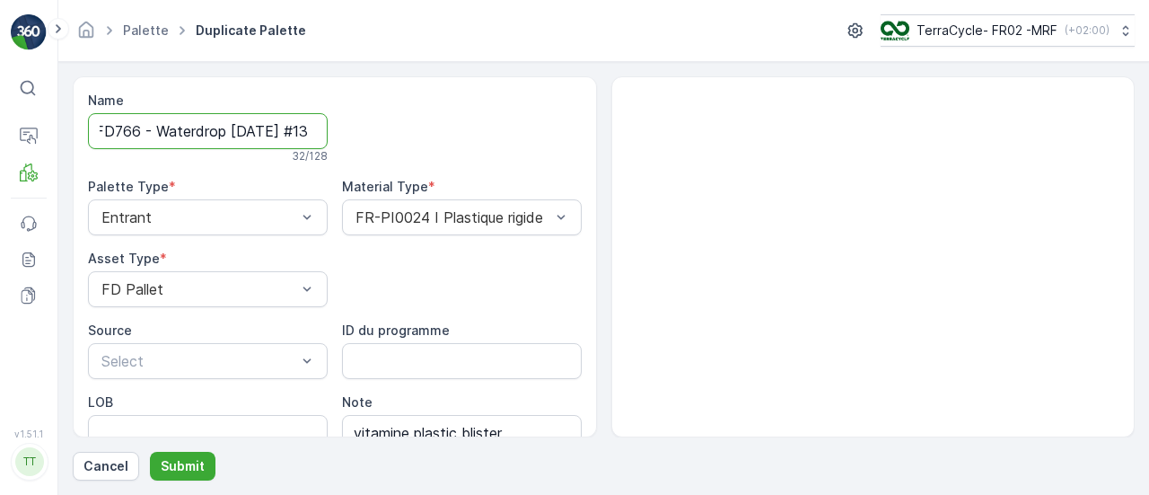
scroll to position [0, 0]
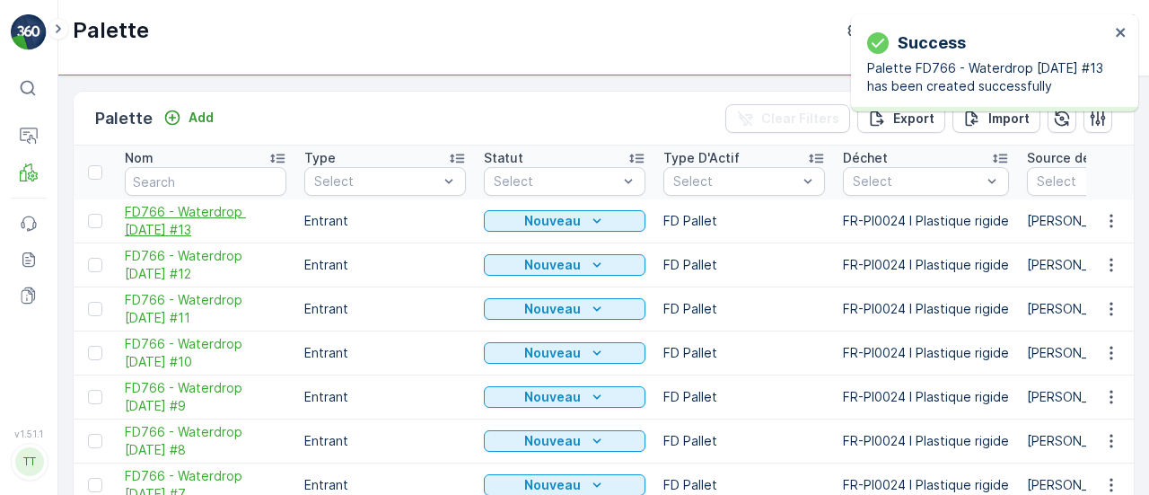
click at [162, 225] on span "FD766 - Waterdrop 09.10.2025 #13" at bounding box center [206, 221] width 162 height 36
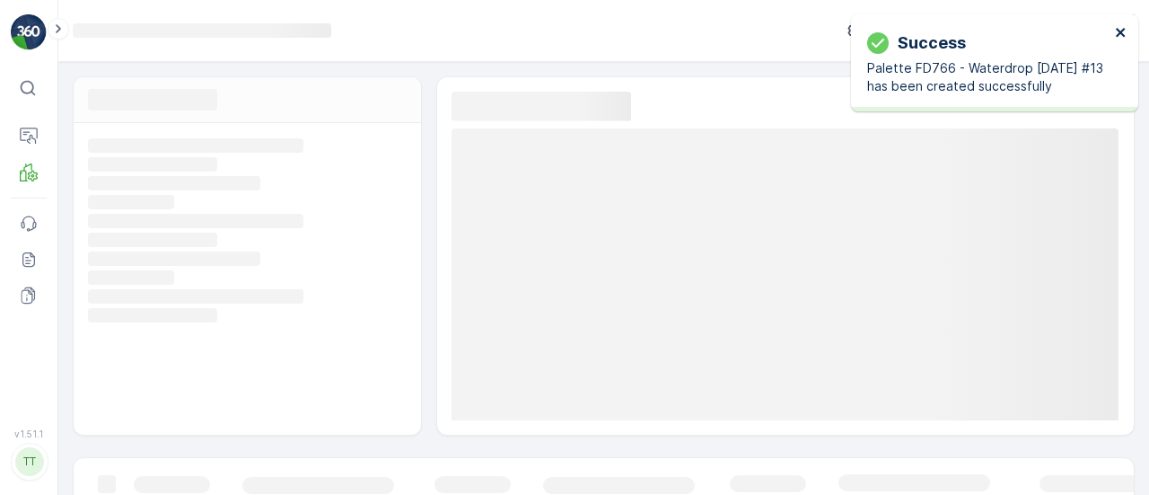
click at [1115, 28] on icon "close" at bounding box center [1121, 32] width 13 height 14
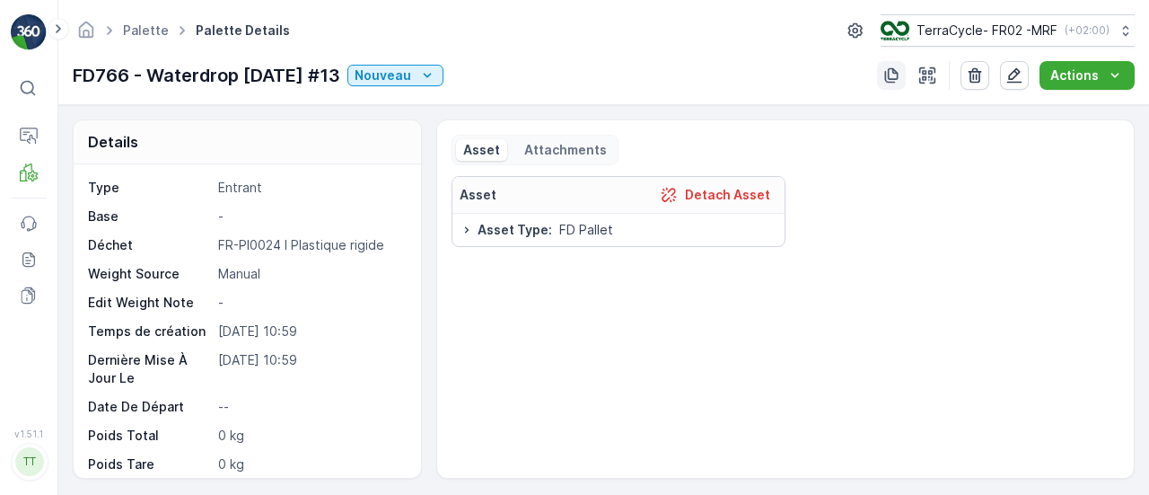
click at [894, 75] on icon "button" at bounding box center [891, 75] width 18 height 18
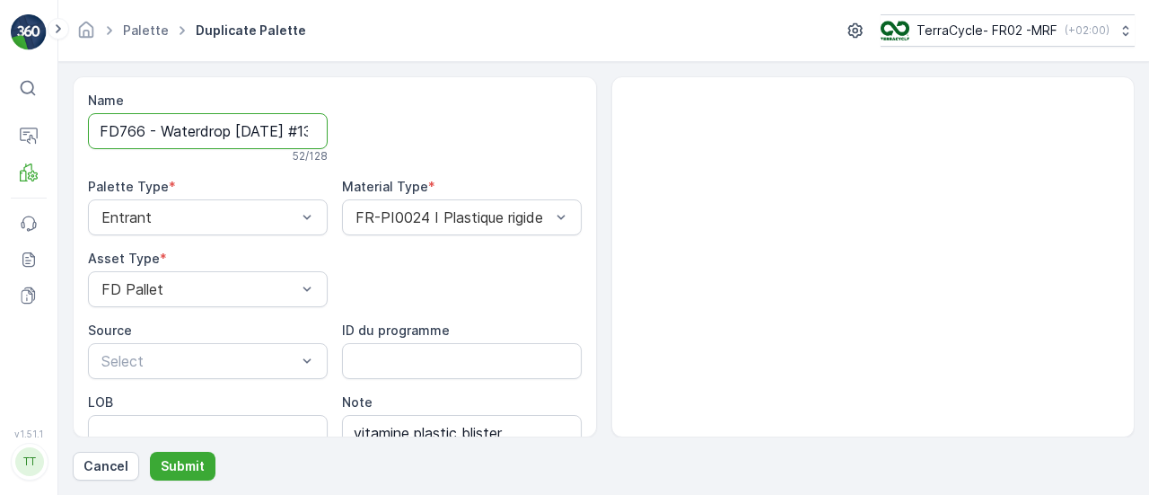
scroll to position [0, 189]
drag, startPoint x: 234, startPoint y: 130, endPoint x: 684, endPoint y: 128, distance: 449.8
click at [684, 128] on div "Name FD766 - Waterdrop 09.10.2025 #13 Copy #1759741176624 52 / 128 Palette Type…" at bounding box center [604, 256] width 1062 height 361
drag, startPoint x: 215, startPoint y: 125, endPoint x: 164, endPoint y: 127, distance: 50.3
click at [214, 125] on input "FD766 - Waterdrop 09.10.2025 #13 Copy #1759741176624" at bounding box center [208, 131] width 240 height 36
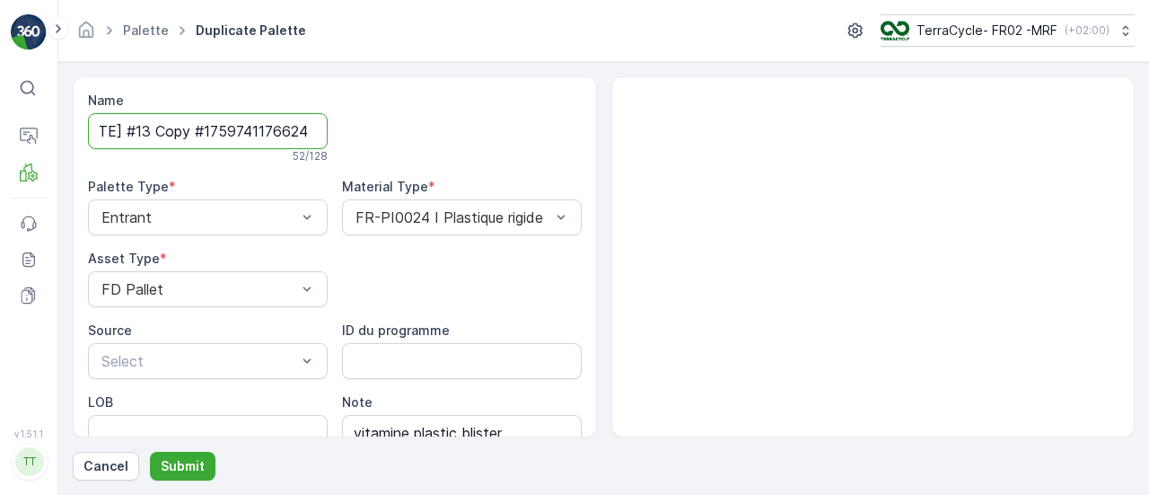
click at [136, 130] on input "FD766 - Waterdrop 09.10.2025 #13 Copy #1759741176624" at bounding box center [208, 131] width 240 height 36
drag, startPoint x: 136, startPoint y: 130, endPoint x: 680, endPoint y: 188, distance: 547.1
click at [631, 170] on div "Name FD766 - Waterdrop 09.10.2025 #13 Copy #1759741176624 52 / 128 Palette Type…" at bounding box center [604, 256] width 1062 height 361
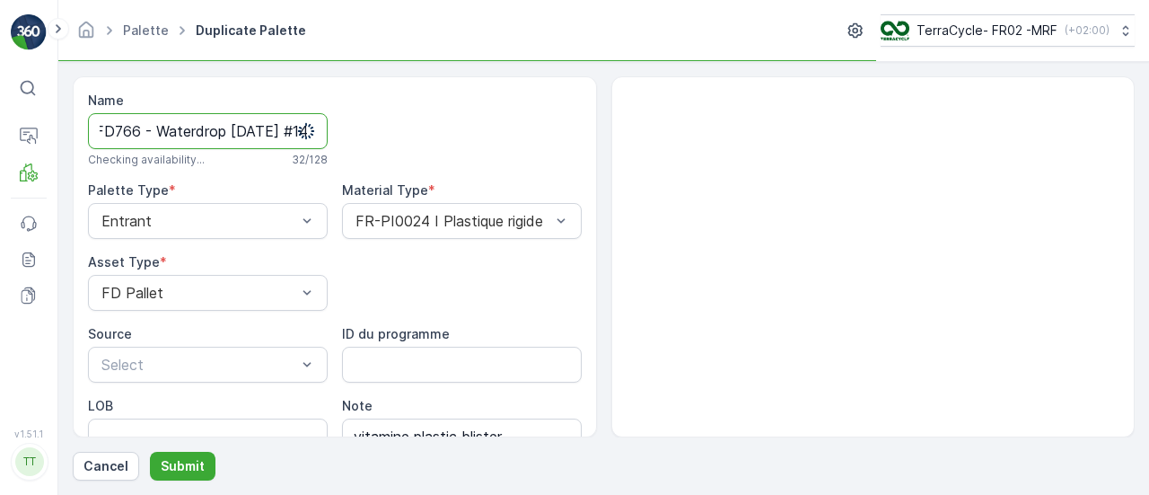
type input "FD766 - Waterdrop 09.10.2025 #14"
click at [150, 452] on button "Submit" at bounding box center [183, 466] width 66 height 29
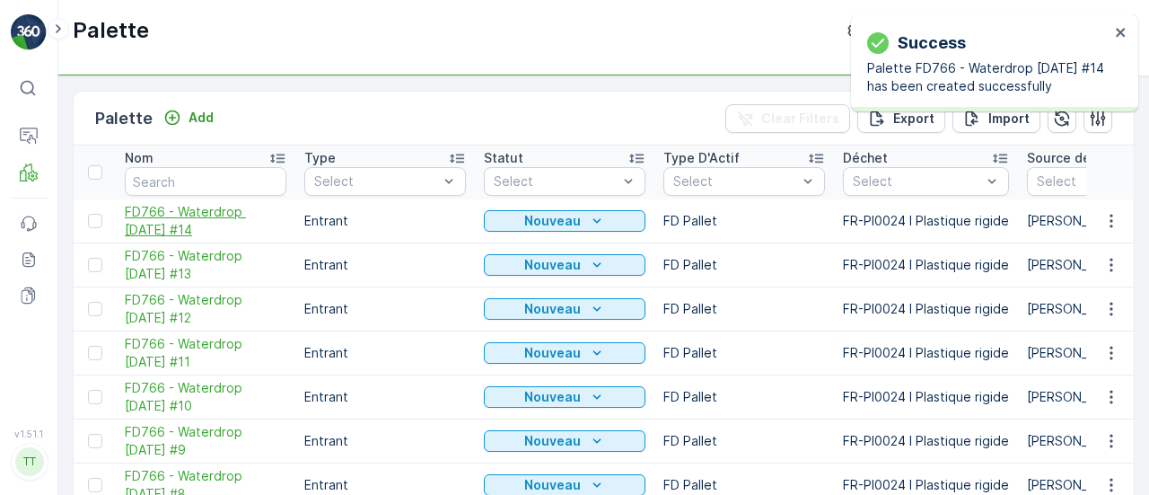
click at [221, 218] on span "FD766 - Waterdrop 09.10.2025 #14" at bounding box center [206, 221] width 162 height 36
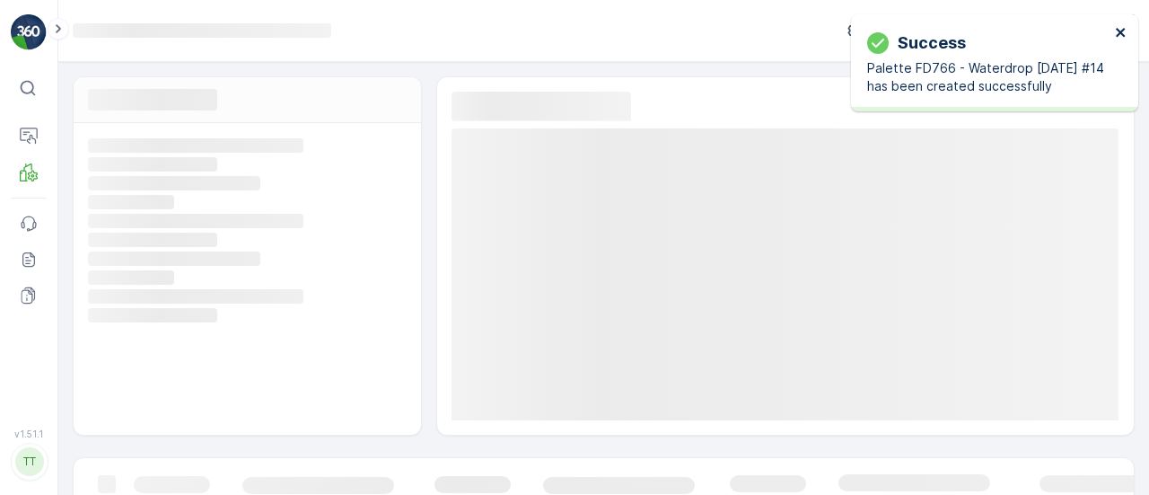
click at [1121, 34] on icon "close" at bounding box center [1120, 32] width 9 height 9
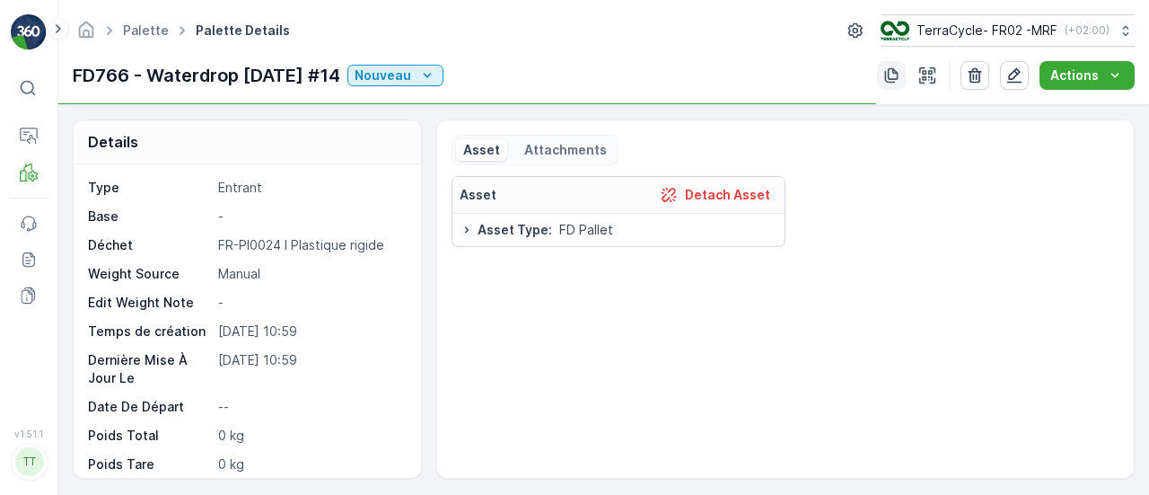
click at [882, 69] on button "button" at bounding box center [891, 75] width 29 height 29
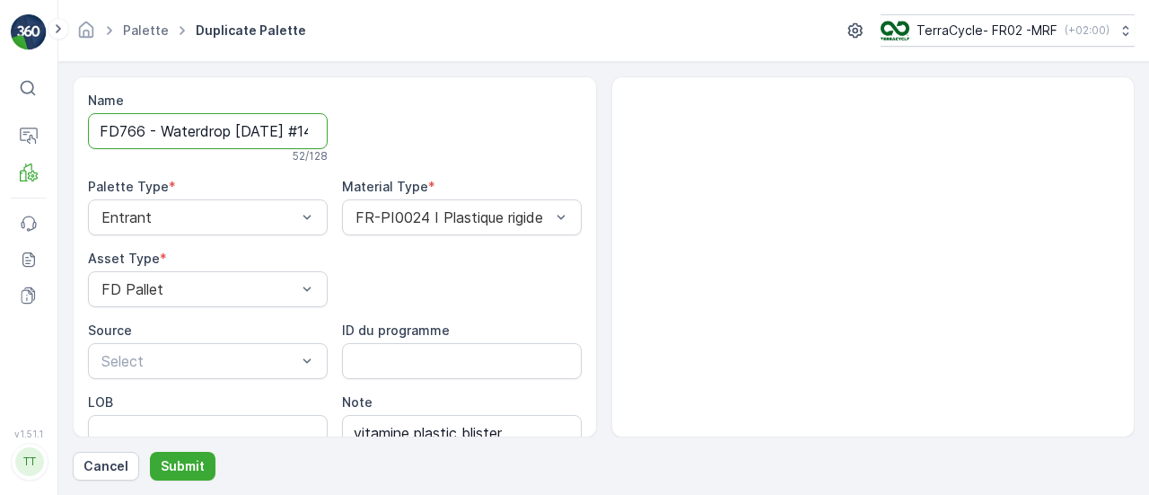
scroll to position [0, 186]
drag, startPoint x: 271, startPoint y: 128, endPoint x: 571, endPoint y: 123, distance: 299.9
click at [571, 123] on div "Name FD766 - Waterdrop 09.10.2025 #14 Copy #1759741187741 52 / 128 Palette Type…" at bounding box center [335, 304] width 494 height 424
click at [197, 118] on input "FD766 - Waterdrop 09.10.2025 #14 Copy #1759741187741" at bounding box center [208, 131] width 240 height 36
click at [136, 134] on input "FD766 - Waterdrop 09.10.2025 #14 Copy #1759741187741" at bounding box center [208, 131] width 240 height 36
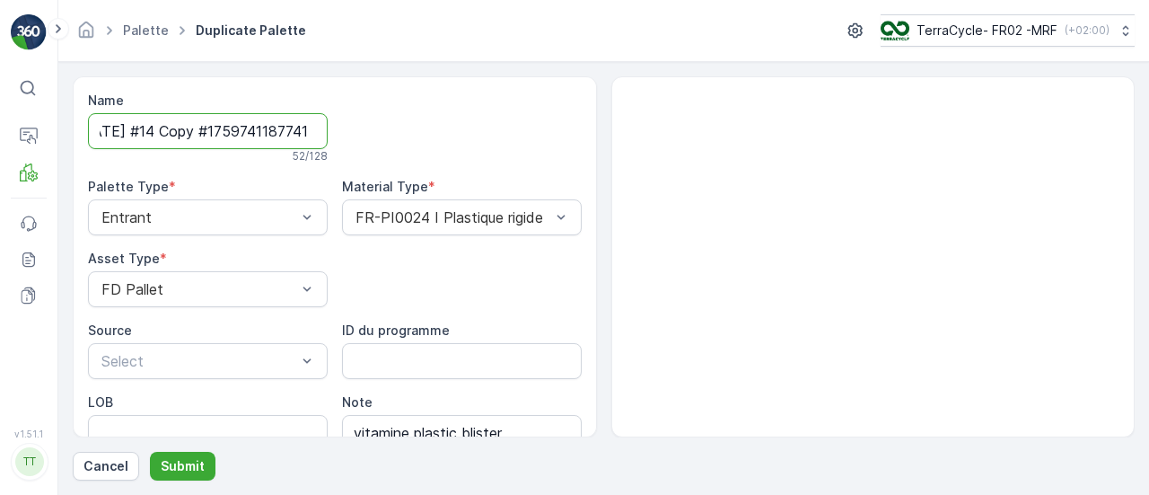
drag, startPoint x: 273, startPoint y: 142, endPoint x: 641, endPoint y: 168, distance: 369.0
click at [618, 161] on div "Name FD766 - Waterdrop 09.10.2025 #14 Copy #1759741187741 52 / 128 Palette Type…" at bounding box center [604, 256] width 1062 height 361
type input "FD766 - Waterdrop 09.10.2025 #15"
click at [150, 452] on button "Submit" at bounding box center [183, 466] width 66 height 29
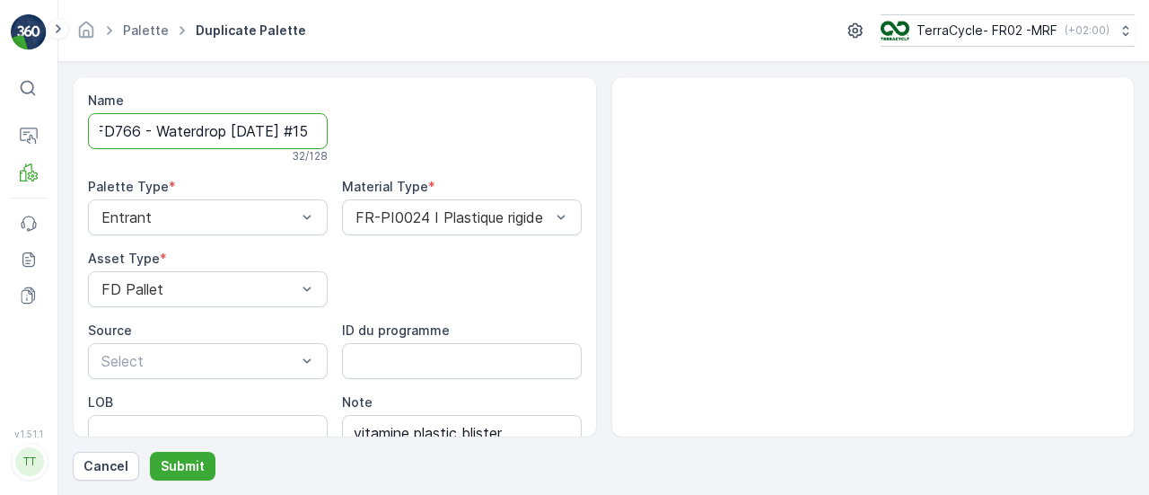
scroll to position [0, 0]
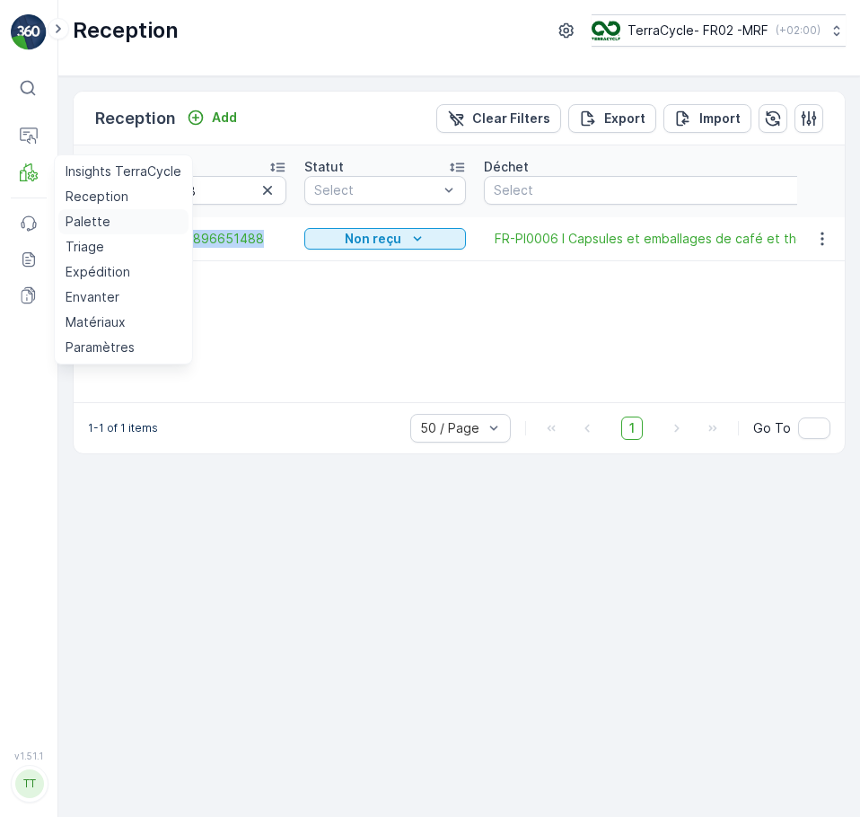
click at [92, 218] on p "Palette" at bounding box center [88, 222] width 45 height 18
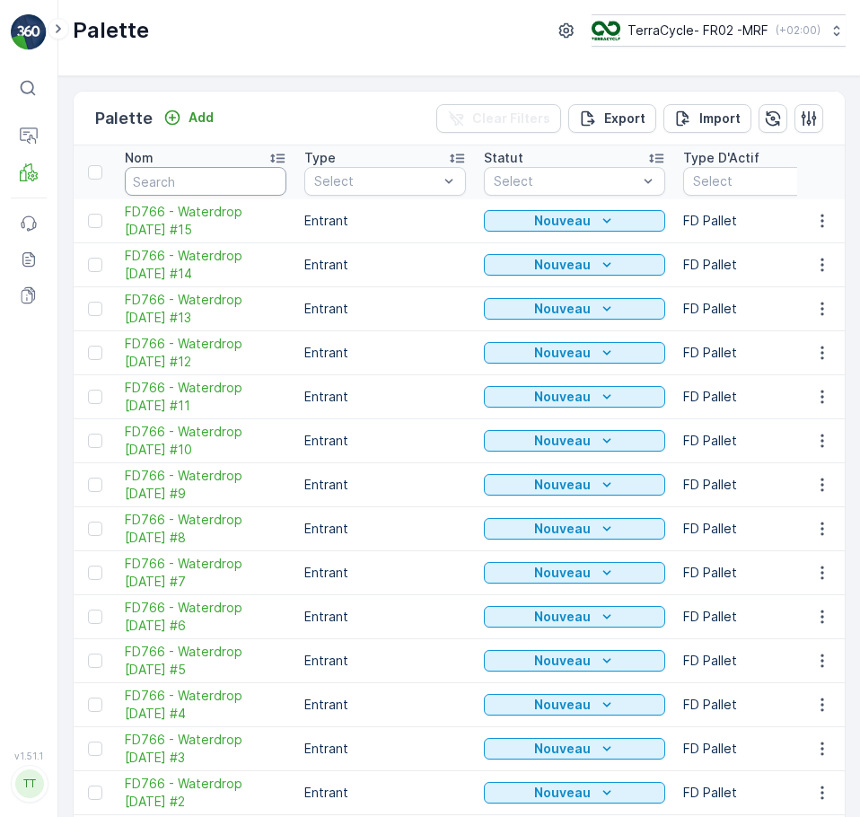
click at [152, 180] on input "text" at bounding box center [206, 181] width 162 height 29
type input "1237"
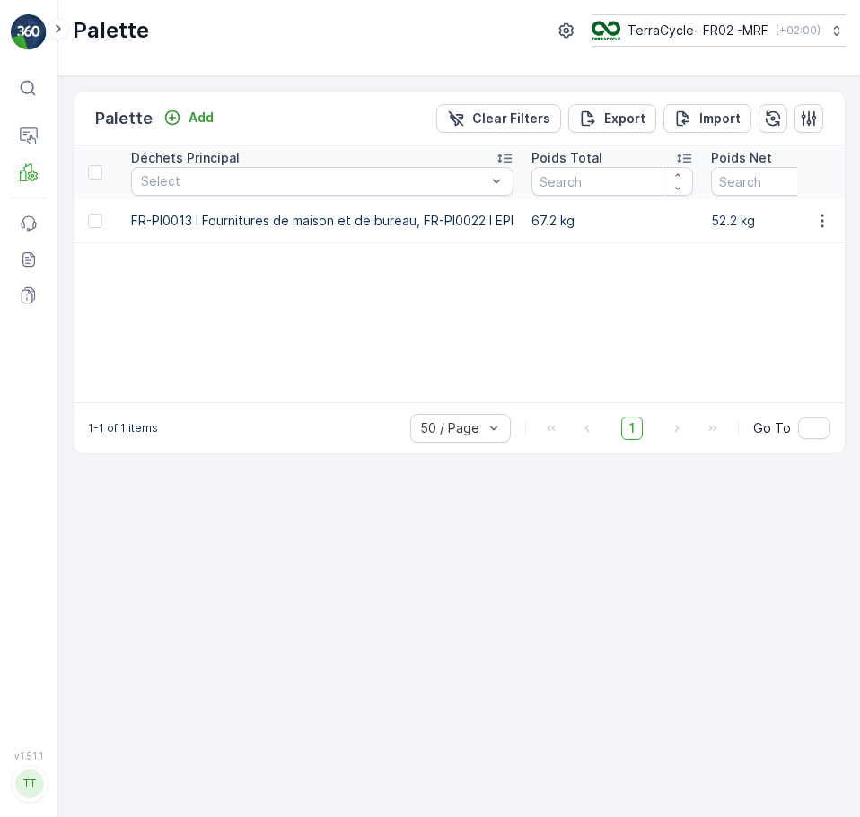
scroll to position [0, 1192]
drag, startPoint x: 452, startPoint y: 402, endPoint x: 522, endPoint y: 407, distance: 70.2
click at [522, 407] on div "1-1 of 1 items 50 / Page 1 Go To" at bounding box center [459, 427] width 771 height 51
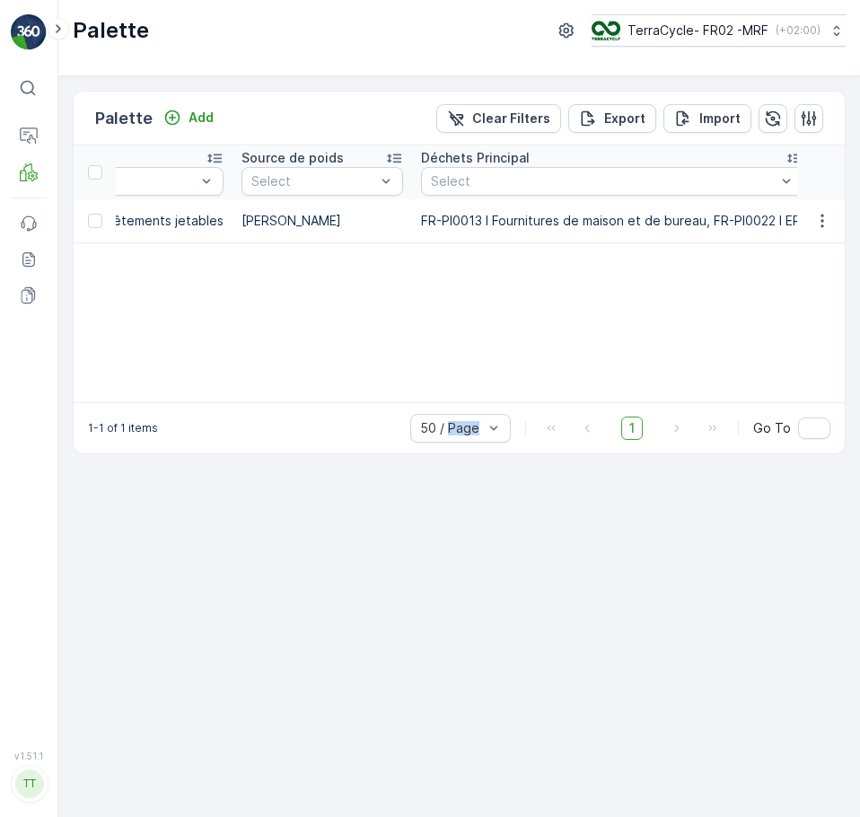
scroll to position [0, 0]
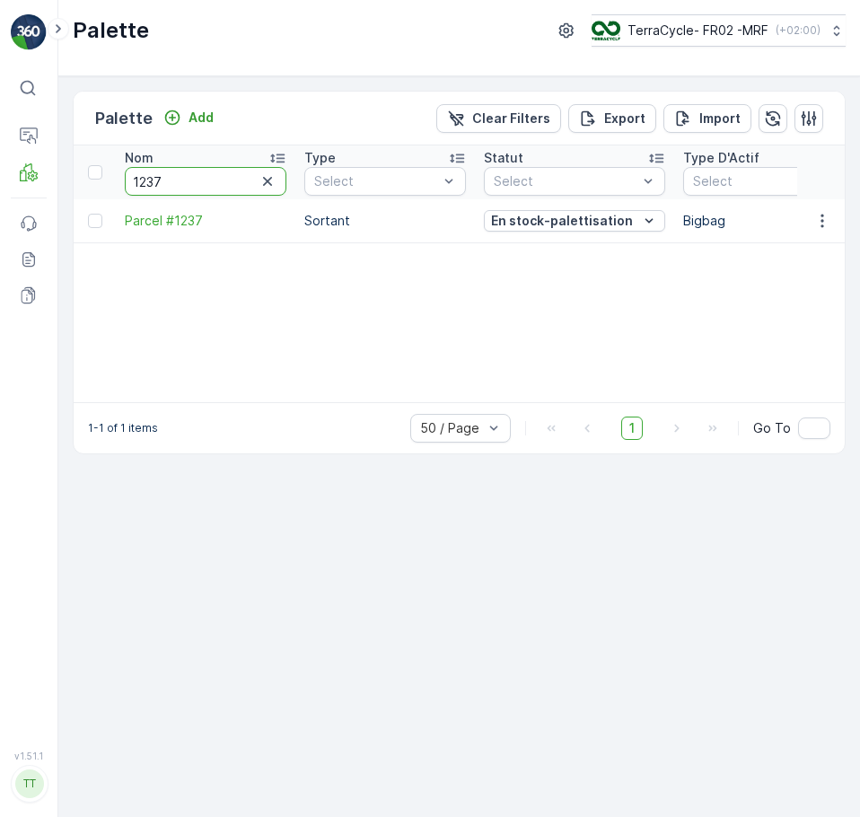
drag, startPoint x: 171, startPoint y: 184, endPoint x: 75, endPoint y: 193, distance: 97.4
type input "983"
click at [199, 177] on input "983" at bounding box center [206, 181] width 162 height 29
type input "9"
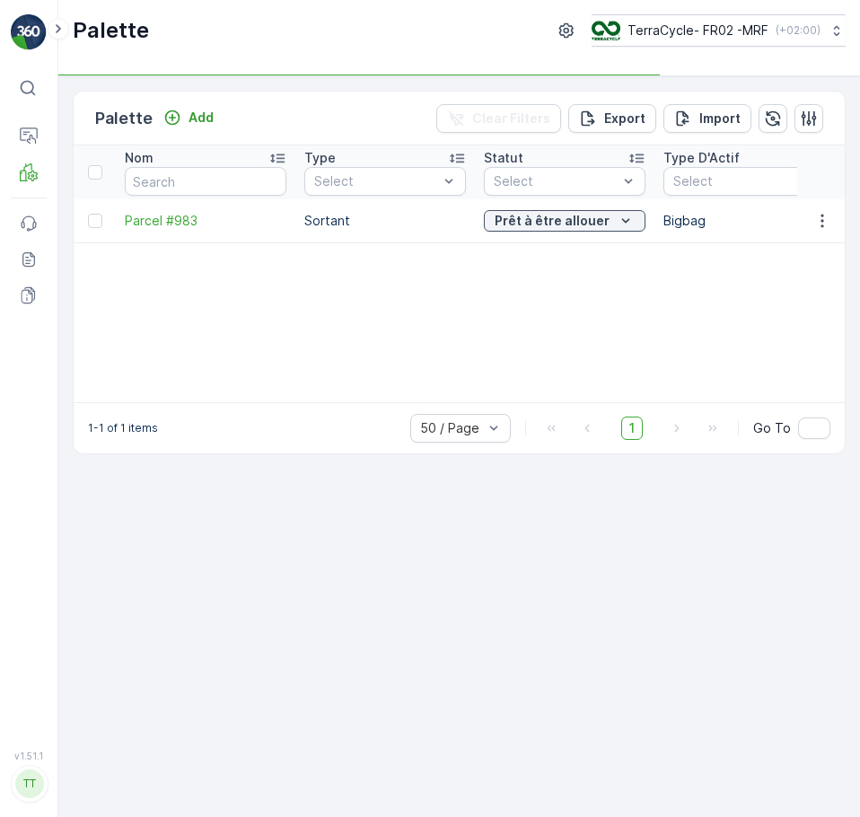
click at [151, 159] on p "Nom" at bounding box center [139, 158] width 29 height 18
click at [161, 181] on input "text" at bounding box center [206, 181] width 162 height 29
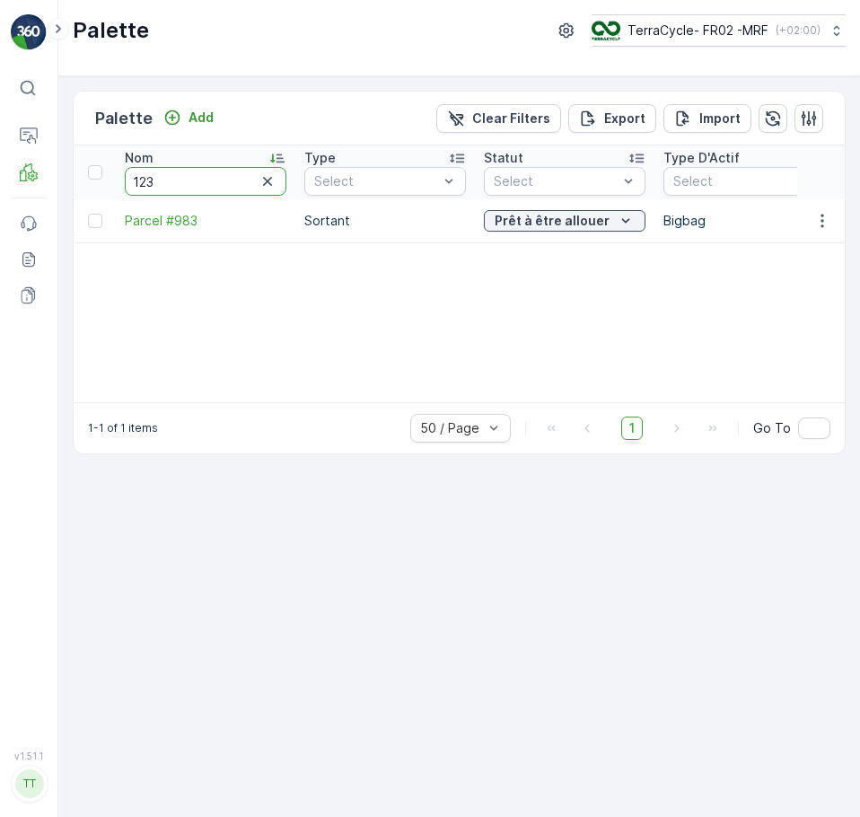
type input "1238"
drag, startPoint x: 176, startPoint y: 184, endPoint x: 124, endPoint y: 183, distance: 52.1
click at [124, 183] on th "Nom 1238" at bounding box center [206, 172] width 180 height 54
type input "54"
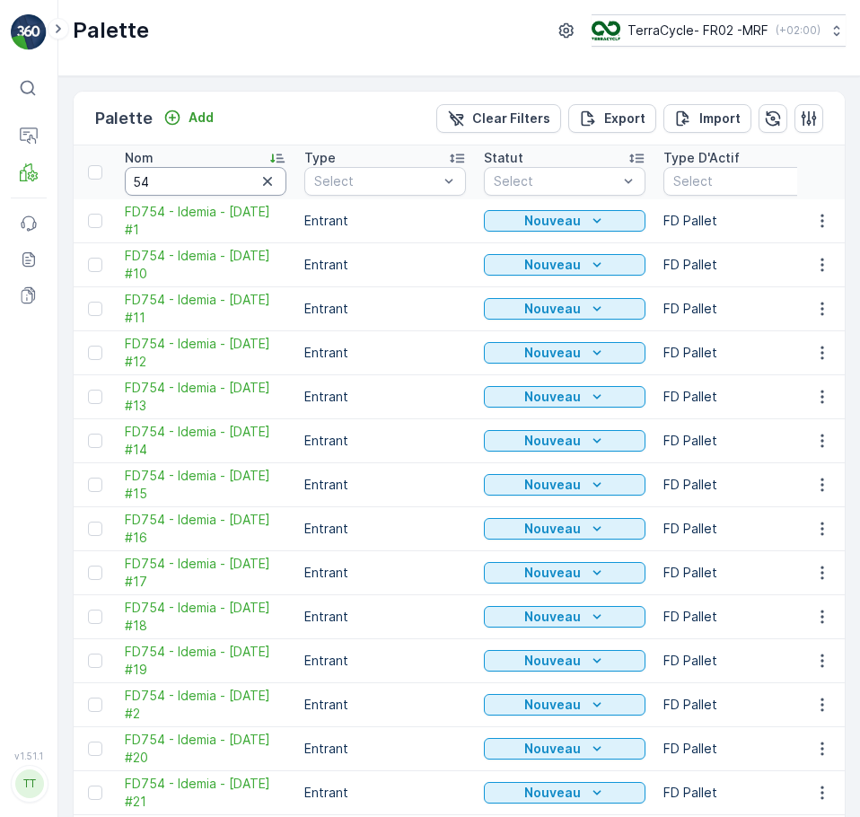
click at [174, 183] on input "54" at bounding box center [206, 181] width 162 height 29
type input "543"
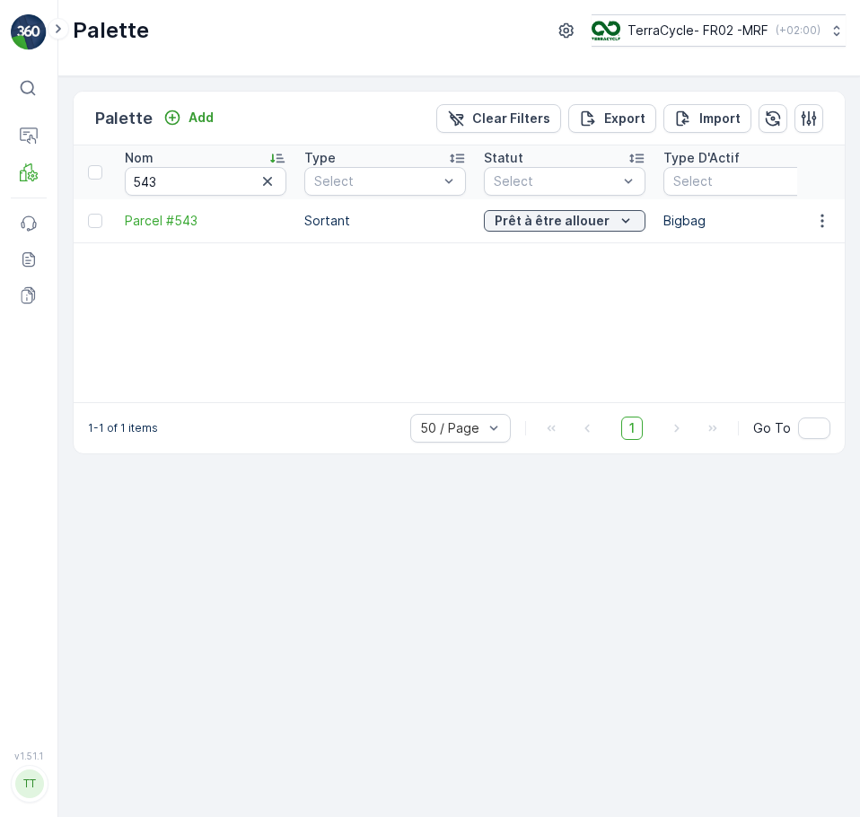
drag, startPoint x: 194, startPoint y: 392, endPoint x: 253, endPoint y: 401, distance: 59.9
click at [253, 401] on div "Nom 543 Type Select Statut Select Type D'Actif Select Déchet Select Source de p…" at bounding box center [459, 273] width 771 height 257
click at [191, 180] on input "543" at bounding box center [206, 181] width 162 height 29
type input "5"
type input "823"
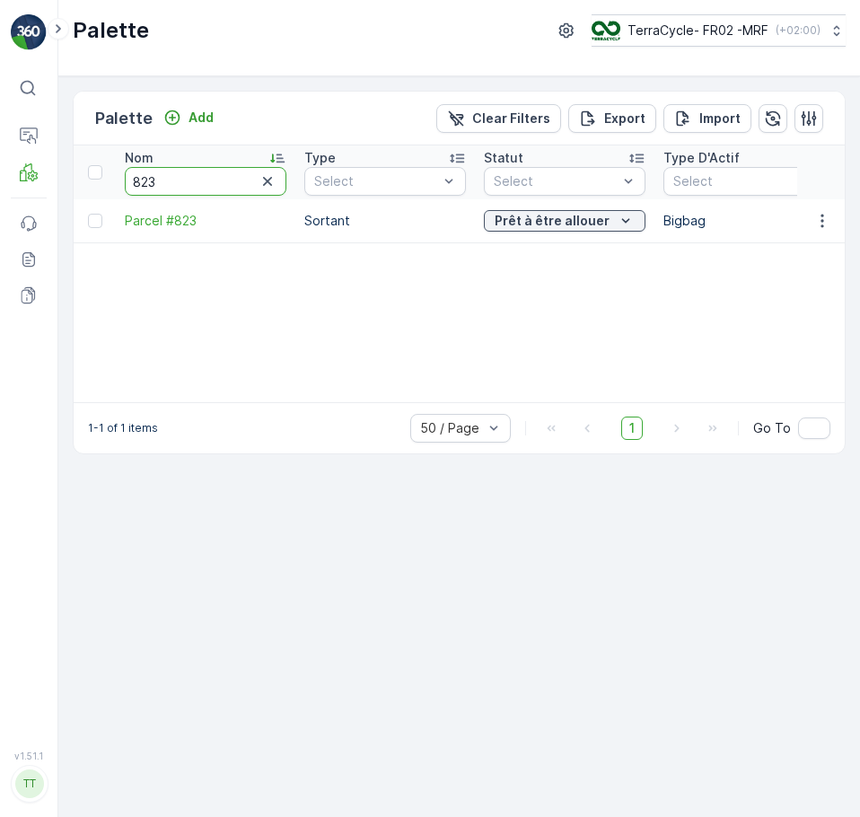
click at [176, 182] on input "823" at bounding box center [206, 181] width 162 height 29
type input "822"
click at [264, 182] on icon "button" at bounding box center [268, 181] width 18 height 18
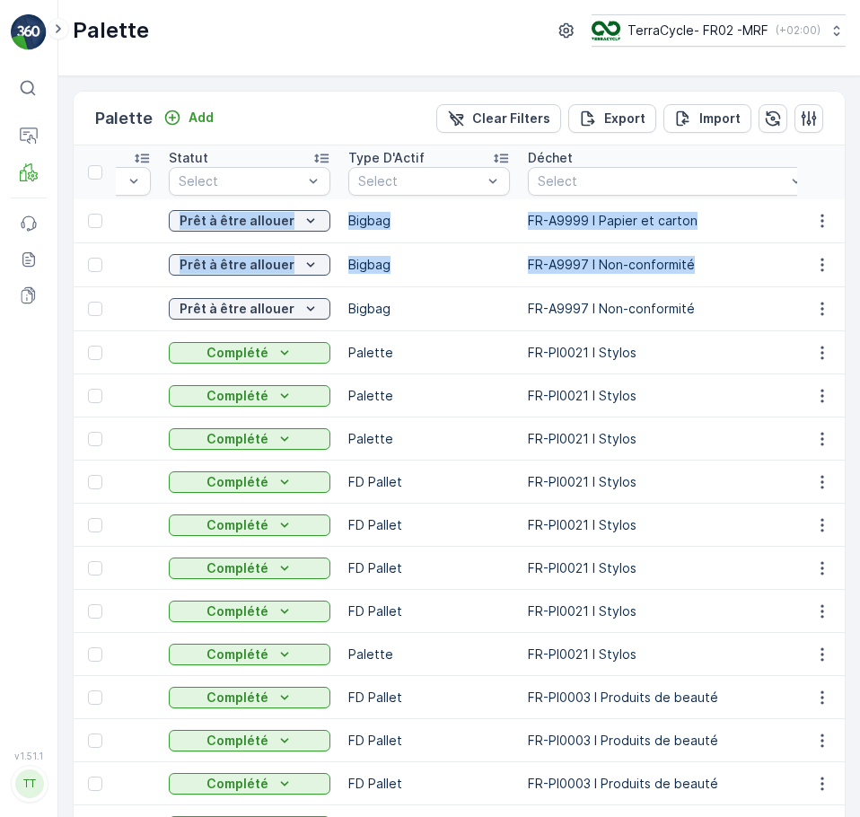
scroll to position [0, 448]
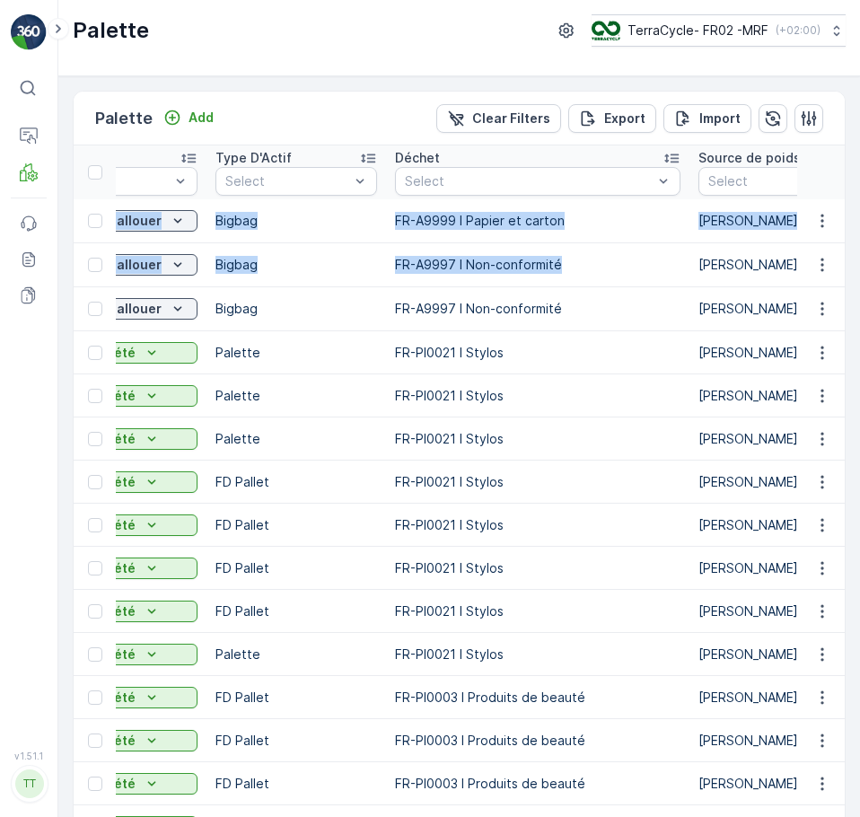
drag, startPoint x: 455, startPoint y: 224, endPoint x: 626, endPoint y: 257, distance: 173.6
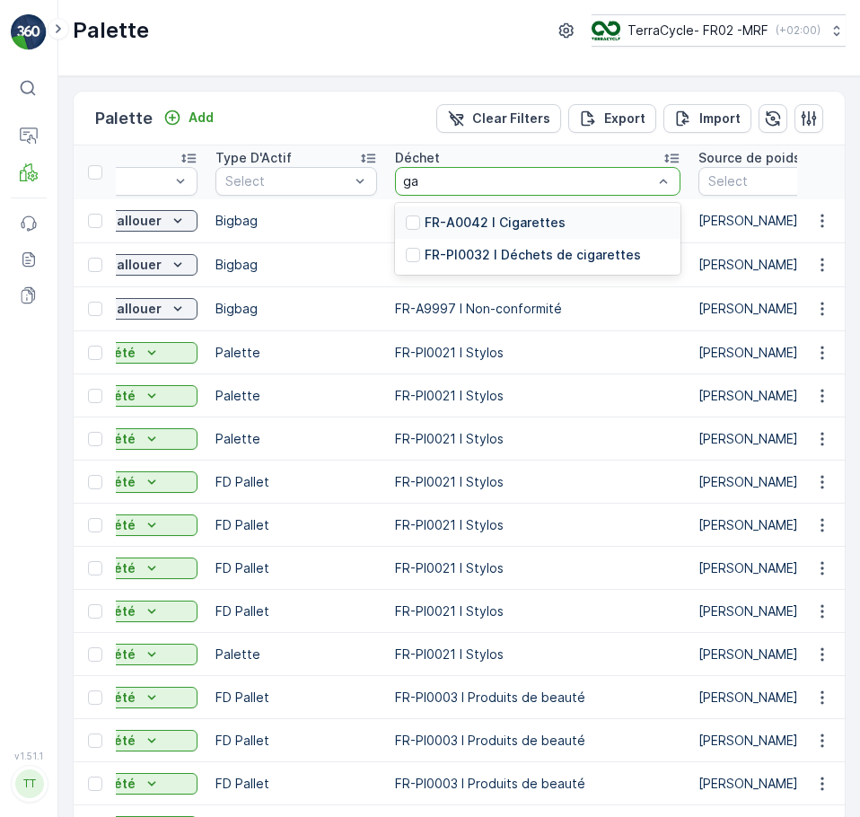
type input "g"
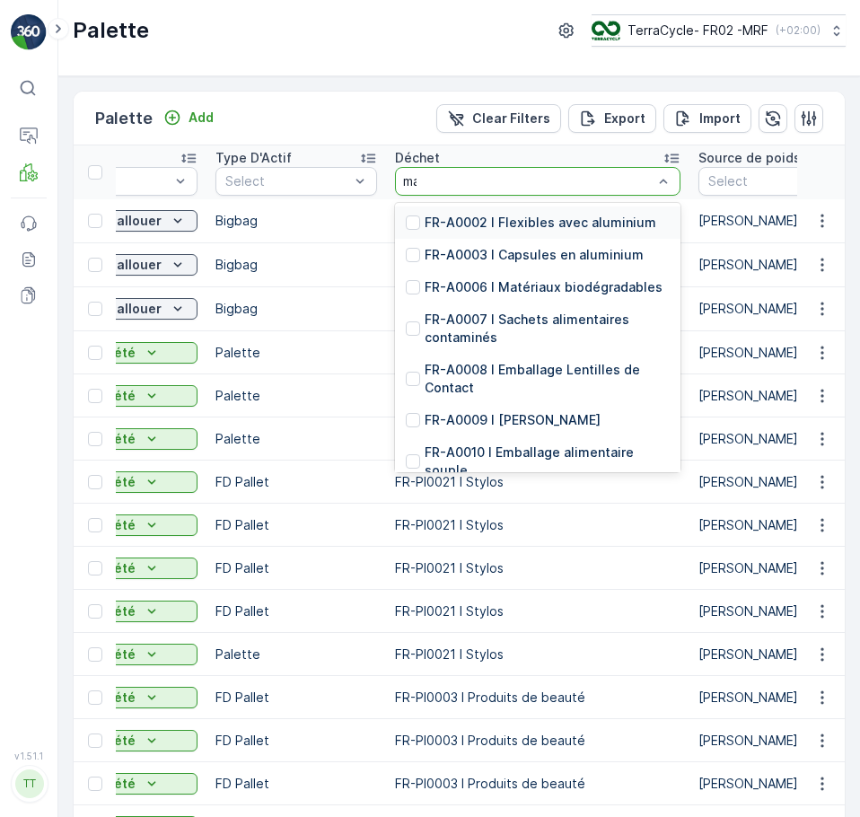
type input "mas"
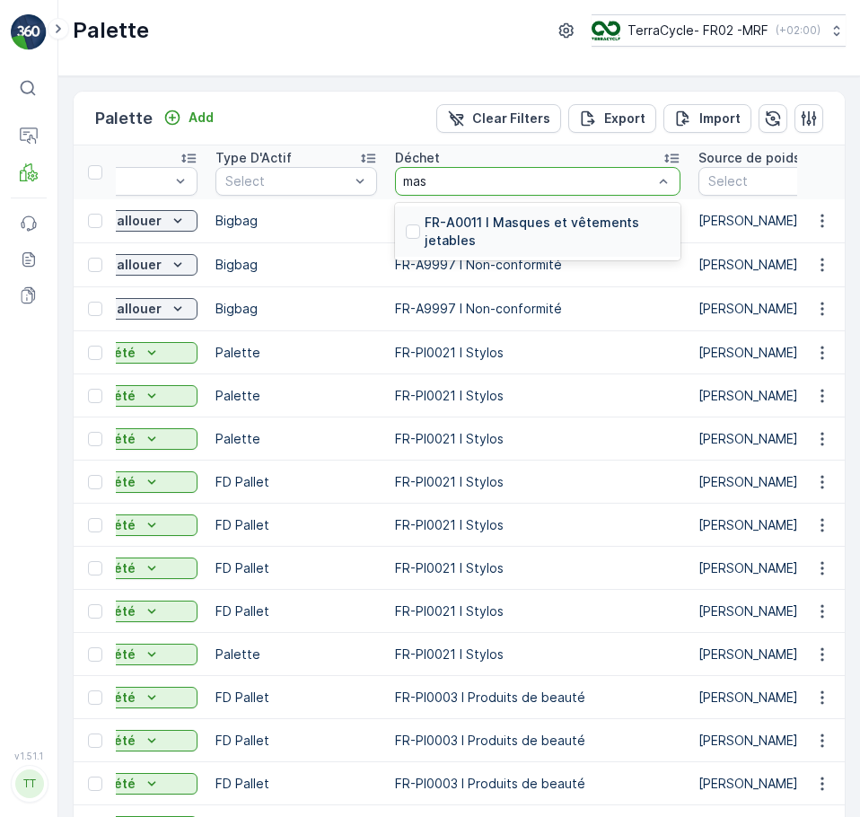
click at [459, 234] on p "FR-A0011 I Masques et vêtements jetables" at bounding box center [547, 232] width 245 height 36
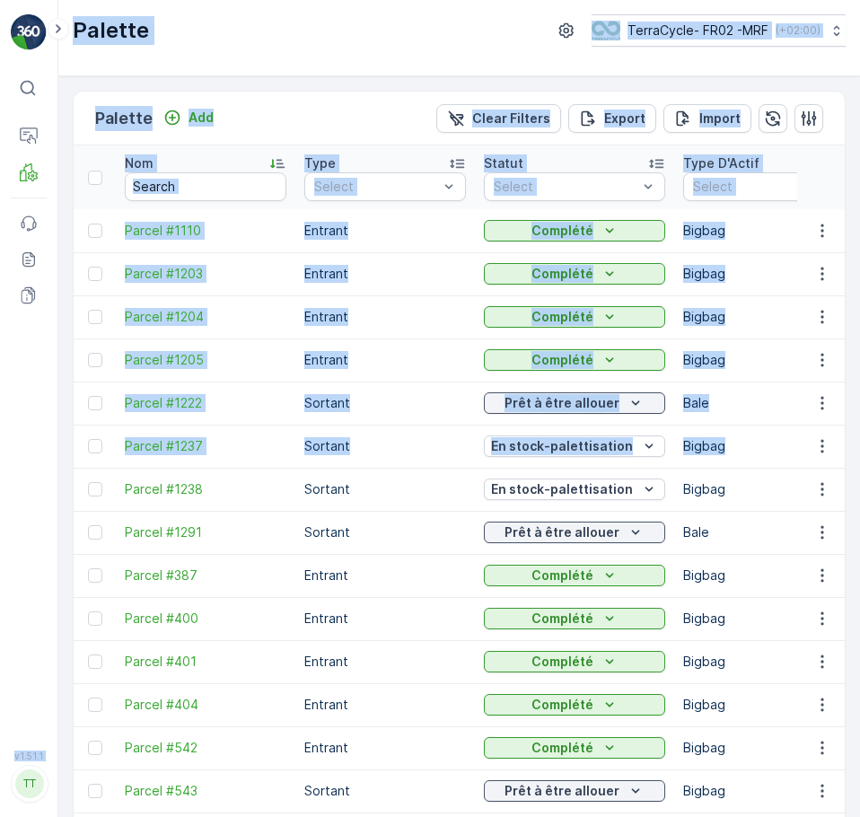
drag, startPoint x: 468, startPoint y: 449, endPoint x: 22, endPoint y: 447, distance: 445.3
click at [22, 447] on div "⌘B Operations MRF Events Reports Documents v 1.51.1 TT TC.EU Palette TerraCycle…" at bounding box center [430, 408] width 860 height 817
click at [326, 74] on div "Palette TerraCycle- FR02 -MRF ( +02:00 )" at bounding box center [459, 38] width 802 height 76
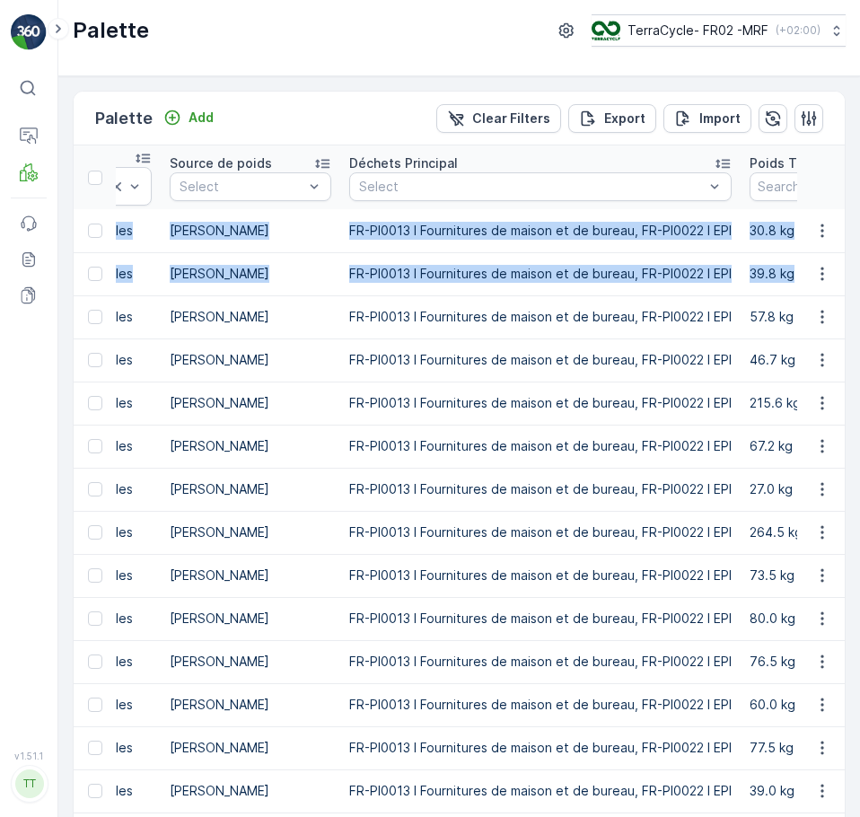
scroll to position [0, 854]
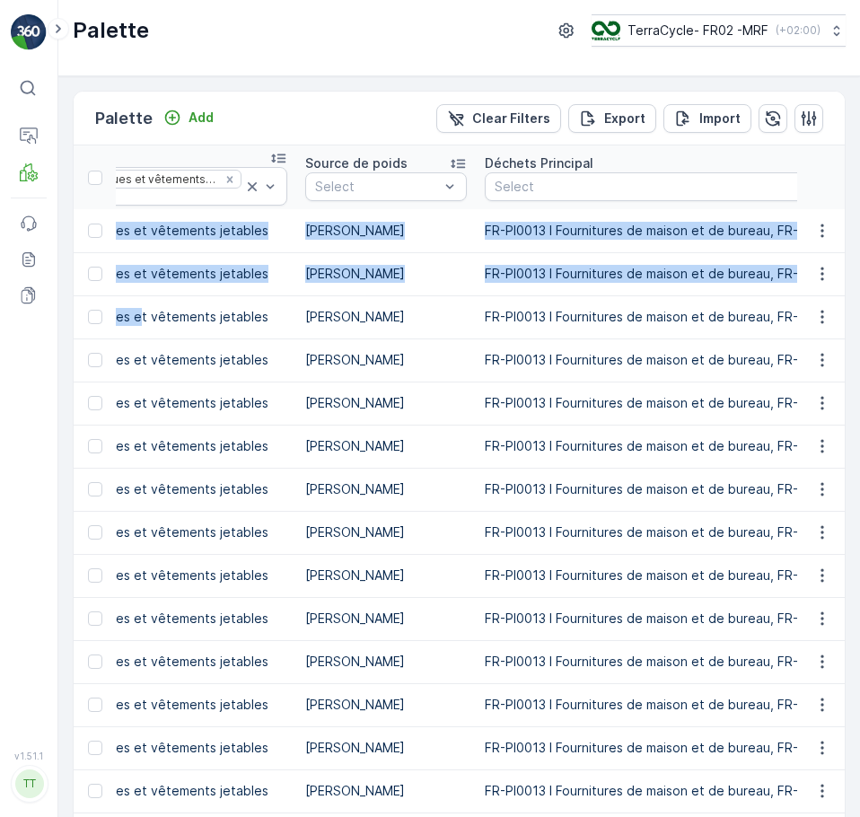
drag, startPoint x: 426, startPoint y: 250, endPoint x: 131, endPoint y: 306, distance: 300.7
click at [224, 174] on icon "Remove FR-A0011 I Masques et vêtements jetables" at bounding box center [230, 179] width 13 height 13
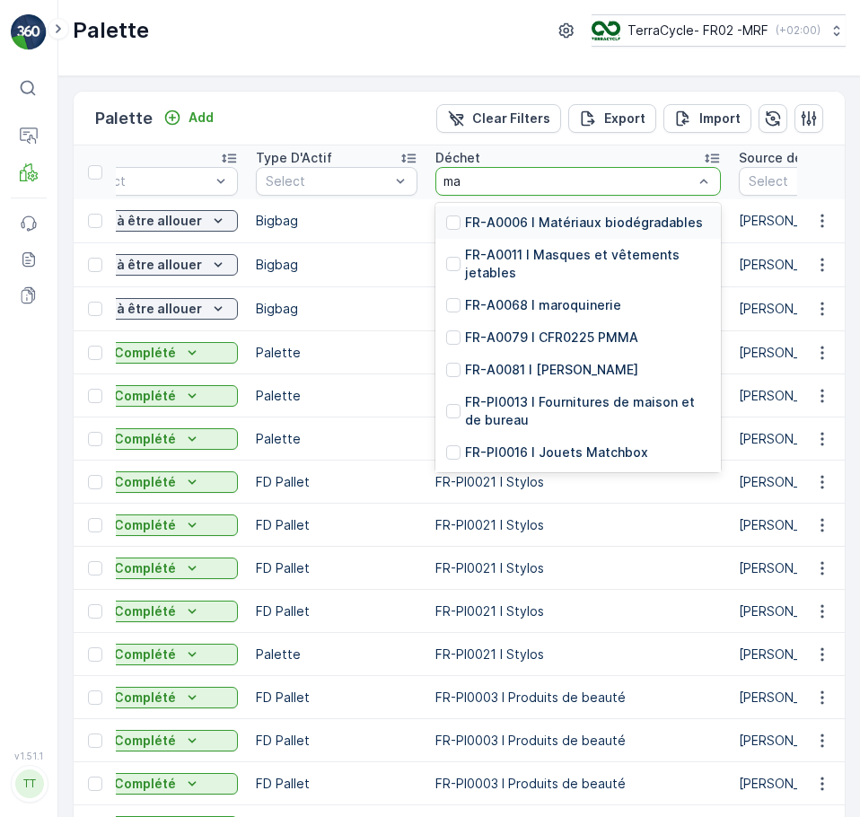
type input "mas"
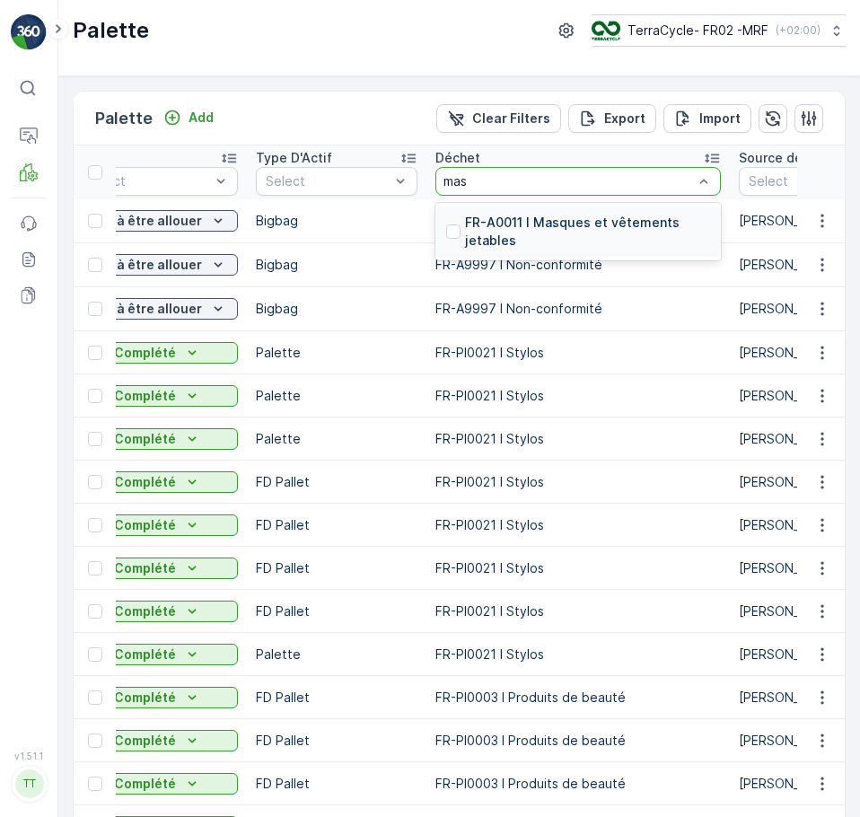
click at [549, 224] on p "FR-A0011 I Masques et vêtements jetables" at bounding box center [587, 232] width 245 height 36
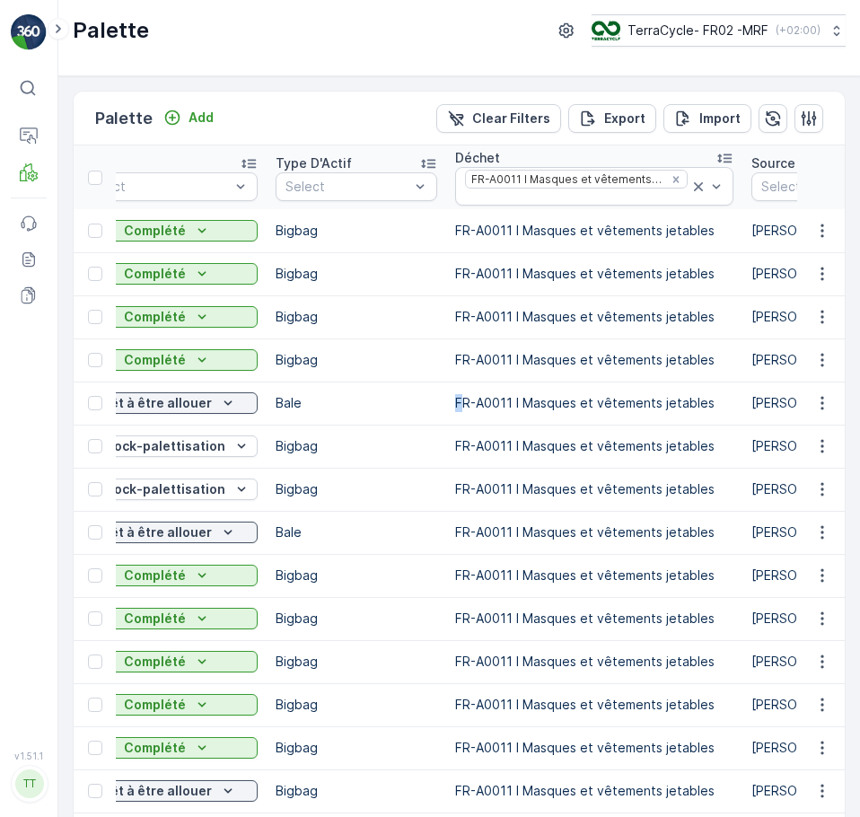
drag, startPoint x: 456, startPoint y: 390, endPoint x: 314, endPoint y: 360, distance: 144.9
click at [332, 224] on div "Bigbag" at bounding box center [356, 226] width 140 height 14
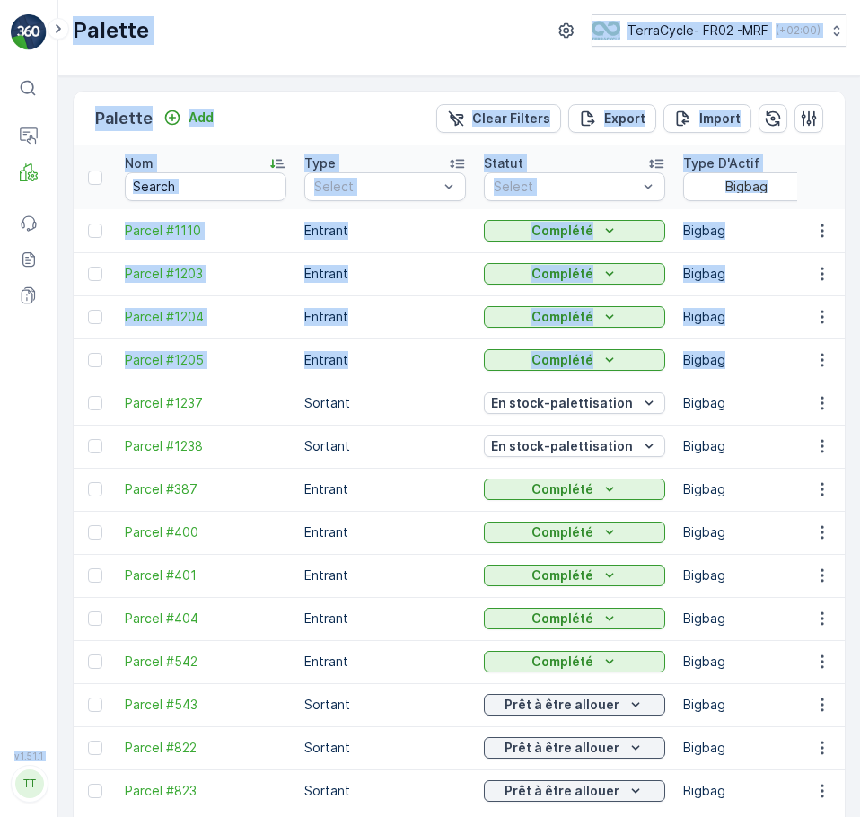
drag, startPoint x: 278, startPoint y: 363, endPoint x: 33, endPoint y: 350, distance: 245.4
click at [33, 350] on div "⌘B Operations MRF Events Reports Documents v 1.51.1 TT TC.EU Palette TerraCycle…" at bounding box center [430, 408] width 860 height 817
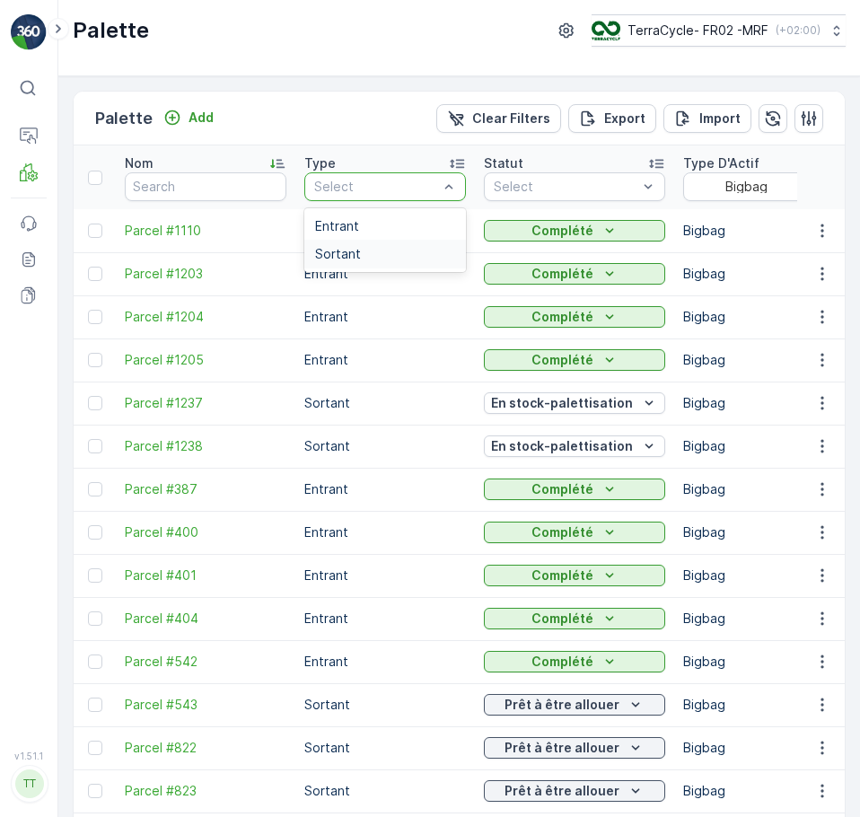
click at [370, 251] on div "Sortant" at bounding box center [385, 254] width 140 height 14
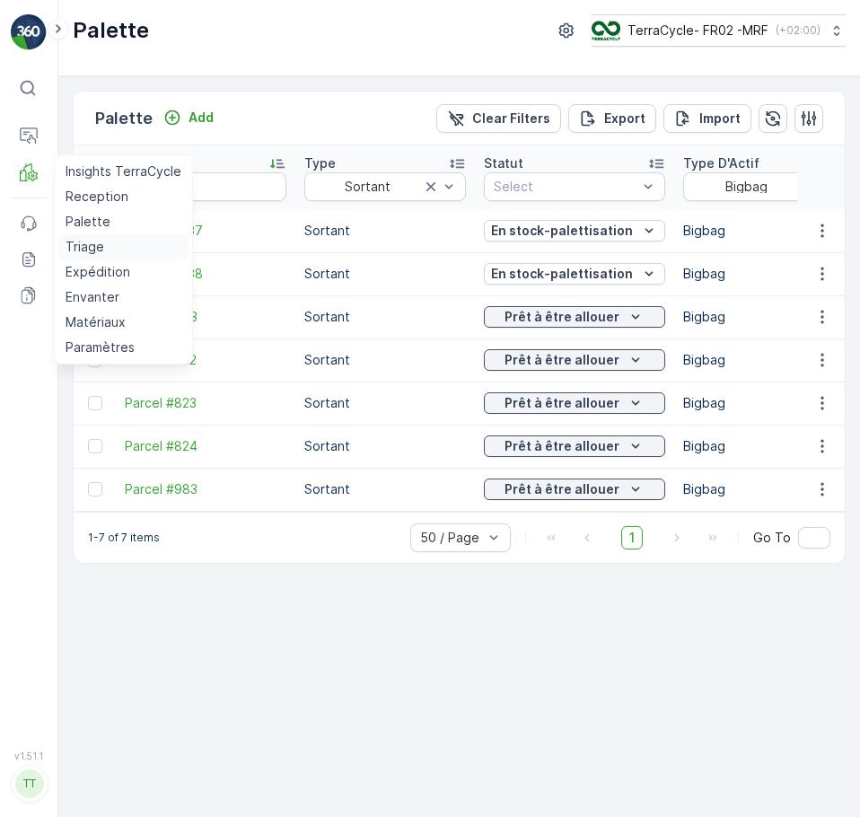
click at [92, 247] on p "Triage" at bounding box center [85, 247] width 39 height 18
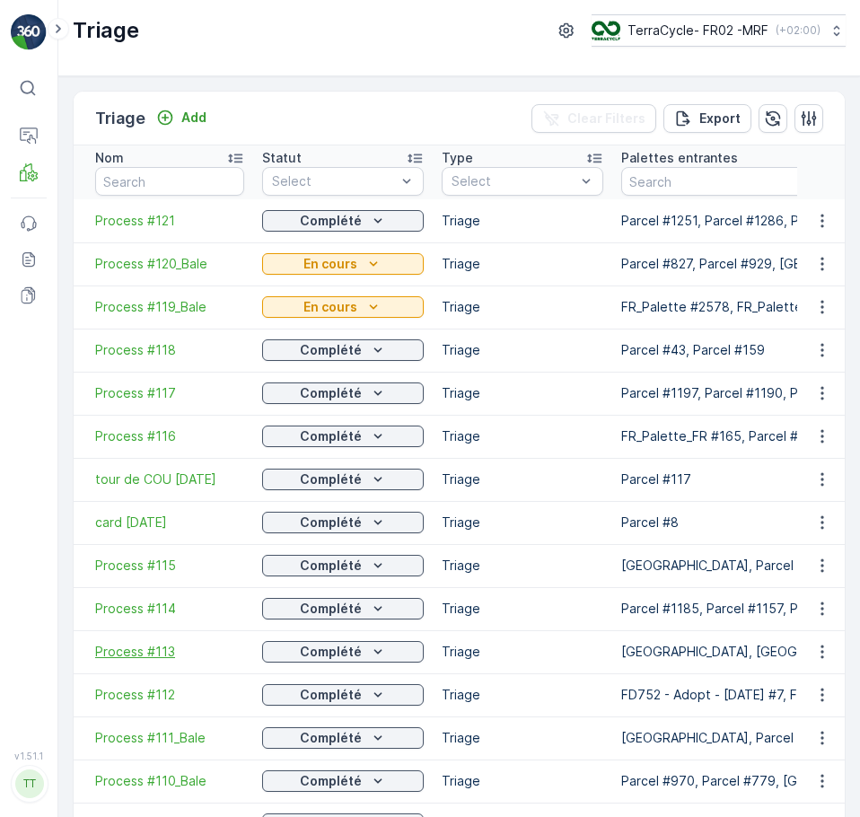
click at [159, 644] on span "Process #113" at bounding box center [169, 652] width 149 height 18
click at [169, 610] on span "Process #114" at bounding box center [169, 609] width 149 height 18
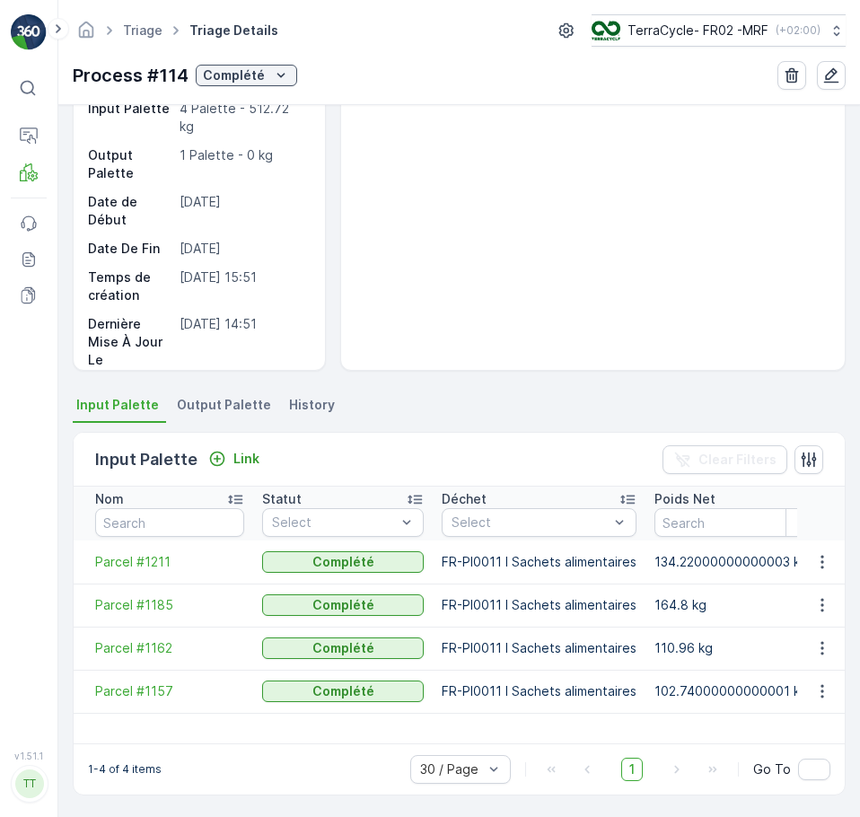
scroll to position [110, 0]
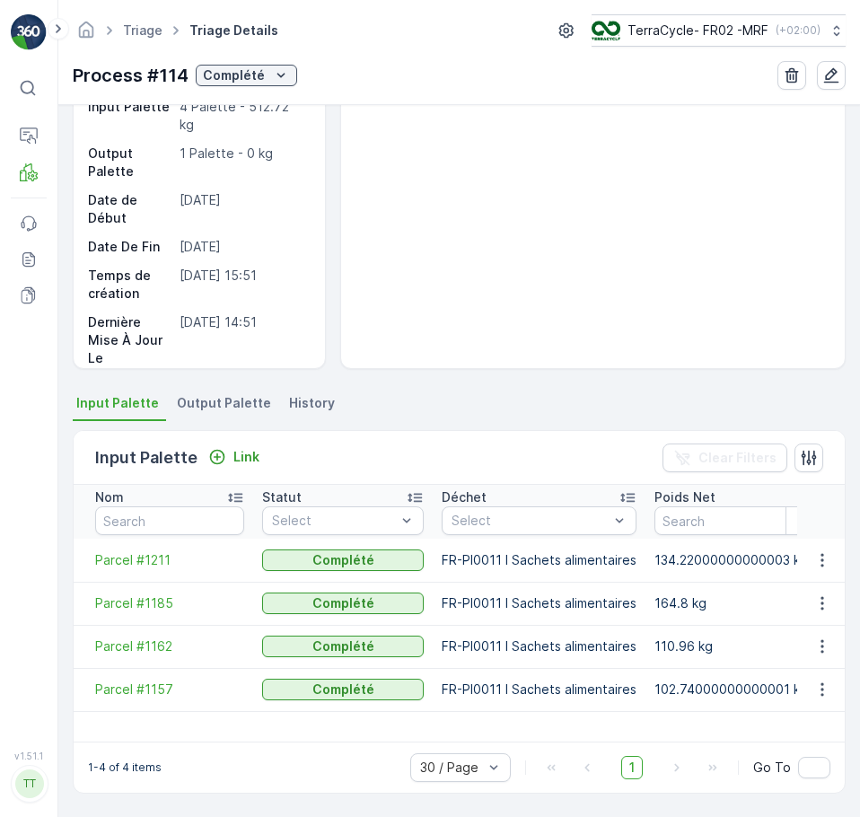
click at [198, 397] on span "Output Palette" at bounding box center [224, 403] width 94 height 18
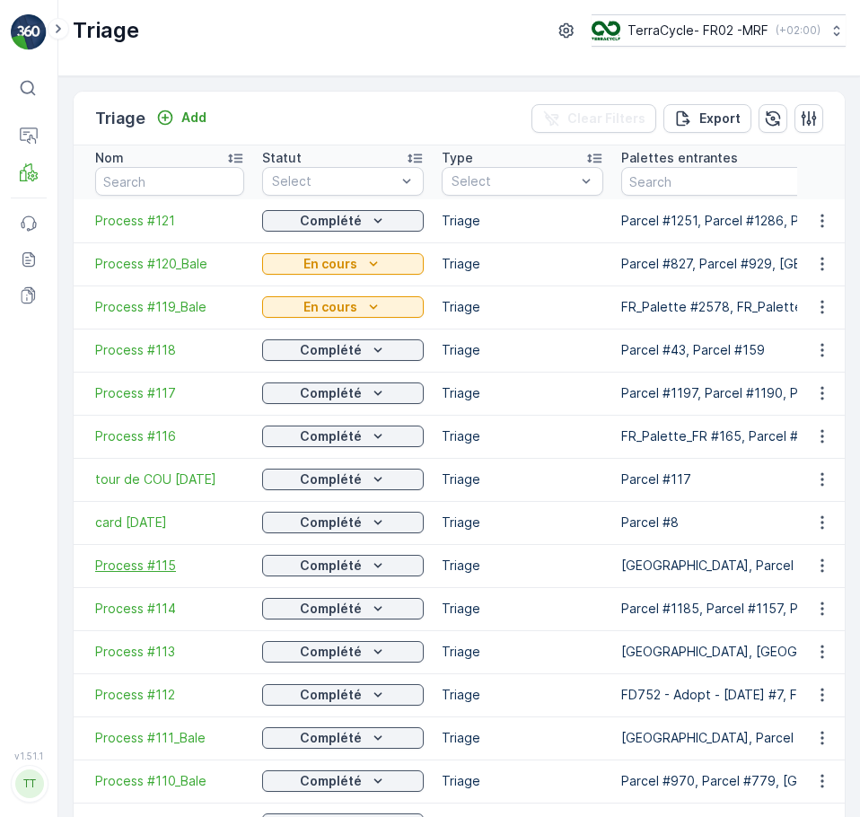
click at [159, 560] on span "Process #115" at bounding box center [169, 566] width 149 height 18
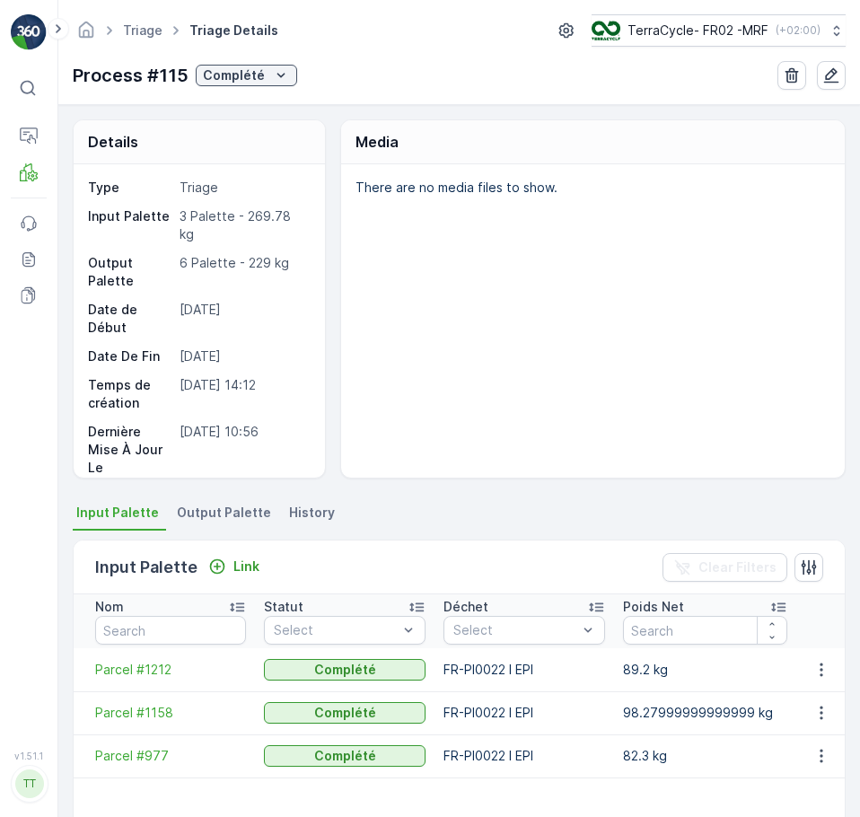
click at [236, 516] on span "Output Palette" at bounding box center [224, 513] width 94 height 18
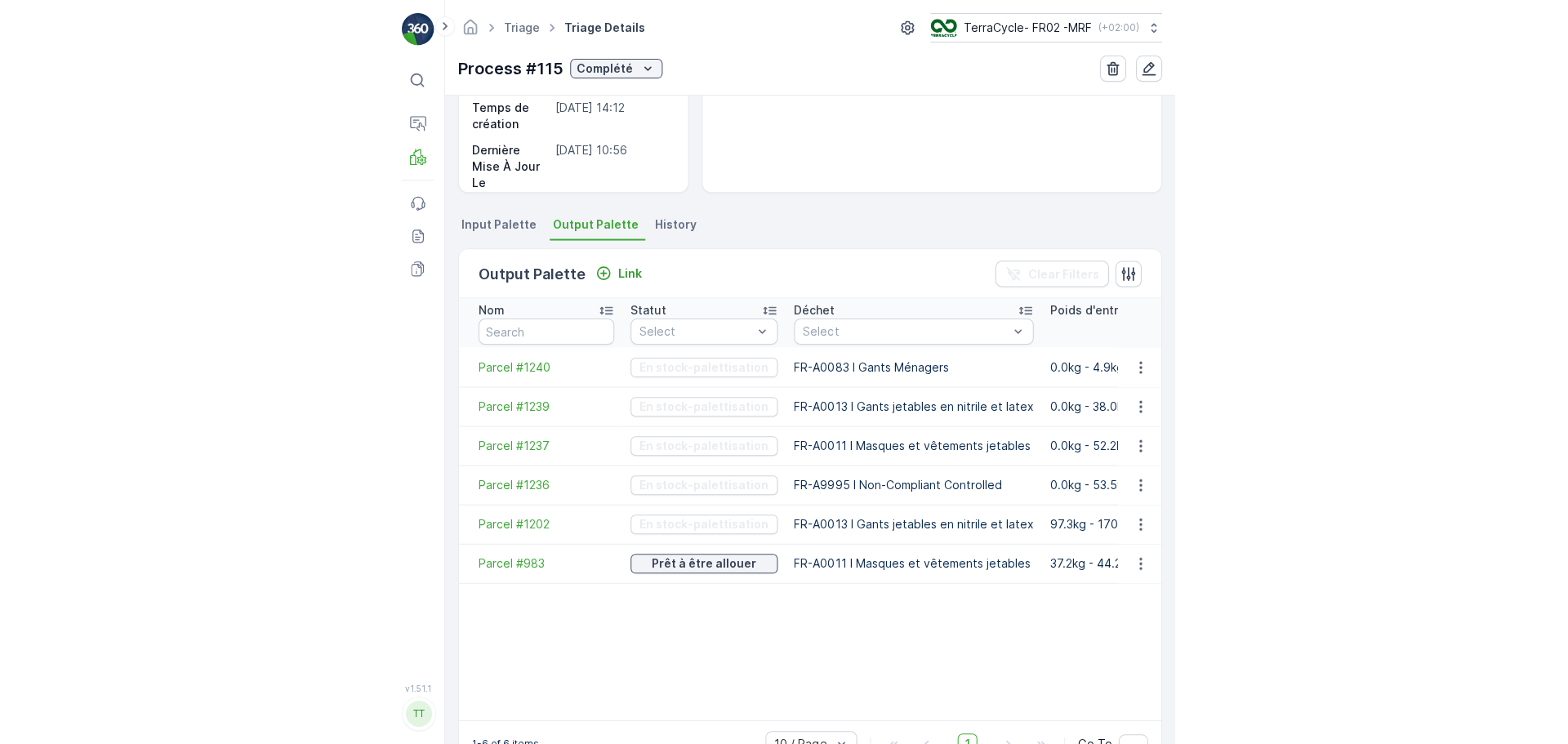
scroll to position [245, 0]
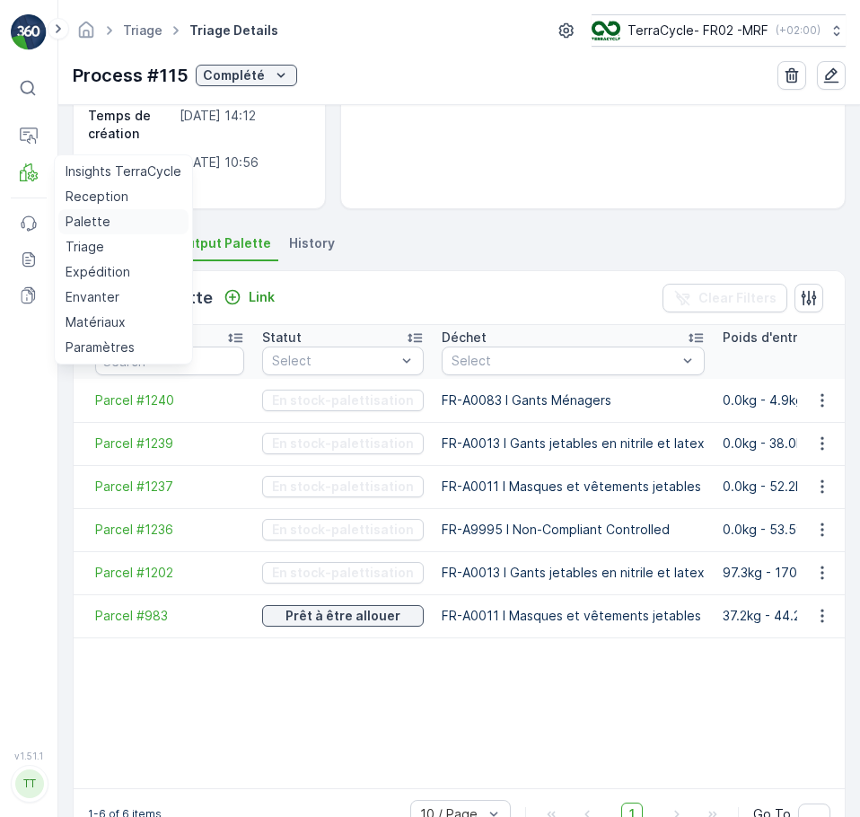
click at [99, 224] on p "Palette" at bounding box center [88, 222] width 45 height 18
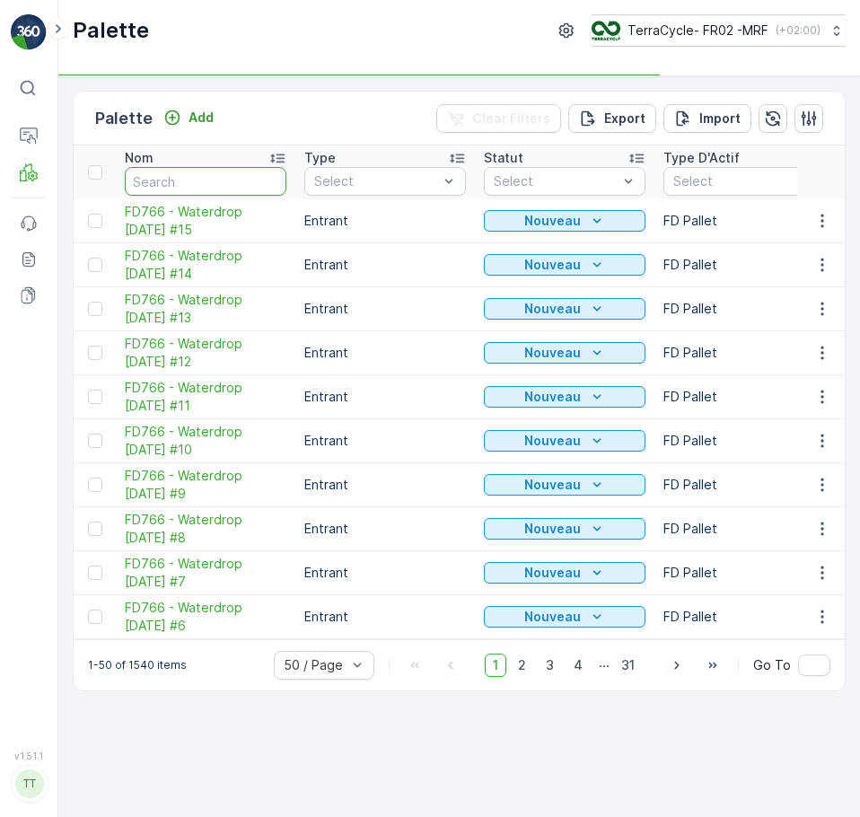
click at [158, 180] on input "text" at bounding box center [206, 181] width 162 height 29
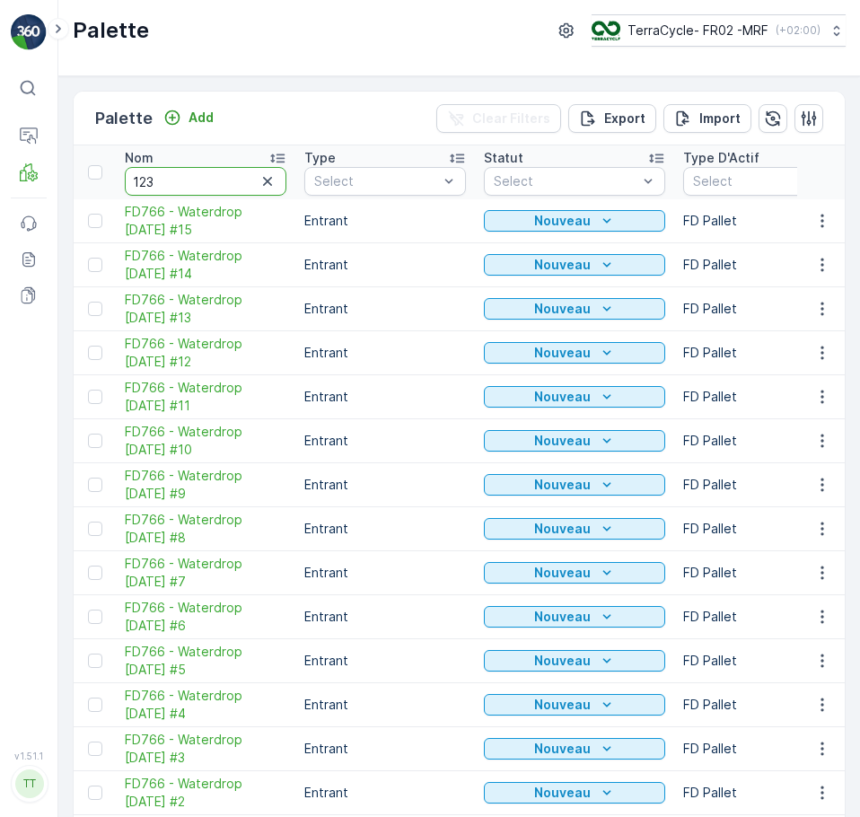
type input "1238"
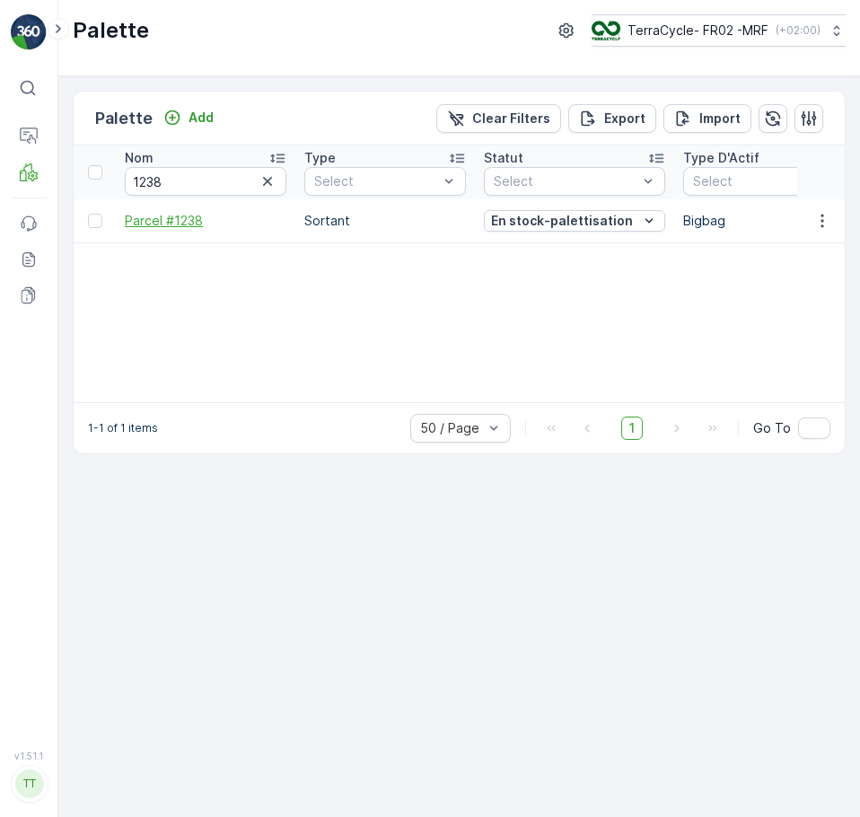
click at [176, 219] on span "Parcel #1238" at bounding box center [206, 221] width 162 height 18
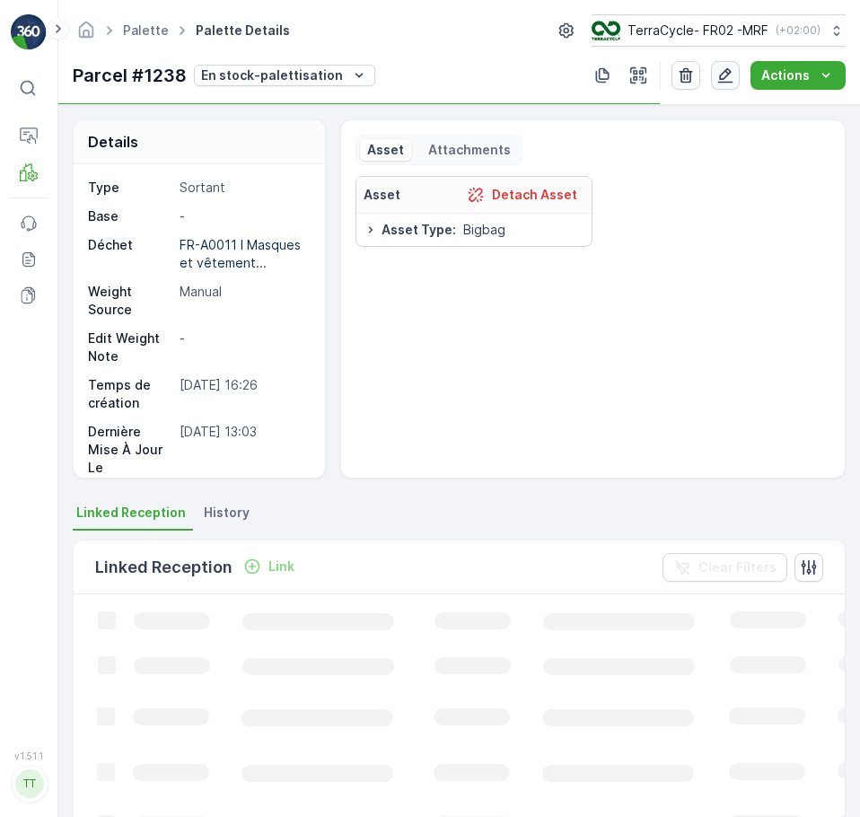
click at [724, 82] on icon "button" at bounding box center [725, 75] width 15 height 15
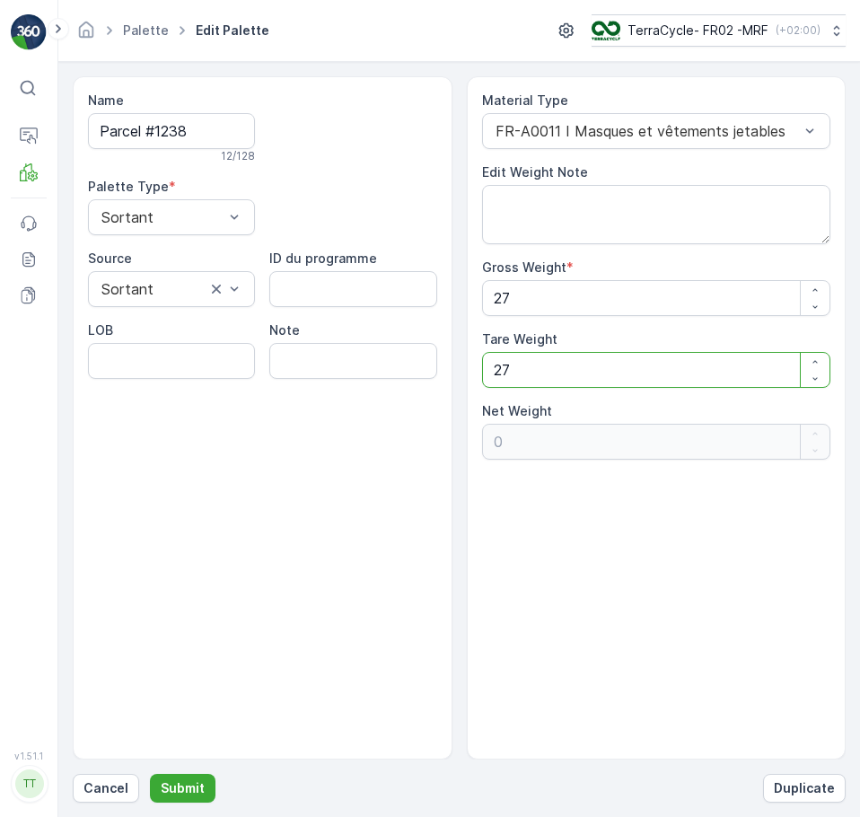
drag, startPoint x: 539, startPoint y: 375, endPoint x: 418, endPoint y: 360, distance: 121.3
click at [426, 362] on div "Name Parcel #1238 12 / 128 Palette Type * Sortant Source Sortant ID du programm…" at bounding box center [459, 417] width 773 height 683
type Weight "1"
type Weight "26"
type Weight "15"
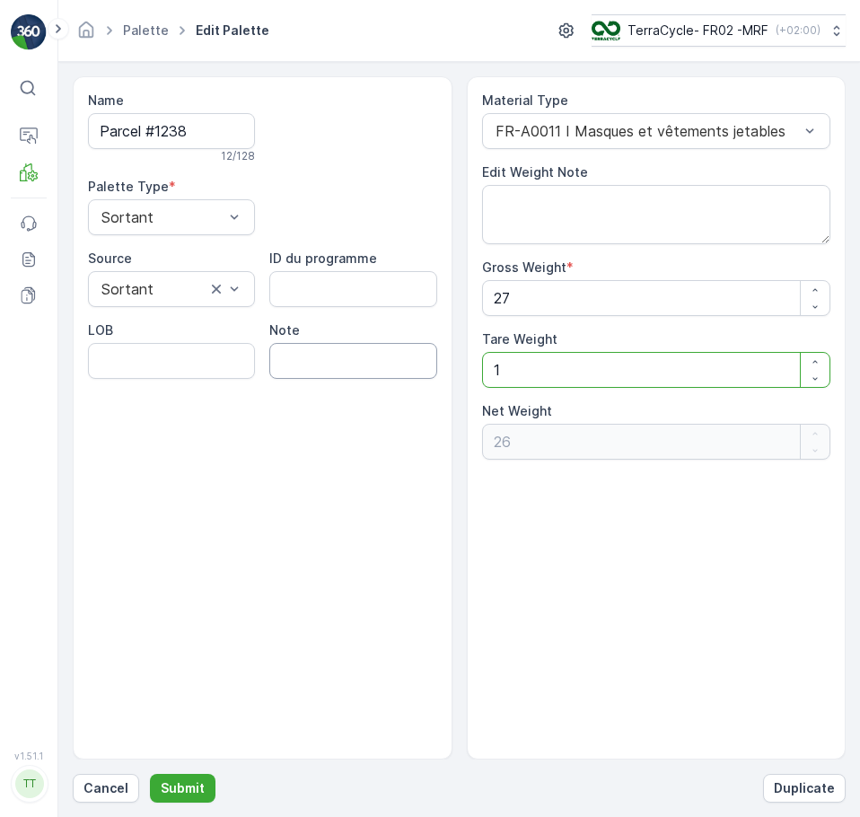
type Weight "12"
type Weight "15"
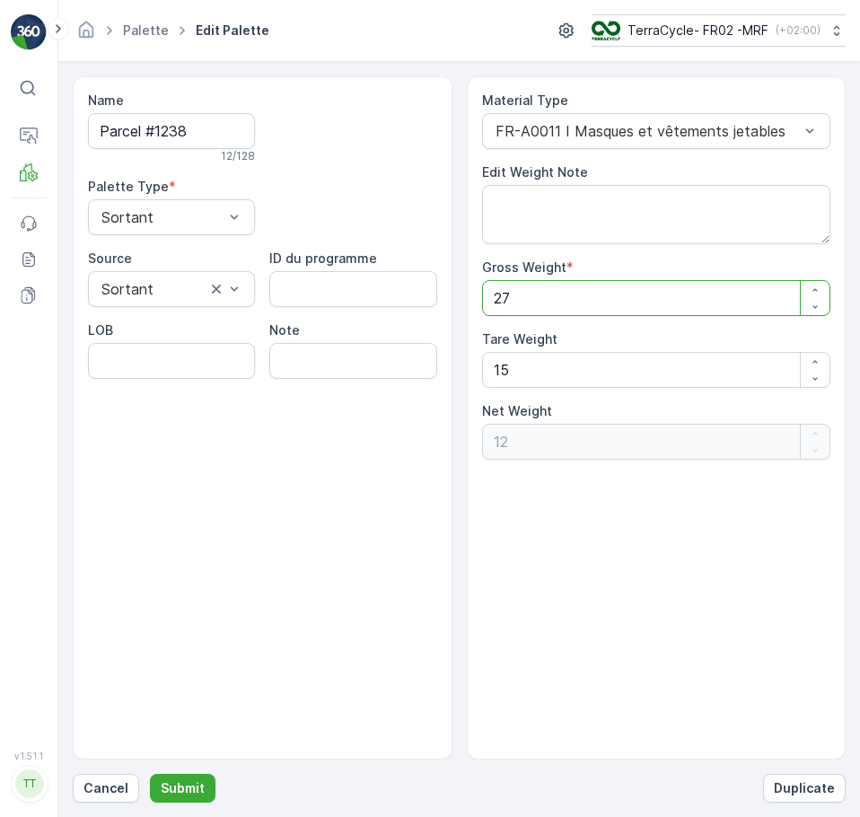
drag, startPoint x: 547, startPoint y: 295, endPoint x: 463, endPoint y: 297, distance: 83.5
click at [463, 297] on div "Name Parcel #1238 12 / 128 Palette Type * Sortant Source Sortant ID du programm…" at bounding box center [459, 417] width 773 height 683
type Weight "0"
type Weight "6"
type Weight "-9"
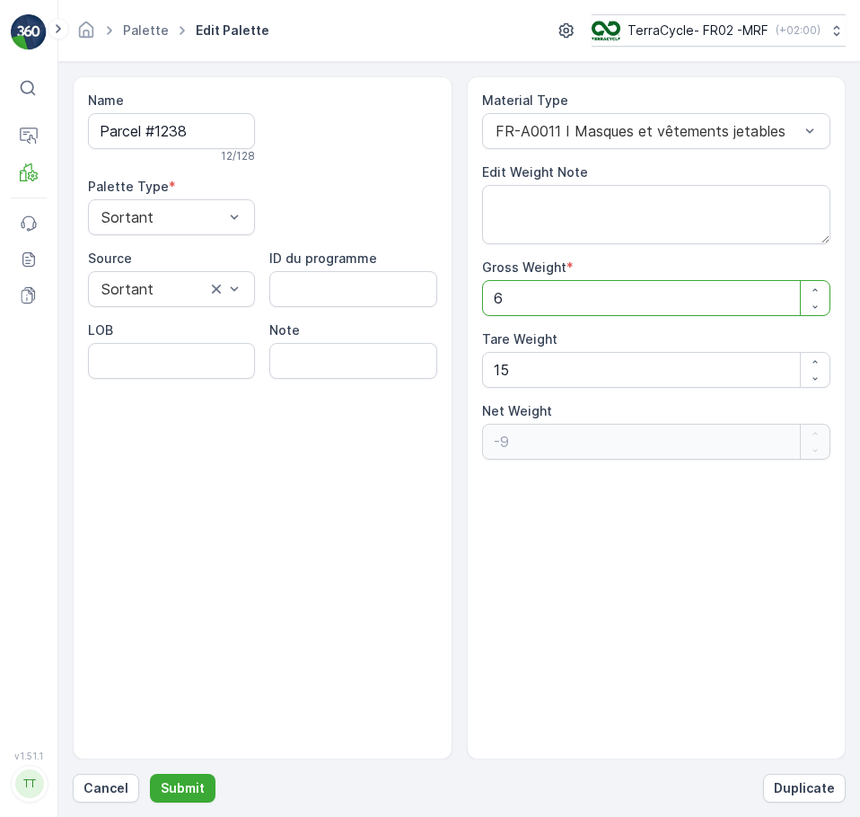
type Weight "62"
type Weight "47"
type Weight "6"
type Weight "-9"
type Weight "60"
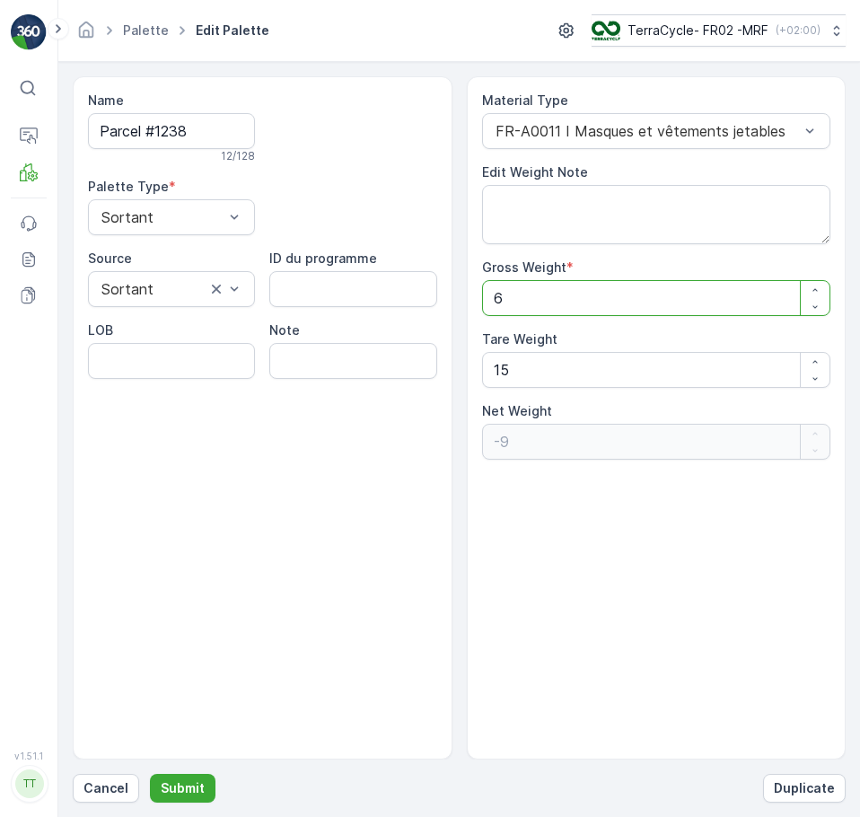
type Weight "45"
type Weight "60.1"
type Weight "45.1"
type Weight "60.1"
click at [186, 785] on p "Submit" at bounding box center [183, 788] width 44 height 18
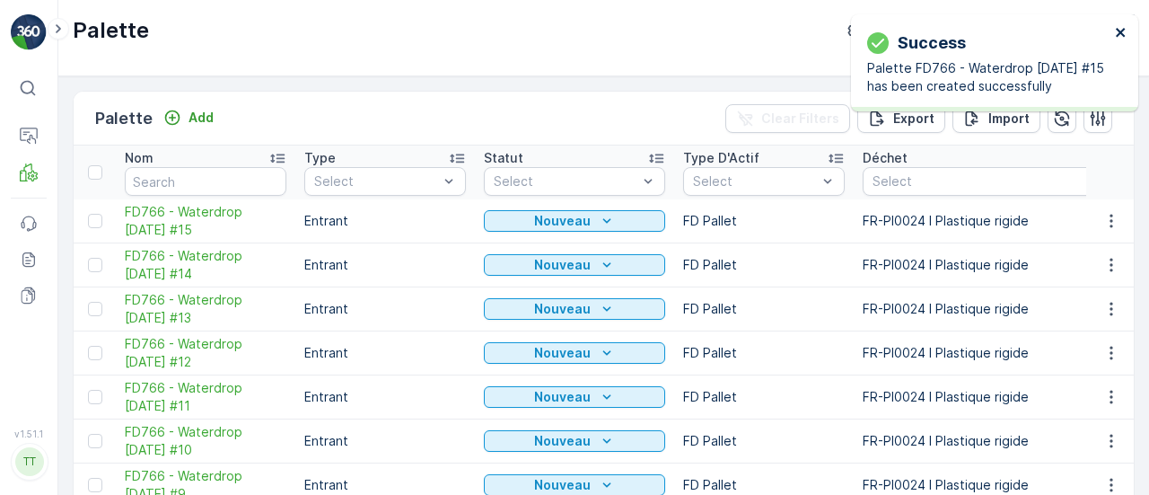
click at [1121, 31] on icon "close" at bounding box center [1120, 32] width 9 height 9
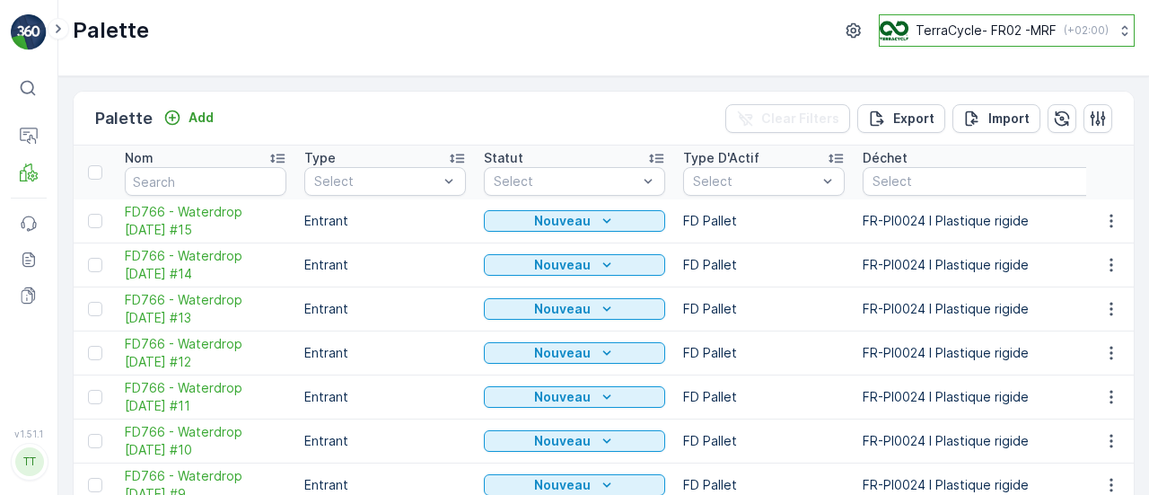
click at [1048, 30] on p "TerraCycle- FR02 -MRF" at bounding box center [986, 31] width 141 height 18
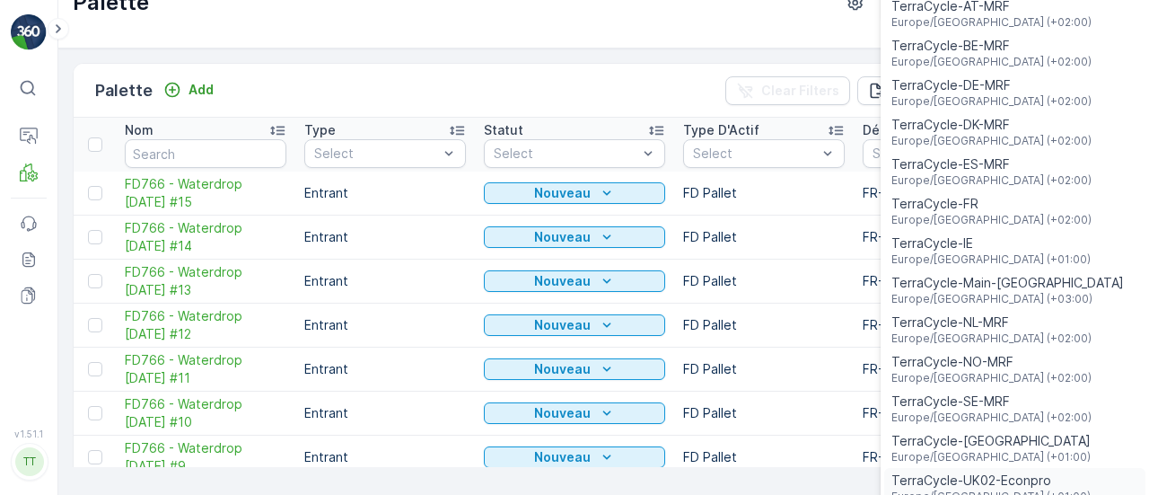
scroll to position [43, 0]
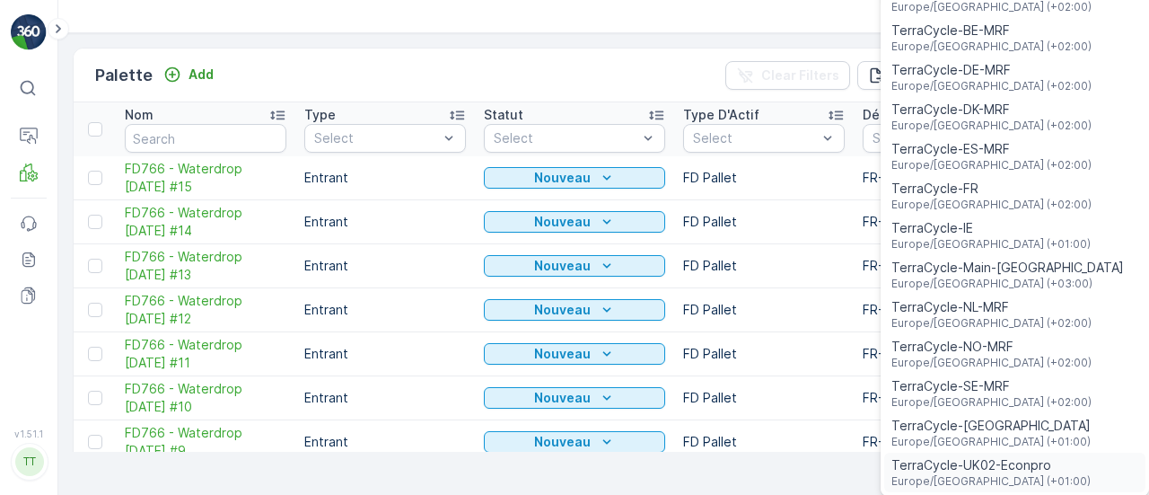
click at [1014, 478] on span "Europe/[GEOGRAPHIC_DATA] (+01:00)" at bounding box center [990, 481] width 199 height 14
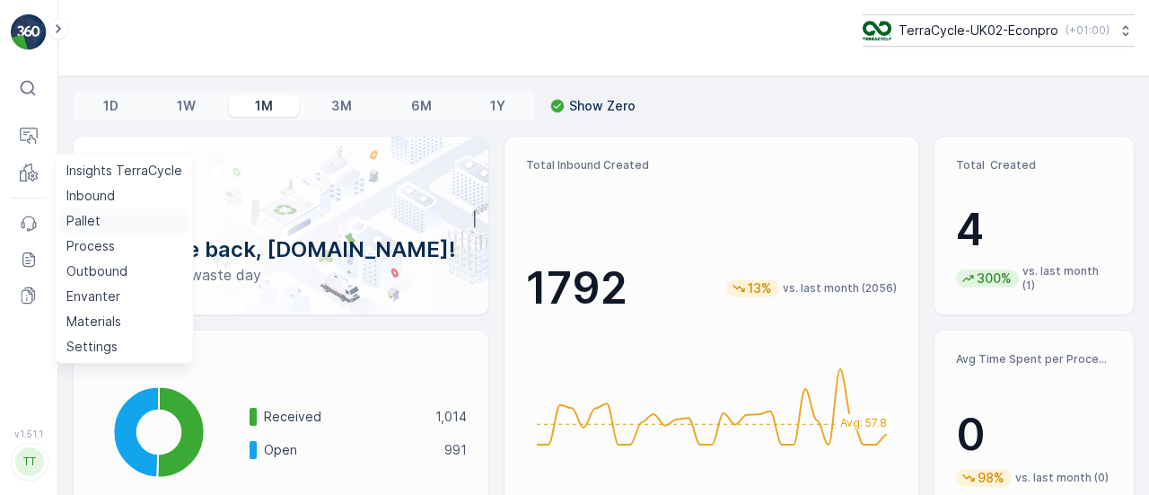
click at [92, 224] on p "Pallet" at bounding box center [83, 221] width 34 height 18
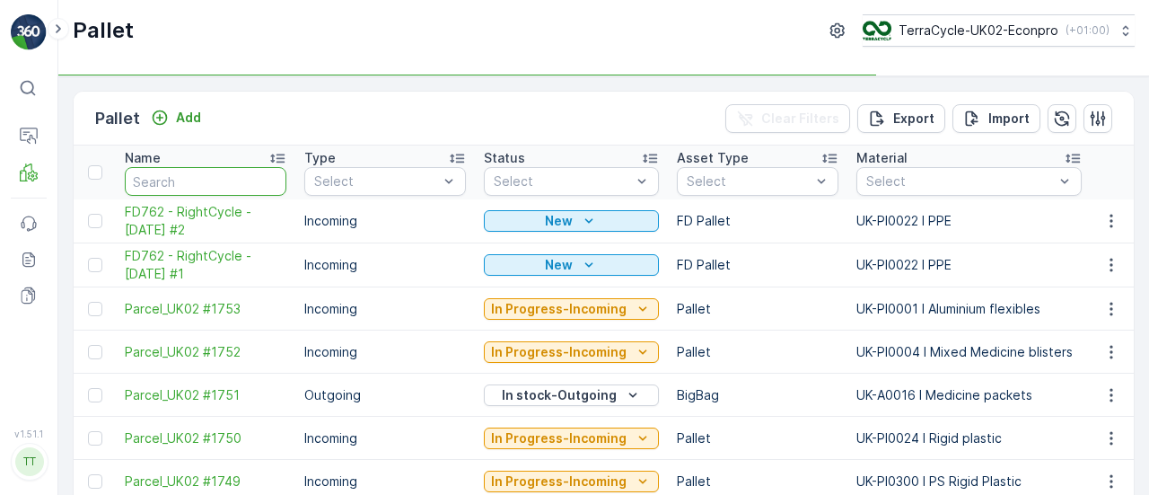
click at [198, 182] on input "text" at bounding box center [206, 181] width 162 height 29
click at [166, 115] on icon "Add" at bounding box center [160, 118] width 18 height 18
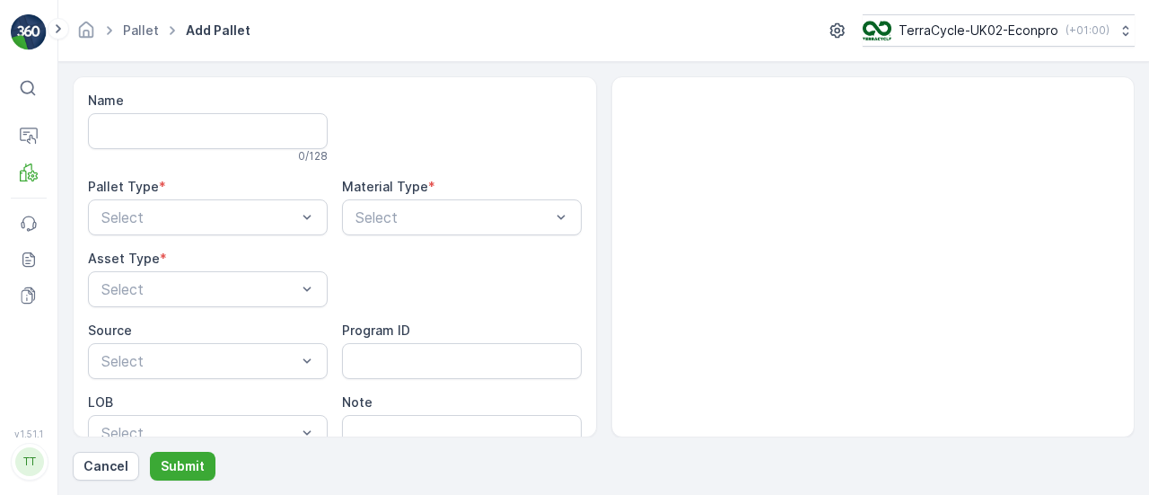
click at [127, 106] on div "Name" at bounding box center [208, 101] width 240 height 18
click at [150, 131] on input "Name" at bounding box center [208, 131] width 240 height 36
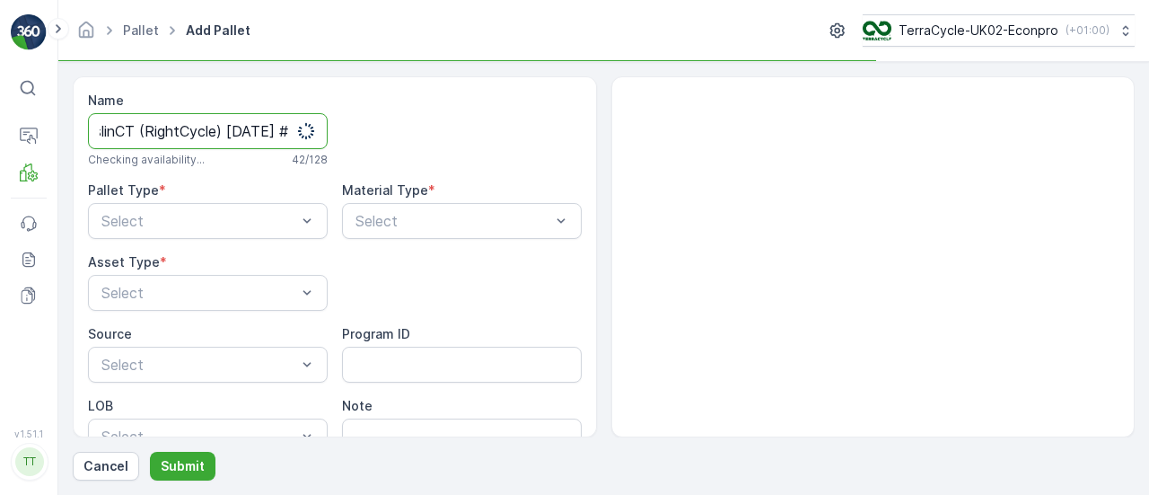
scroll to position [0, 113]
type input "FD761 - RoslinCT (RightCycle) [DATE] #1"
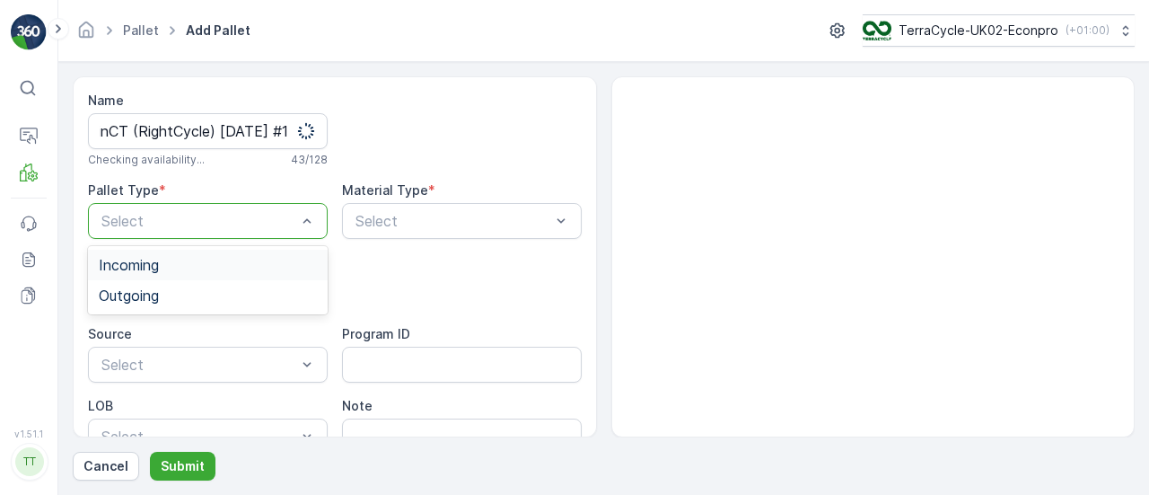
scroll to position [0, 0]
click at [199, 250] on div "Incoming" at bounding box center [208, 265] width 240 height 31
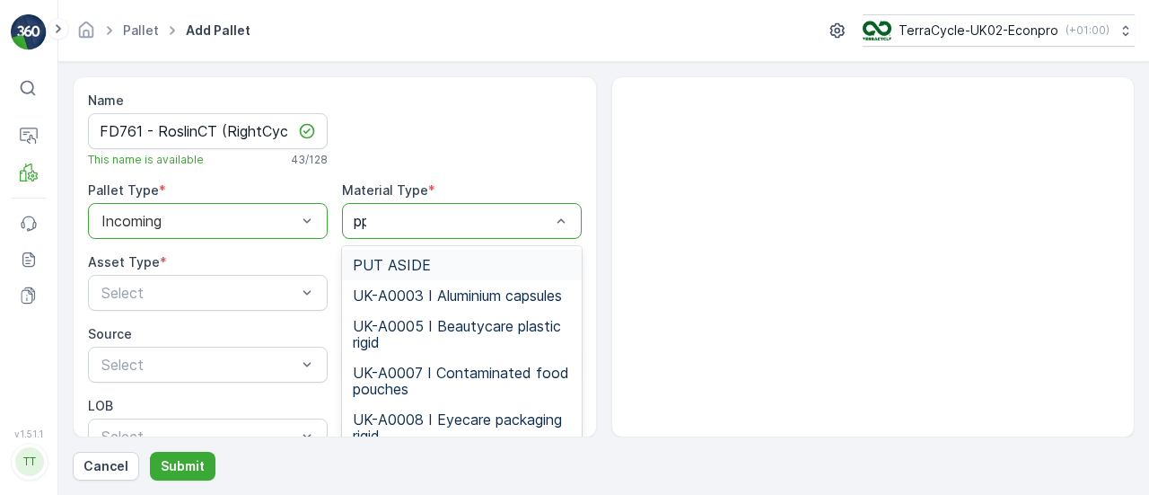
type input "ppe"
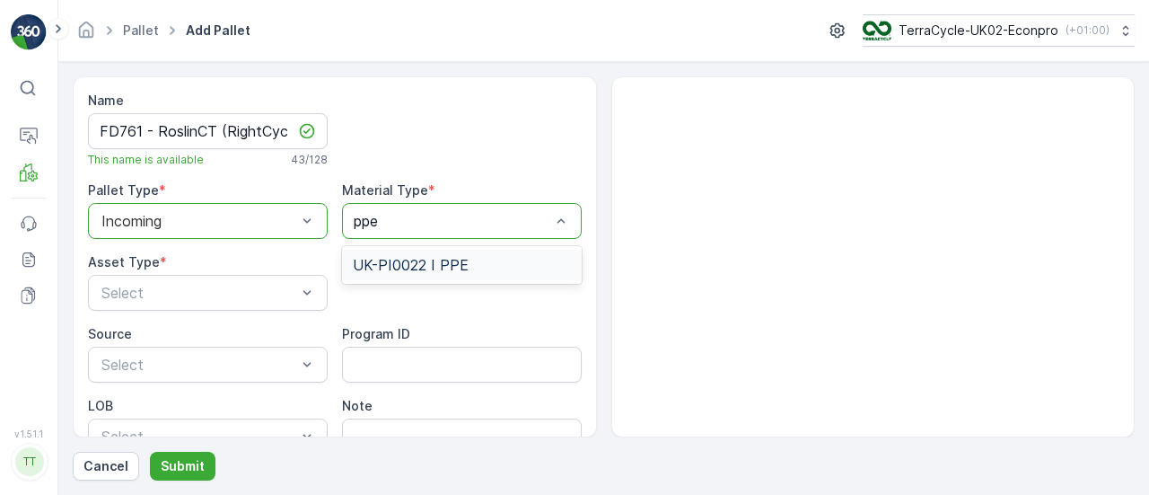
click at [475, 259] on div "UK-PI0022 I PPE" at bounding box center [462, 265] width 218 height 16
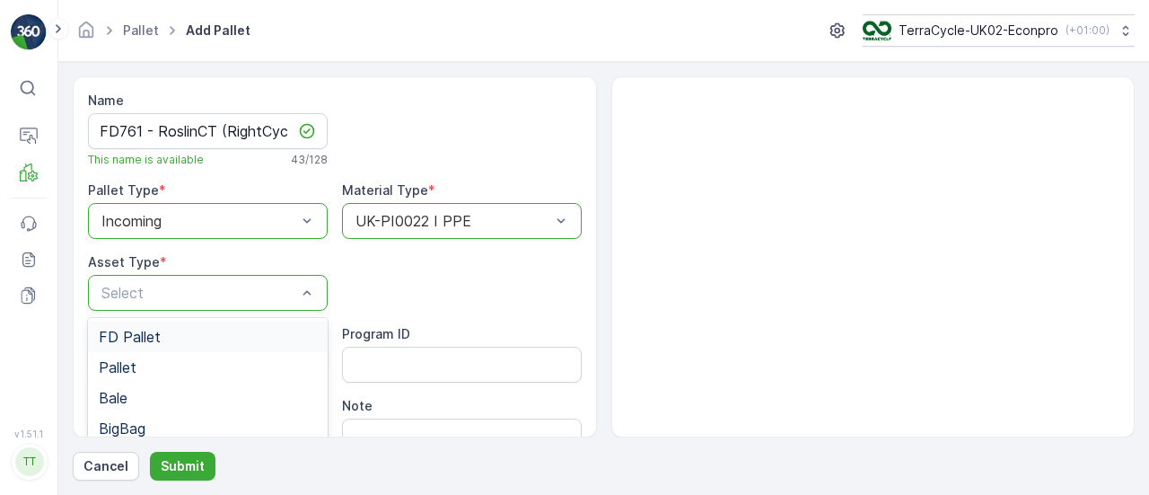
click at [199, 341] on div "FD Pallet" at bounding box center [208, 337] width 218 height 16
drag, startPoint x: 194, startPoint y: 486, endPoint x: 189, endPoint y: 469, distance: 17.9
click at [192, 486] on form "Name FD761 - RoslinCT (RightCycle) [DATE] #1 This name is available 43 / 128 Pa…" at bounding box center [603, 278] width 1091 height 433
click at [189, 469] on p "Submit" at bounding box center [183, 466] width 44 height 18
